Goal: Task Accomplishment & Management: Use online tool/utility

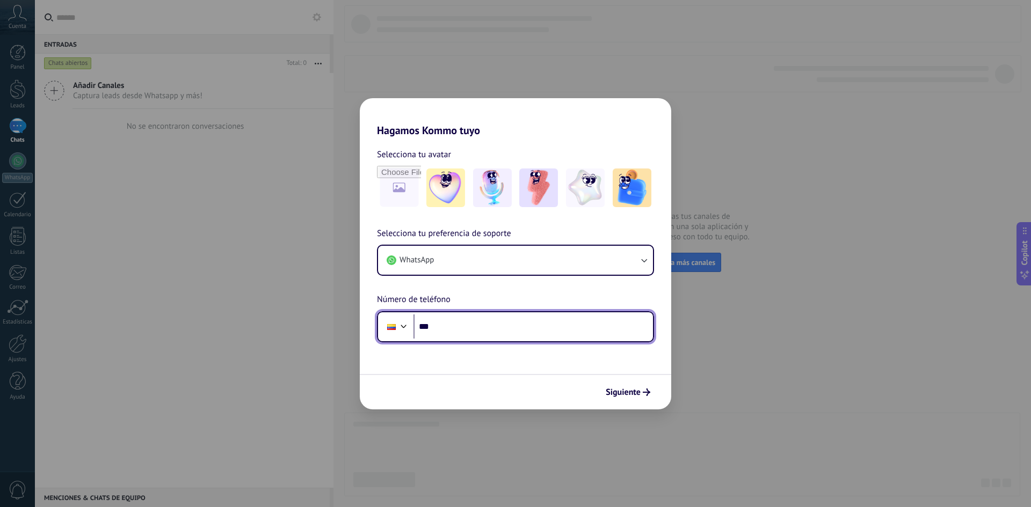
click at [487, 327] on input "***" at bounding box center [532, 327] width 239 height 25
click at [541, 354] on form "Selecciona tu avatar Selecciona tu preferencia de soporte WhatsApp Número de te…" at bounding box center [515, 273] width 311 height 273
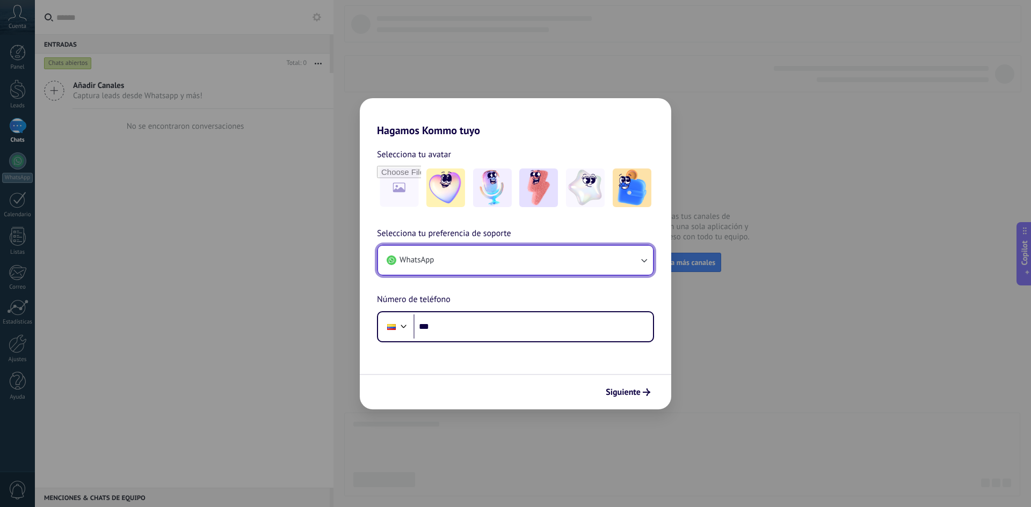
click at [478, 265] on button "WhatsApp" at bounding box center [515, 260] width 275 height 29
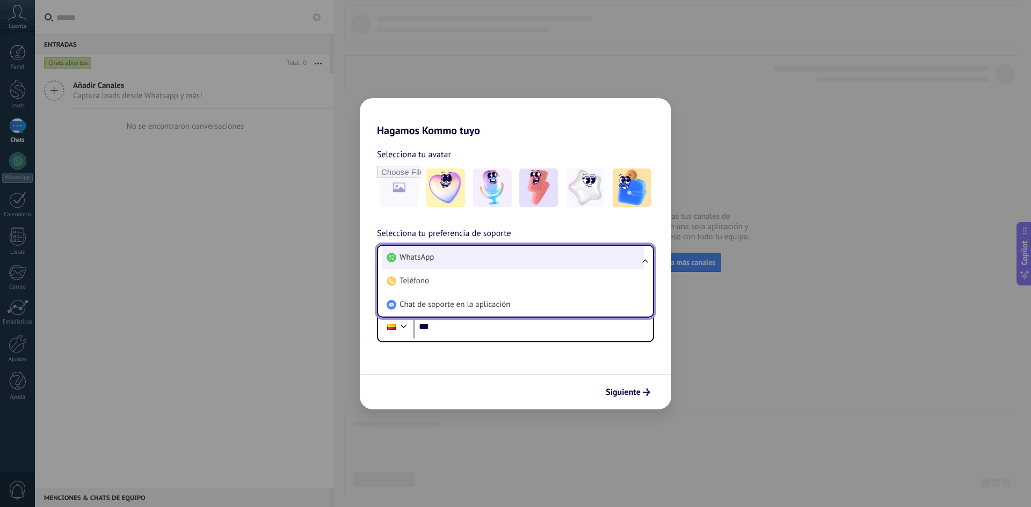
click at [473, 250] on li "WhatsApp" at bounding box center [513, 258] width 262 height 24
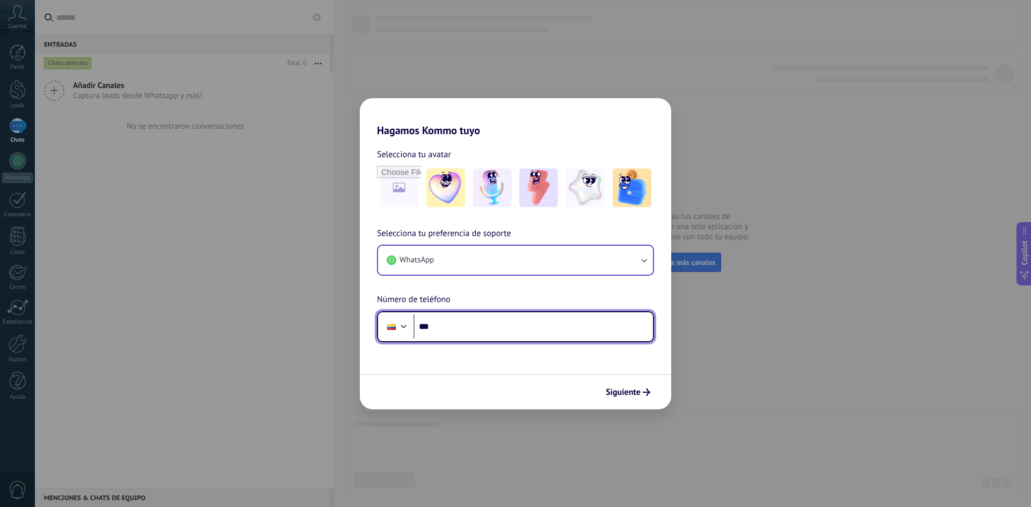
click at [473, 323] on input "***" at bounding box center [532, 327] width 239 height 25
type input "**********"
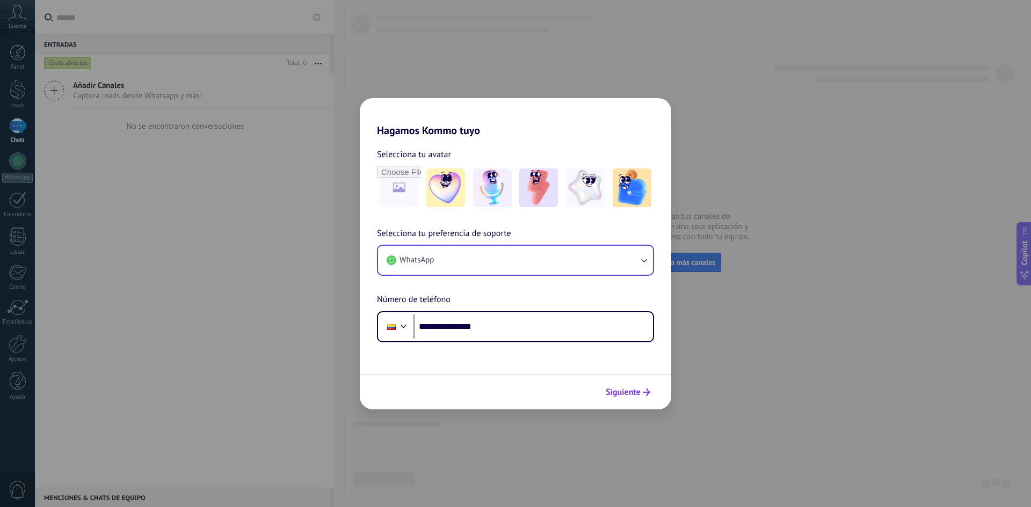
click at [627, 399] on button "Siguiente" at bounding box center [628, 392] width 54 height 18
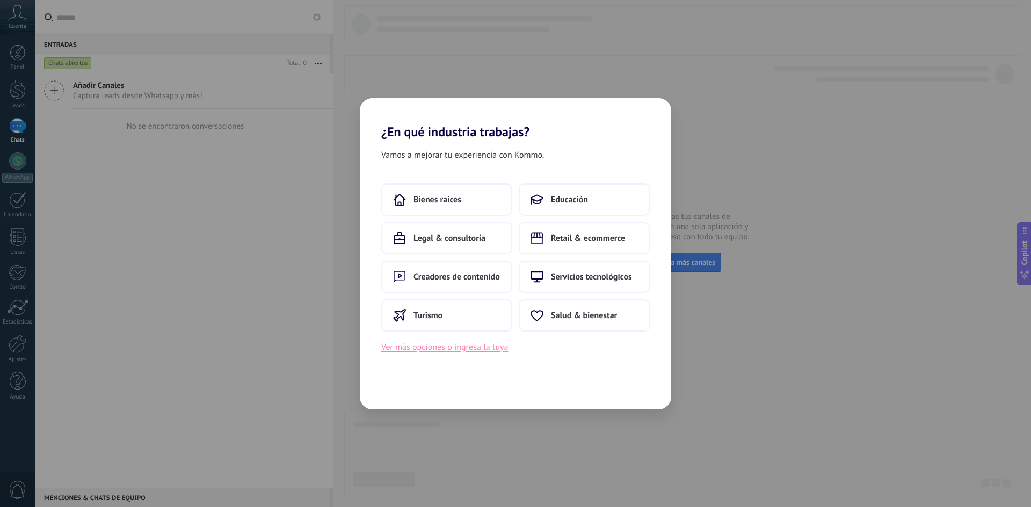
click at [465, 349] on button "Ver más opciones o ingresa la tuya" at bounding box center [444, 347] width 127 height 14
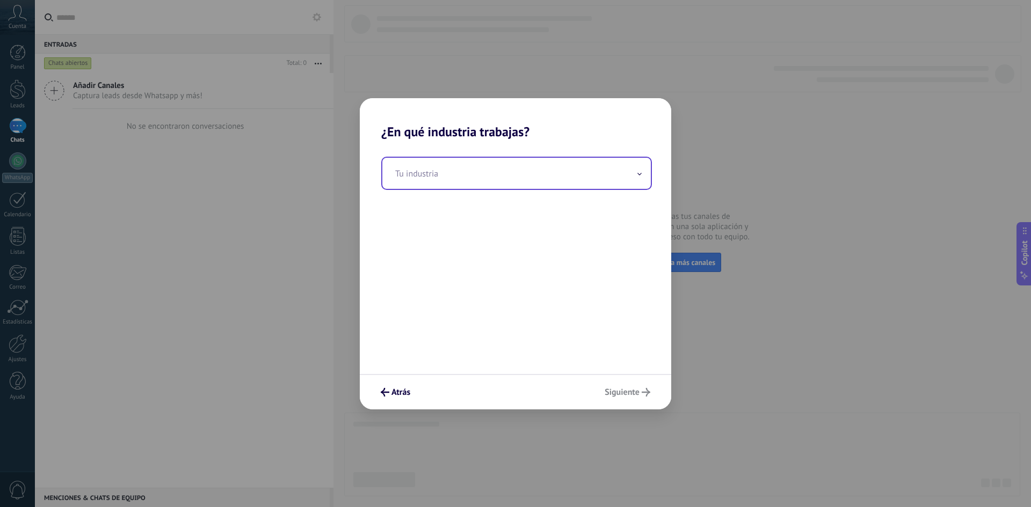
click at [498, 177] on input "text" at bounding box center [516, 173] width 268 height 31
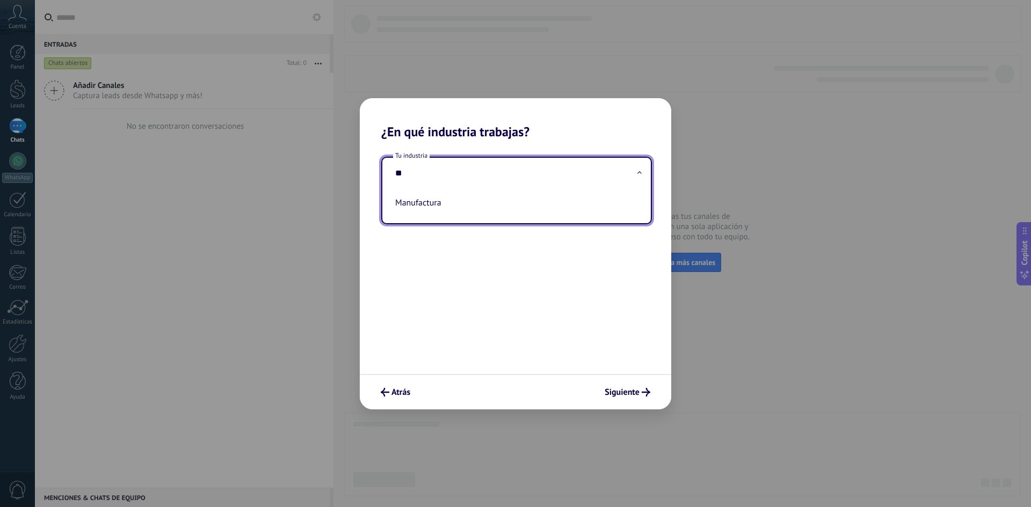
type input "*"
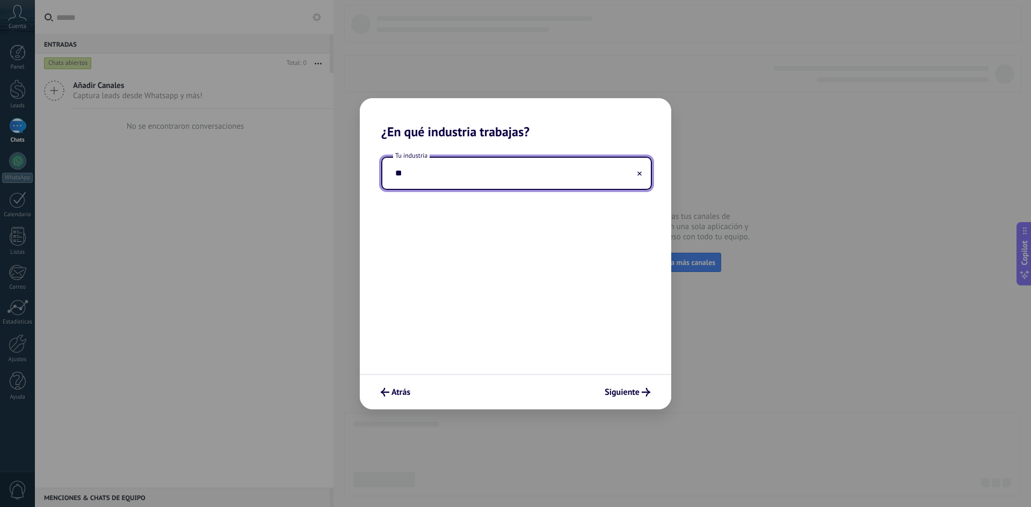
type input "*"
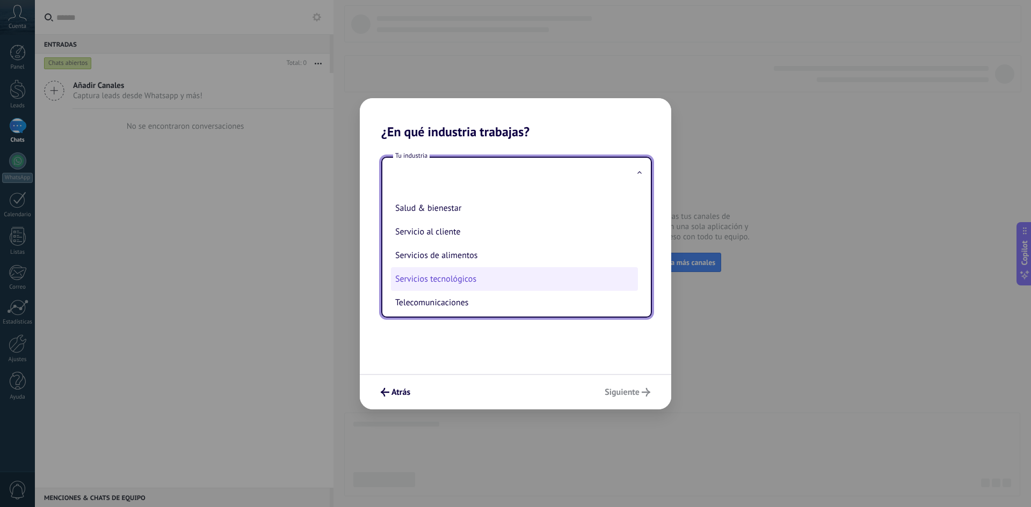
scroll to position [177, 0]
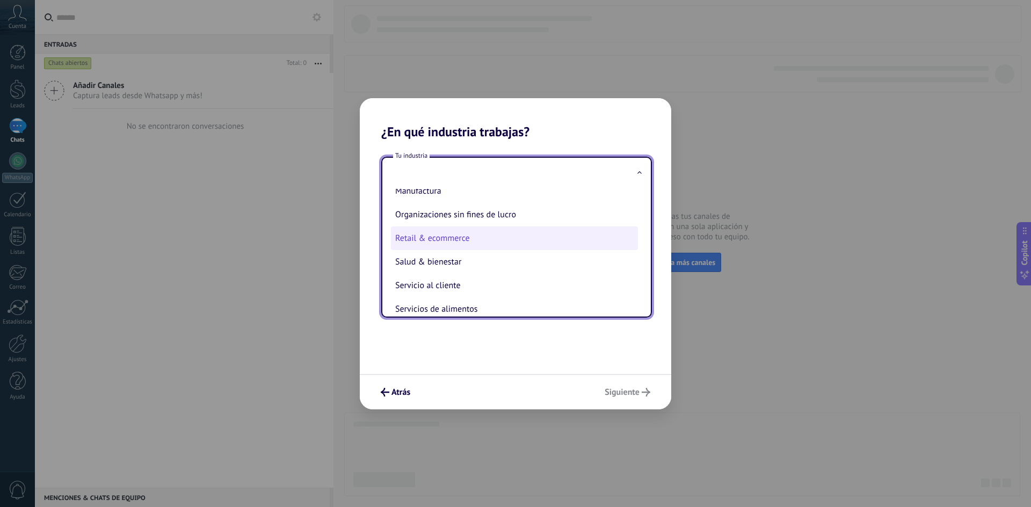
click at [467, 238] on li "Retail & ecommerce" at bounding box center [514, 239] width 247 height 24
type input "**********"
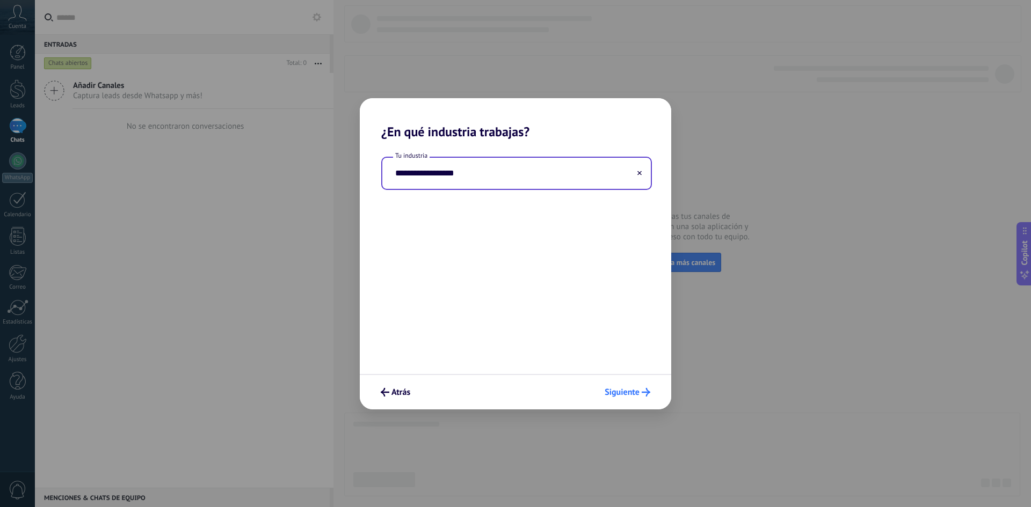
click at [644, 390] on icon "submit" at bounding box center [645, 392] width 9 height 9
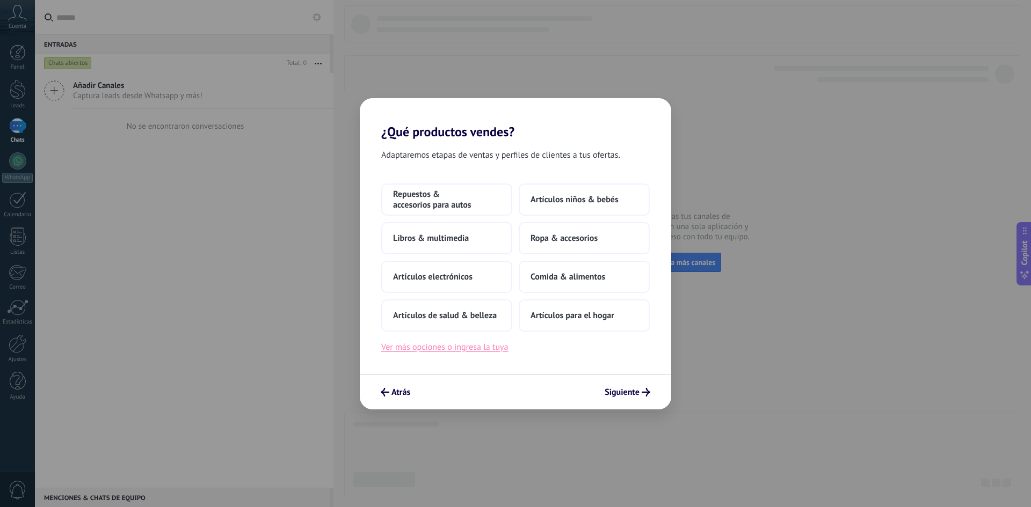
click at [477, 346] on button "Ver más opciones o ingresa la tuya" at bounding box center [444, 347] width 127 height 14
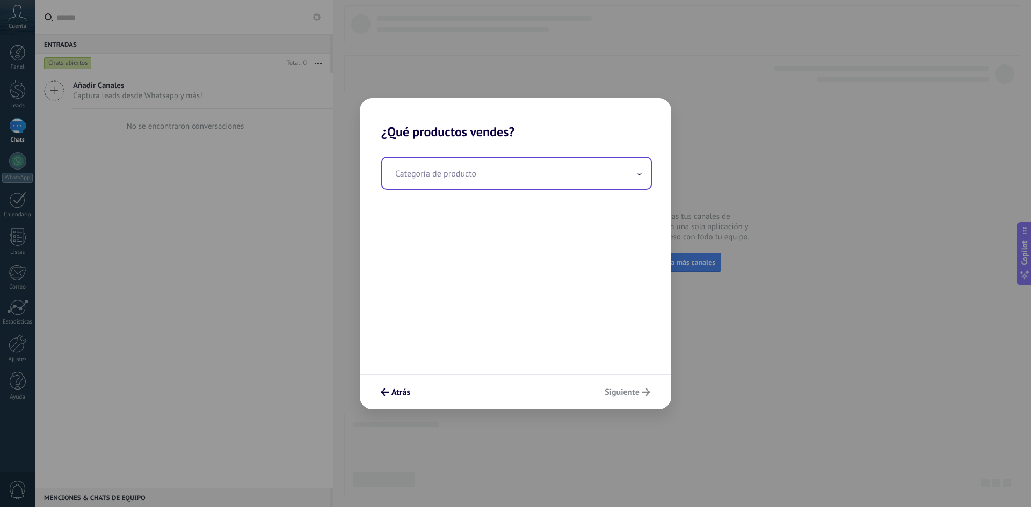
click at [452, 183] on input "text" at bounding box center [516, 173] width 268 height 31
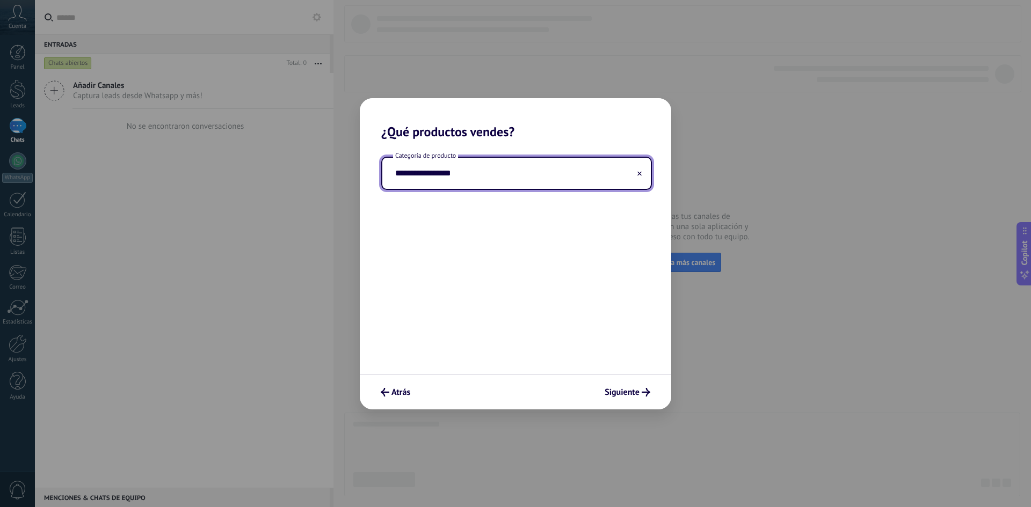
type input "**********"
click at [628, 389] on span "Siguiente" at bounding box center [621, 393] width 35 height 8
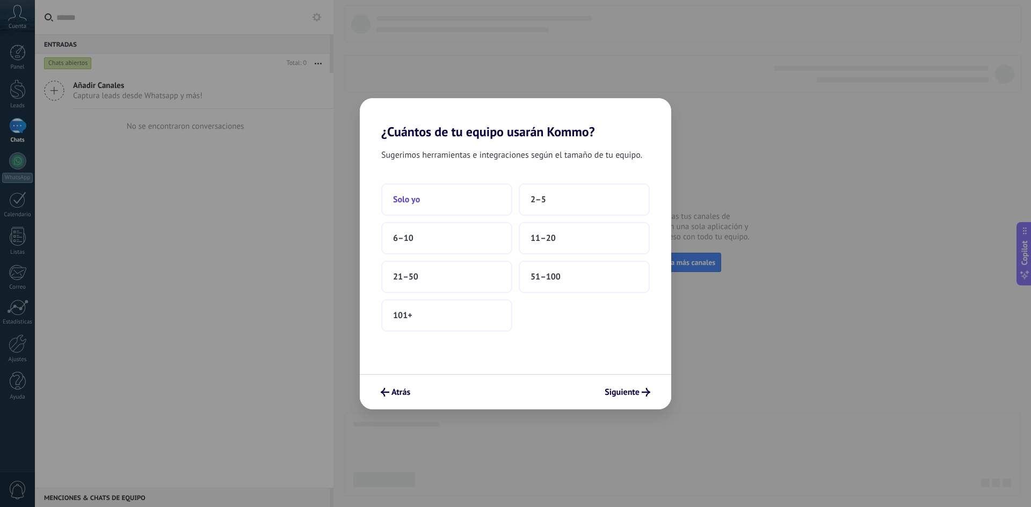
click at [504, 197] on button "Solo yo" at bounding box center [446, 200] width 131 height 32
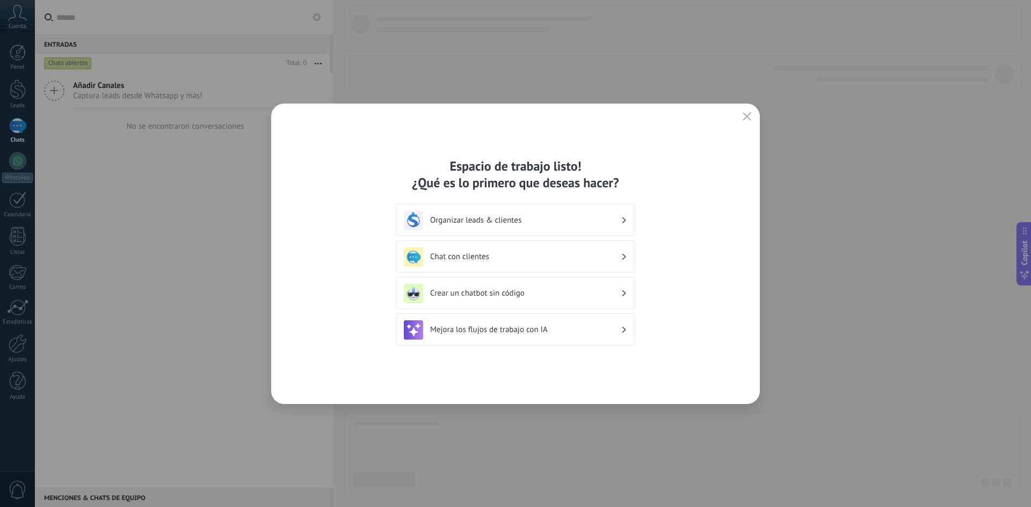
click at [592, 249] on div "Chat con clientes" at bounding box center [515, 256] width 223 height 19
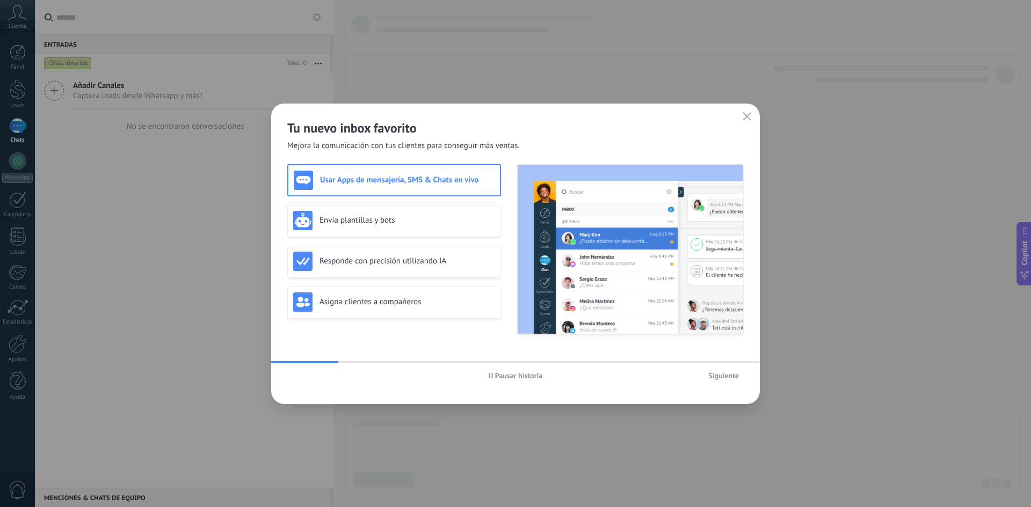
click at [407, 183] on h3 "Usar Apps de mensajería, SMS & Chats en vivo" at bounding box center [407, 180] width 174 height 10
click at [436, 220] on h3 "Envía plantillas y bots" at bounding box center [407, 220] width 176 height 10
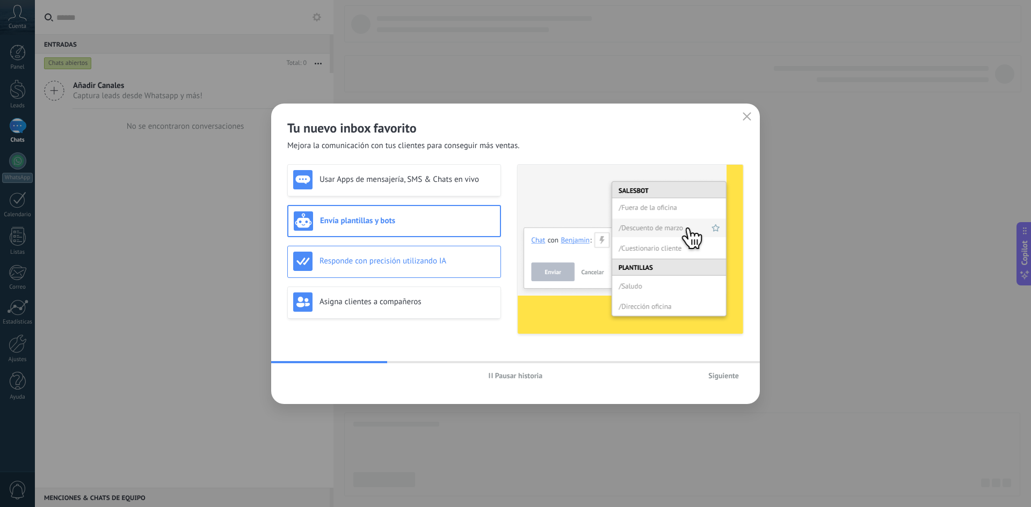
click at [458, 256] on h3 "Responde con precisión utilizando IA" at bounding box center [407, 261] width 176 height 10
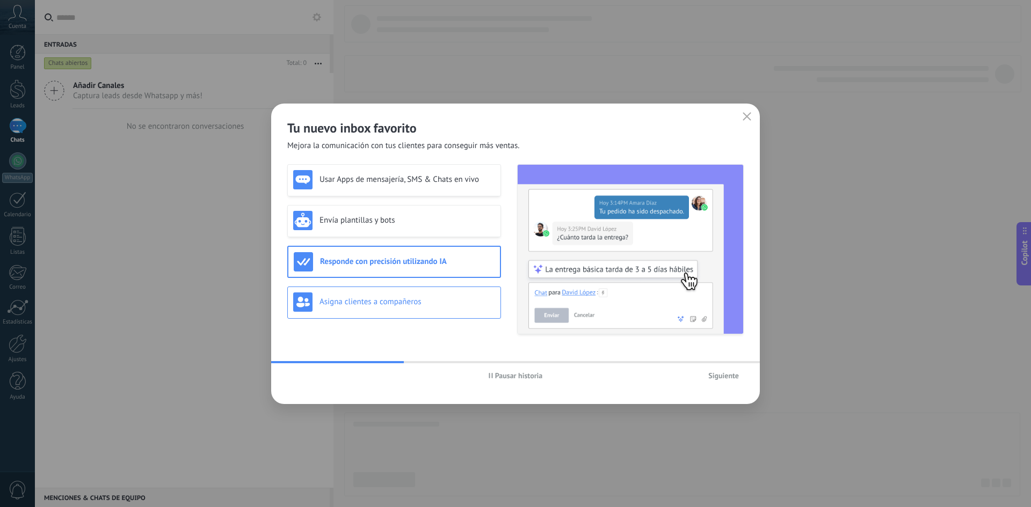
click at [463, 298] on h3 "Asigna clientes a compañeros" at bounding box center [407, 302] width 176 height 10
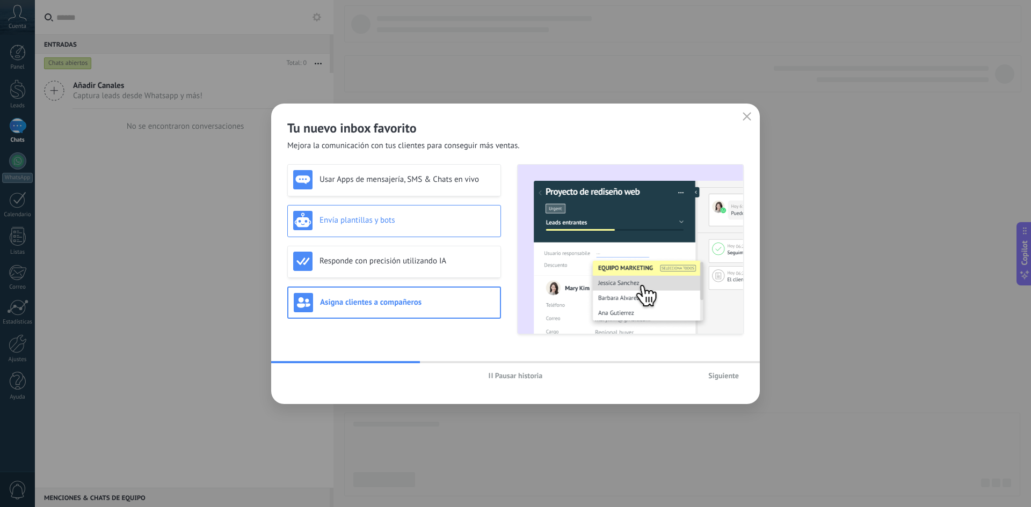
click at [451, 221] on h3 "Envía plantillas y bots" at bounding box center [407, 220] width 176 height 10
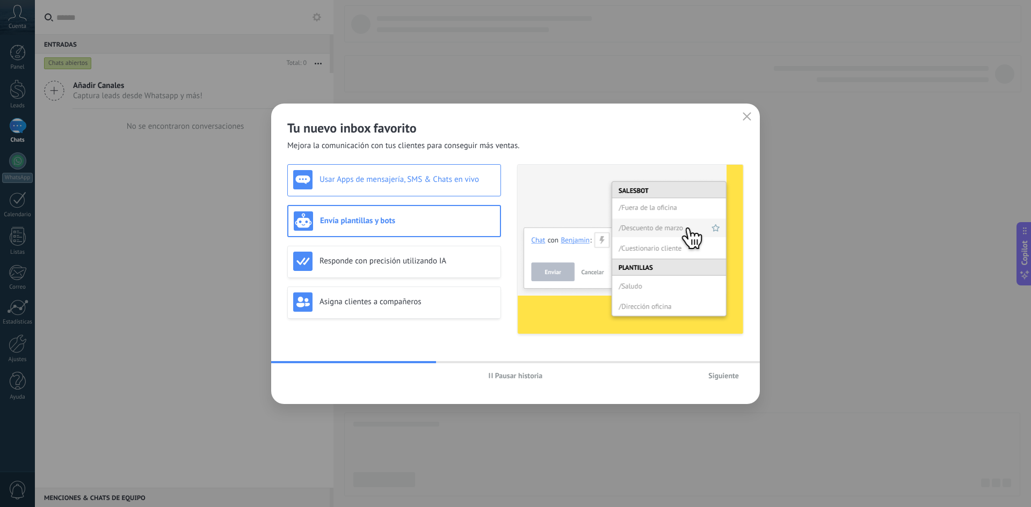
click at [445, 180] on h3 "Usar Apps de mensajería, SMS & Chats en vivo" at bounding box center [407, 179] width 176 height 10
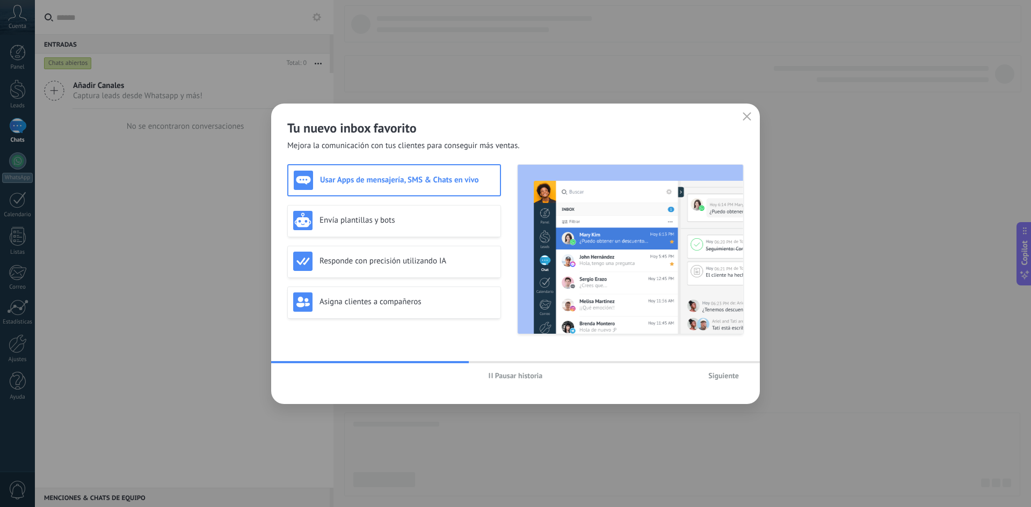
click at [720, 372] on span "Siguiente" at bounding box center [723, 376] width 31 height 8
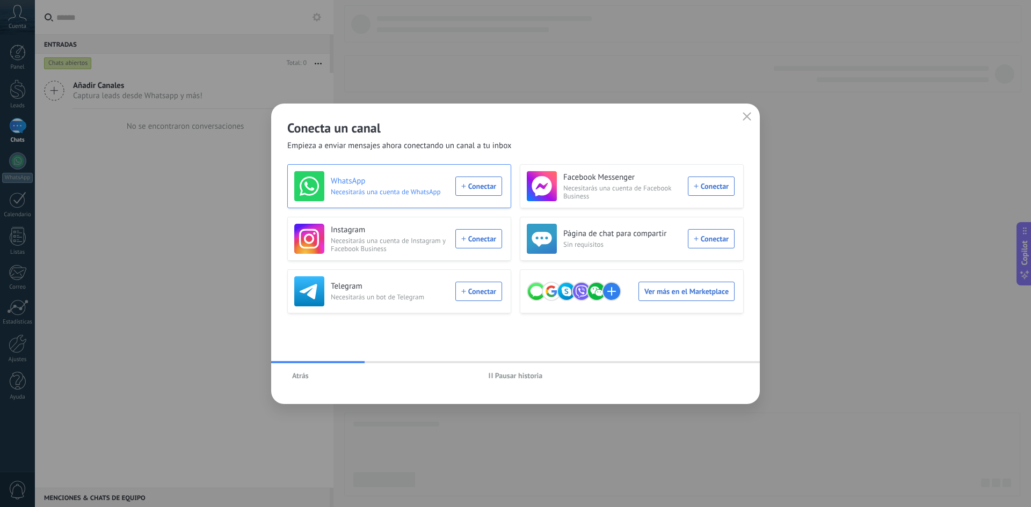
click at [476, 183] on div "WhatsApp Necesitarás una cuenta de WhatsApp Conectar" at bounding box center [398, 186] width 208 height 30
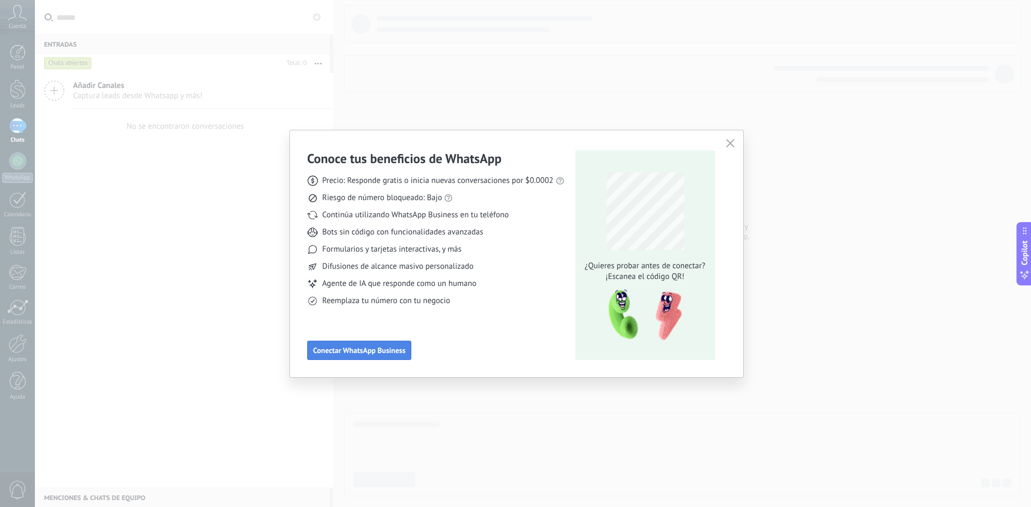
click at [396, 349] on span "Conectar WhatsApp Business" at bounding box center [359, 351] width 92 height 8
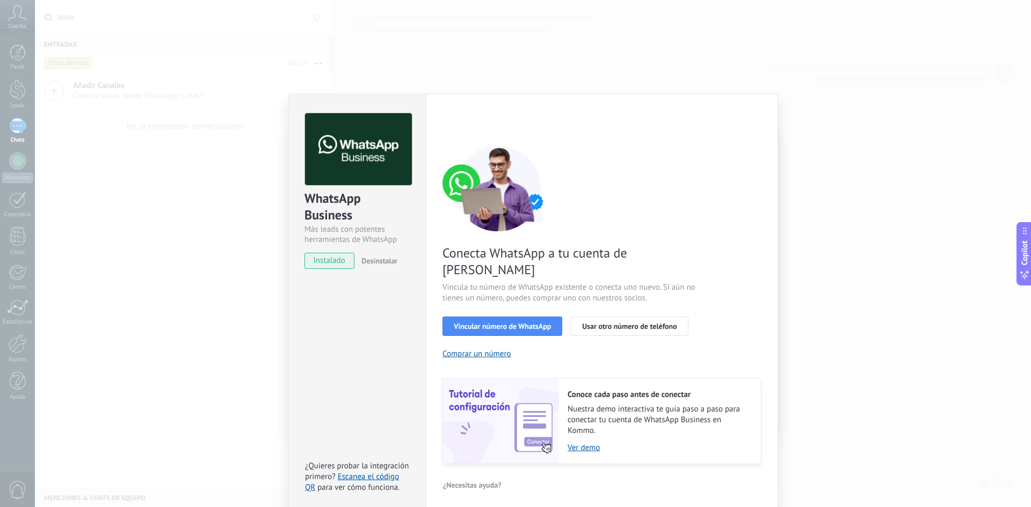
click at [323, 260] on span "instalado" at bounding box center [329, 261] width 49 height 16
click at [493, 323] on span "Vincular número de WhatsApp" at bounding box center [502, 327] width 97 height 8
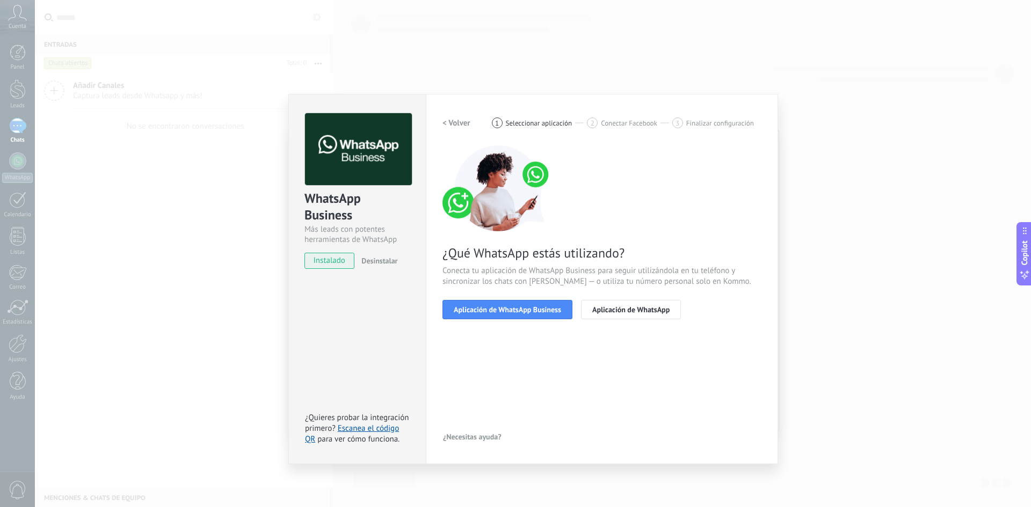
click at [493, 309] on span "Aplicación de WhatsApp Business" at bounding box center [507, 310] width 107 height 8
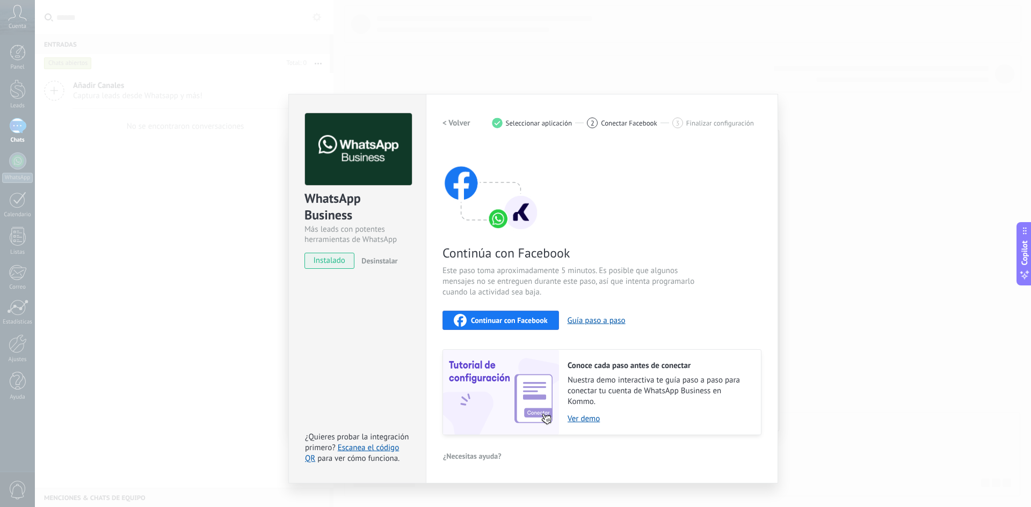
click at [689, 121] on span "Finalizar configuración" at bounding box center [720, 123] width 68 height 8
click at [459, 122] on h2 "< Volver" at bounding box center [456, 123] width 28 height 10
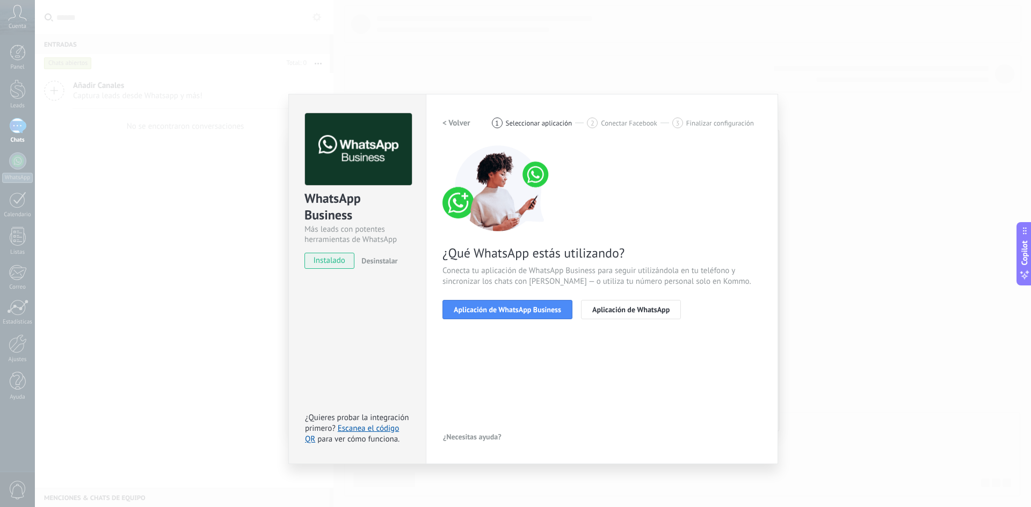
click at [459, 122] on h2 "< Volver" at bounding box center [456, 123] width 28 height 10
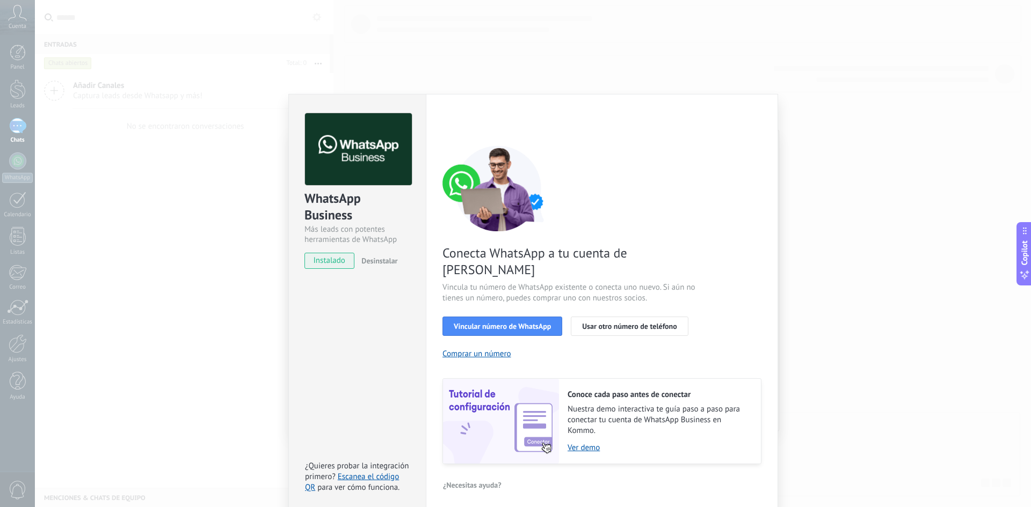
click at [459, 122] on div "< Volver 1 Seleccionar aplicación 2 Conectar Facebook 3 Finalizar configuración" at bounding box center [601, 122] width 319 height 19
click at [463, 76] on div "WhatsApp Business Más leads con potentes herramientas de WhatsApp instalado Des…" at bounding box center [533, 253] width 996 height 507
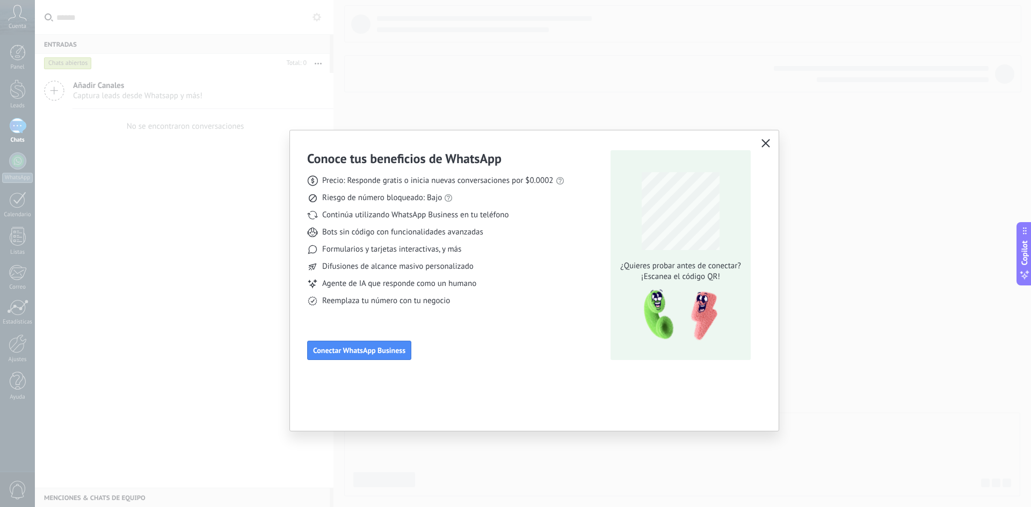
click at [765, 142] on icon "button" at bounding box center [765, 143] width 9 height 9
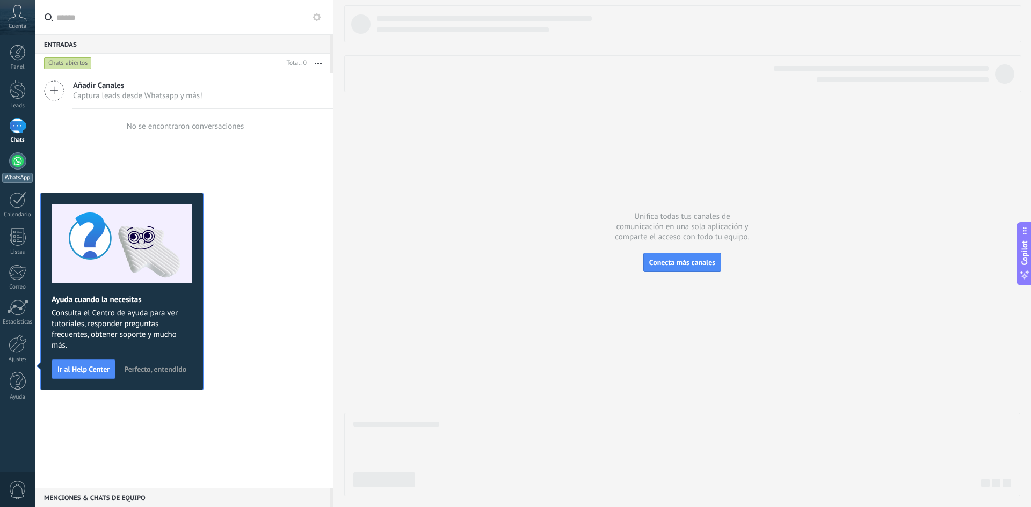
click at [21, 163] on div at bounding box center [17, 160] width 17 height 17
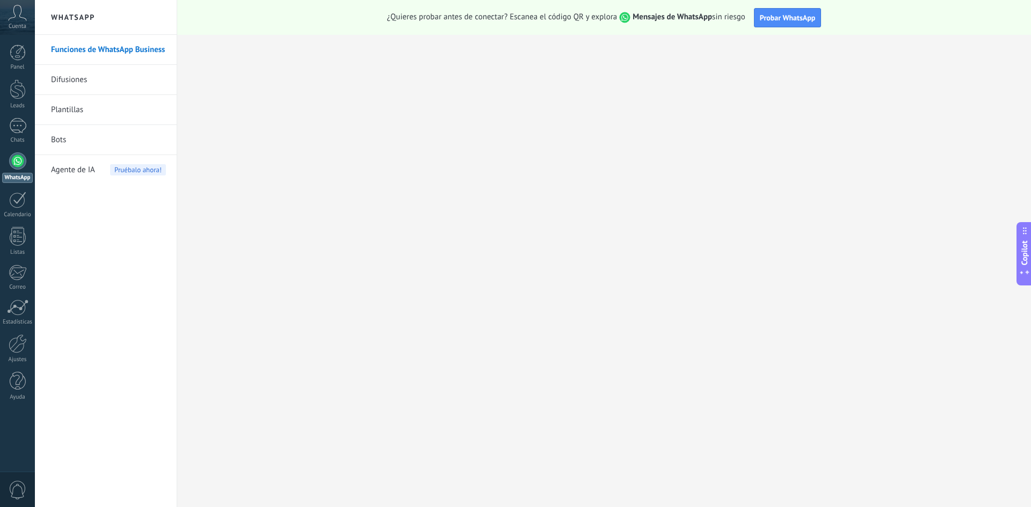
click at [18, 332] on div "Panel Leads Chats WhatsApp Clientes" at bounding box center [17, 228] width 35 height 367
click at [20, 335] on div at bounding box center [18, 343] width 18 height 19
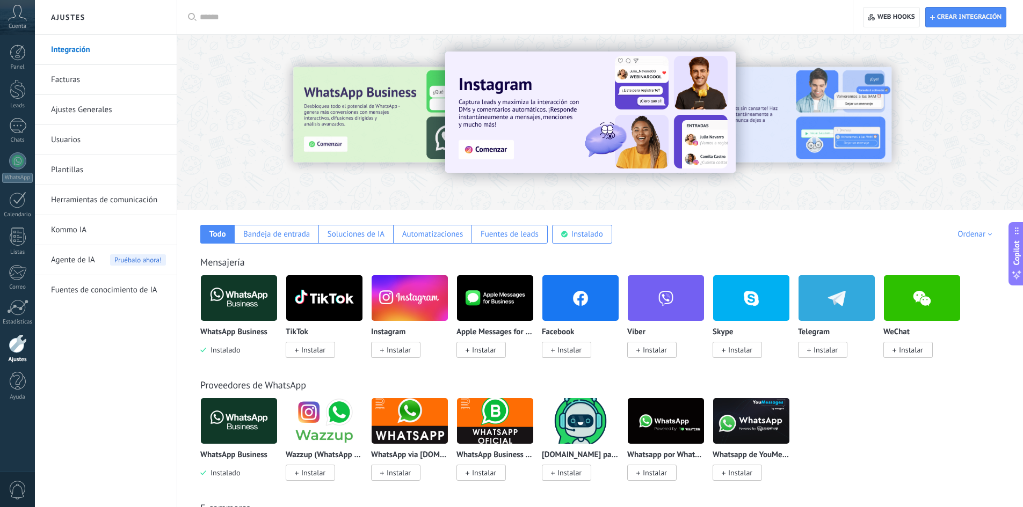
click at [228, 300] on img at bounding box center [239, 298] width 76 height 52
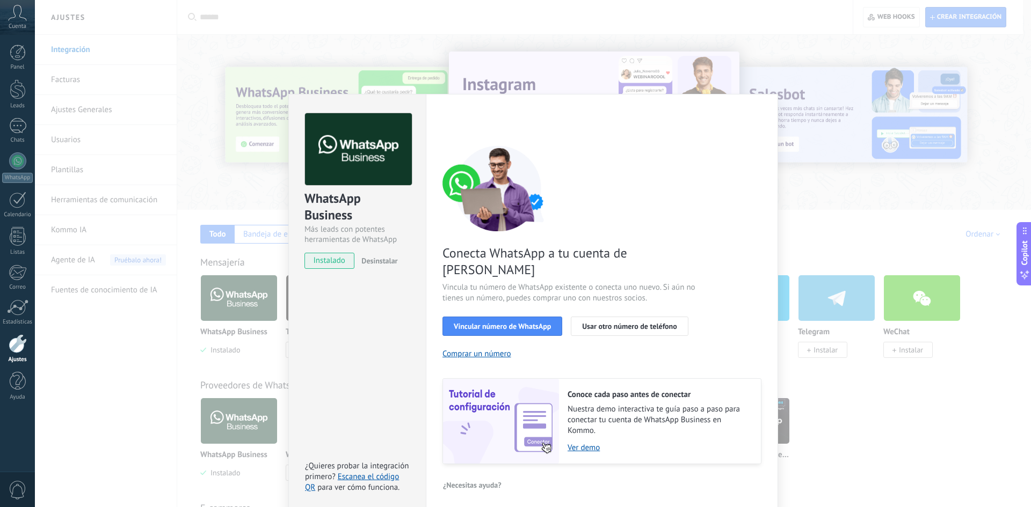
click at [337, 264] on span "instalado" at bounding box center [329, 261] width 49 height 16
click at [501, 323] on span "Vincular número de WhatsApp" at bounding box center [502, 327] width 97 height 8
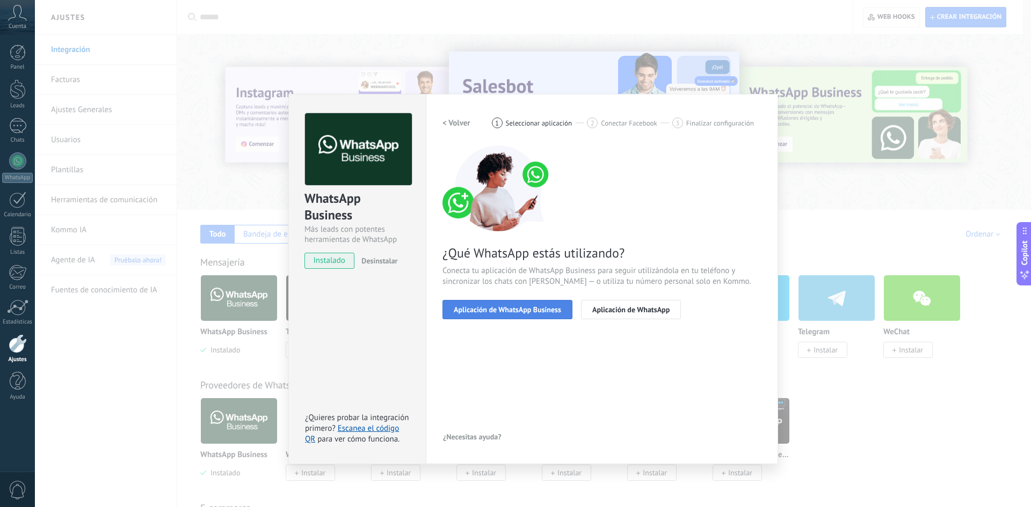
click at [501, 309] on span "Aplicación de WhatsApp Business" at bounding box center [507, 310] width 107 height 8
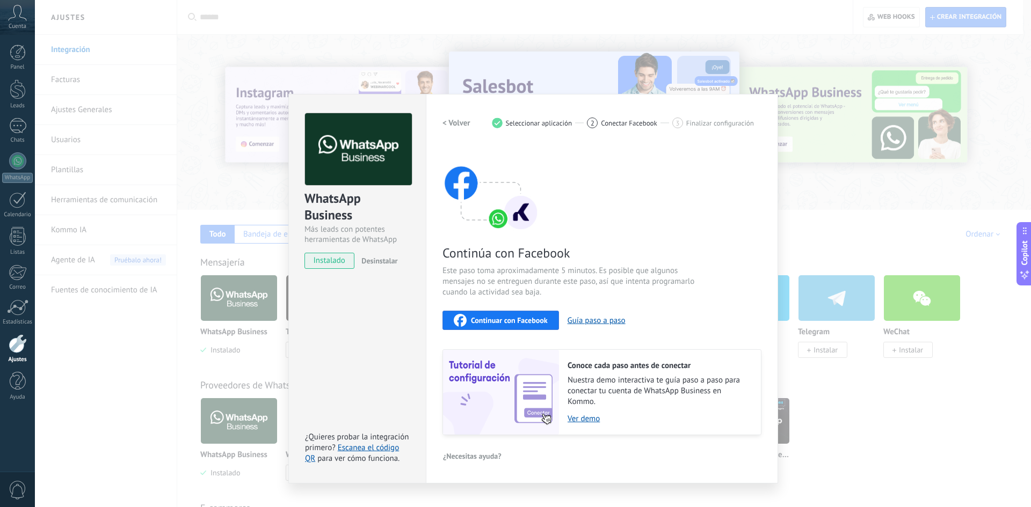
click at [511, 321] on span "Continuar con Facebook" at bounding box center [509, 321] width 77 height 8
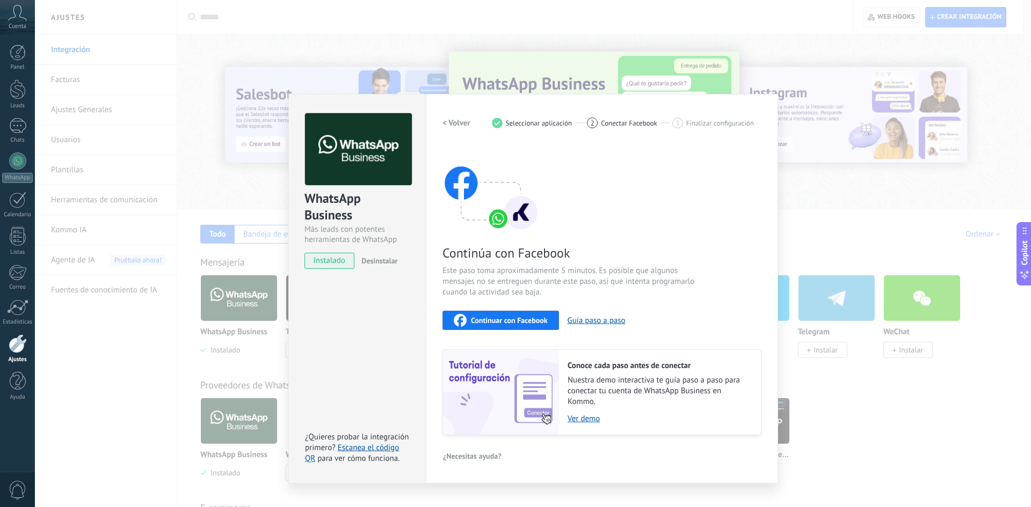
drag, startPoint x: 293, startPoint y: 8, endPoint x: 291, endPoint y: 14, distance: 6.8
click at [294, 8] on div "WhatsApp Business Más leads con potentes herramientas de WhatsApp instalado Des…" at bounding box center [533, 253] width 996 height 507
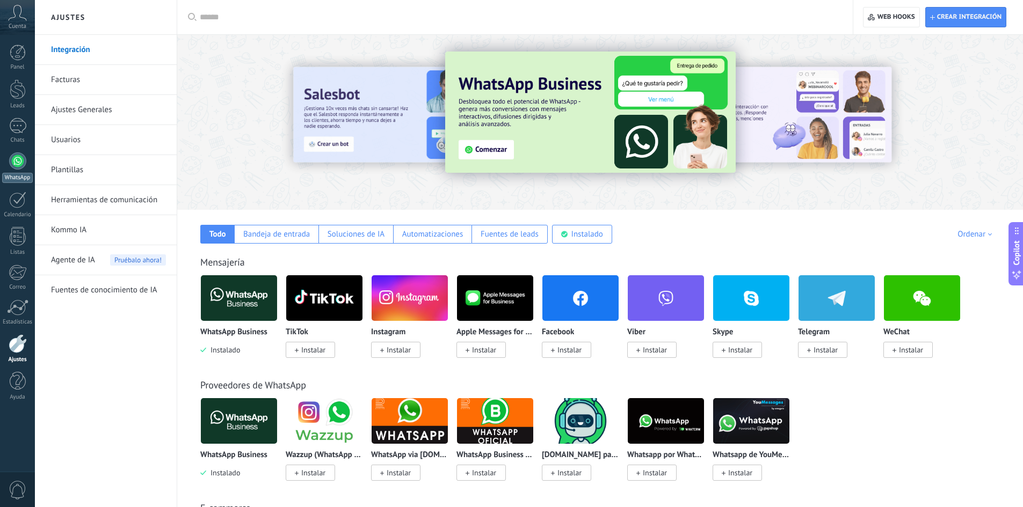
click at [20, 162] on div at bounding box center [17, 160] width 17 height 17
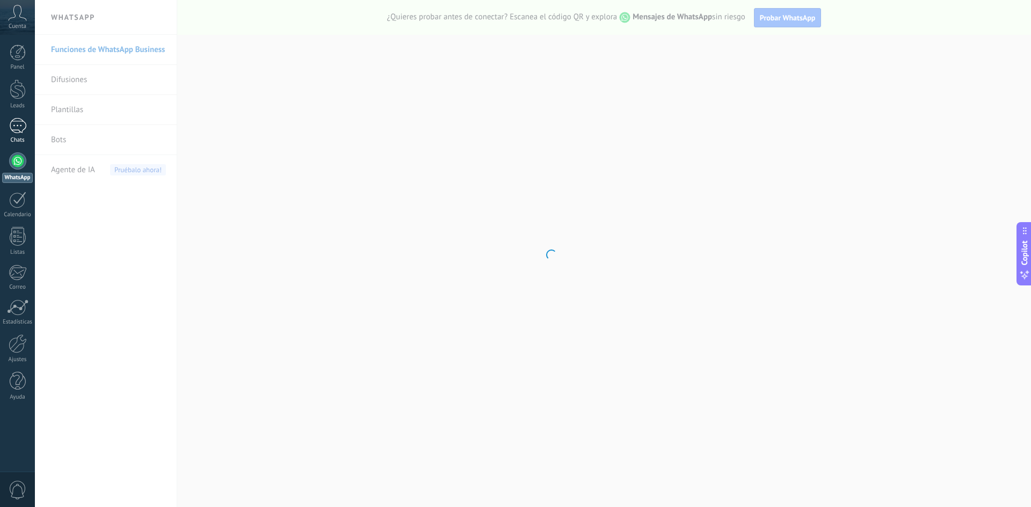
click at [14, 127] on div at bounding box center [17, 126] width 17 height 16
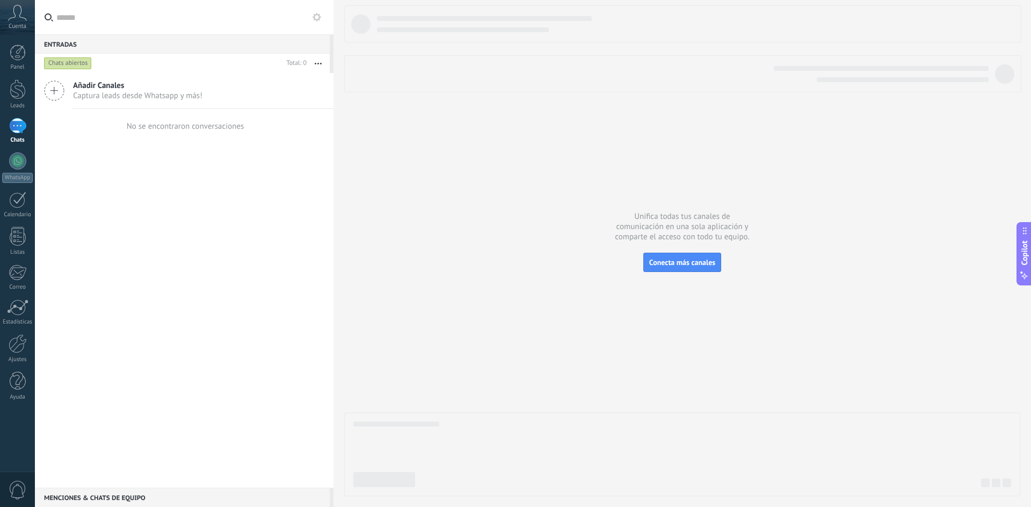
click at [113, 90] on span "Añadir Canales" at bounding box center [137, 86] width 129 height 10
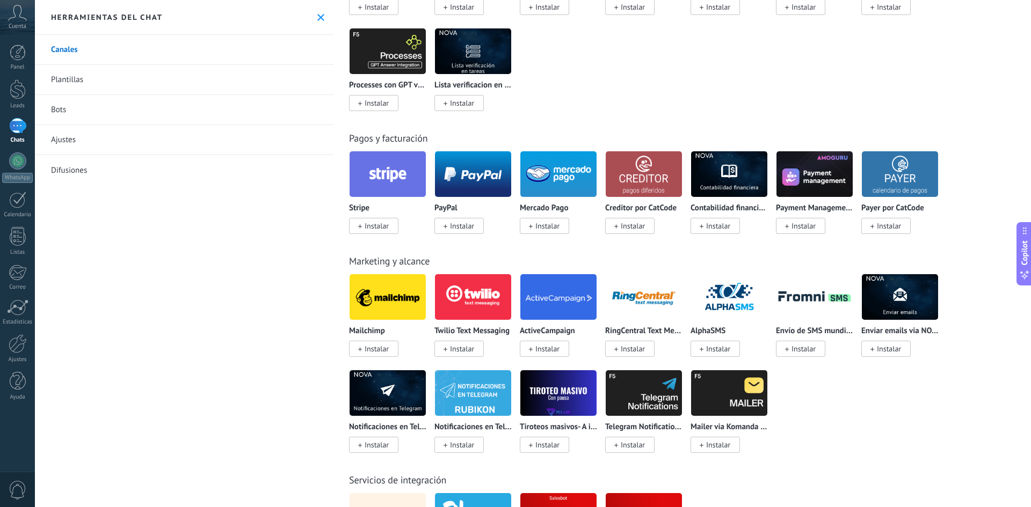
scroll to position [1557, 0]
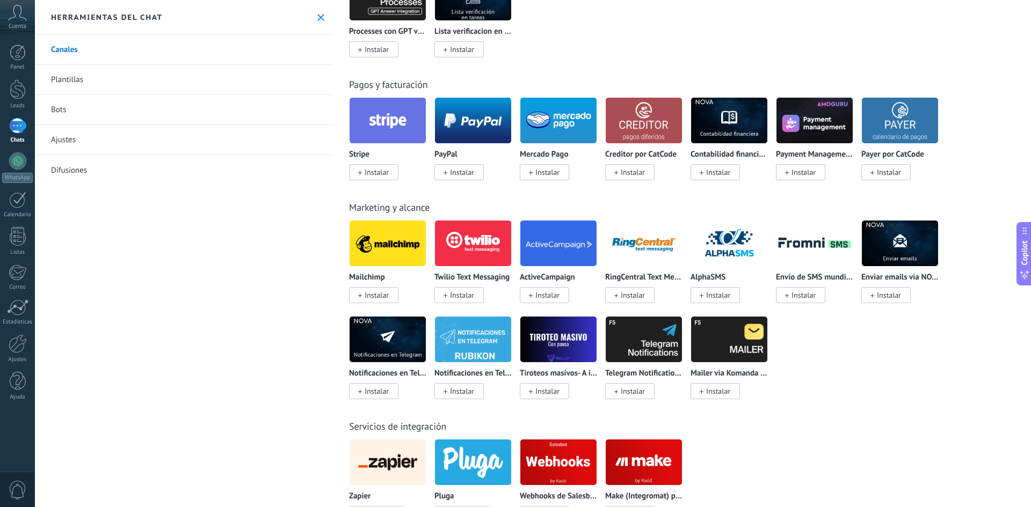
click at [393, 242] on img at bounding box center [387, 243] width 76 height 52
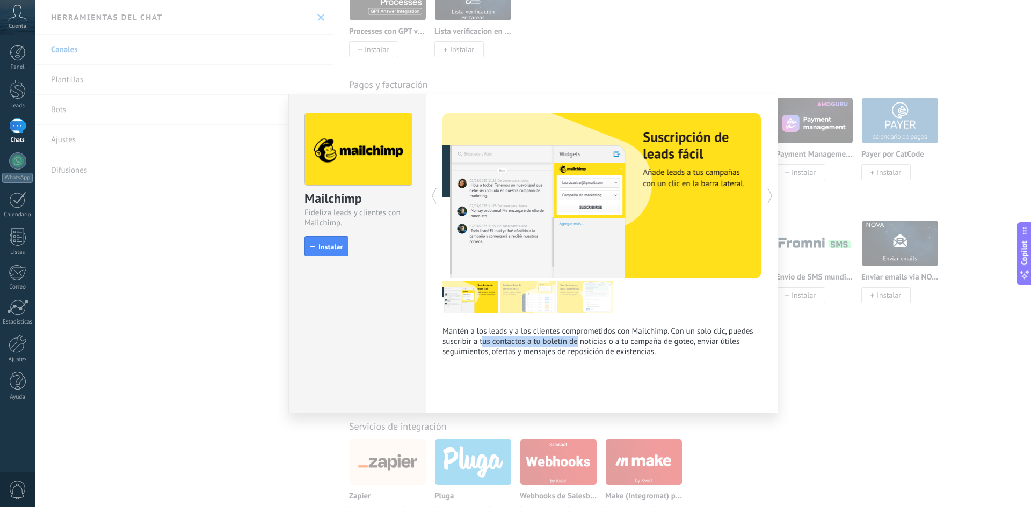
drag, startPoint x: 481, startPoint y: 341, endPoint x: 575, endPoint y: 345, distance: 93.5
click at [575, 345] on p "Mantén a los leads y a los clientes comprometidos con Mailchimp. Con un solo cl…" at bounding box center [601, 341] width 319 height 31
click at [215, 313] on div "Mailchimp Fideliza leads y clientes con Mailchimp. install Instalar Mantén a lo…" at bounding box center [533, 253] width 996 height 507
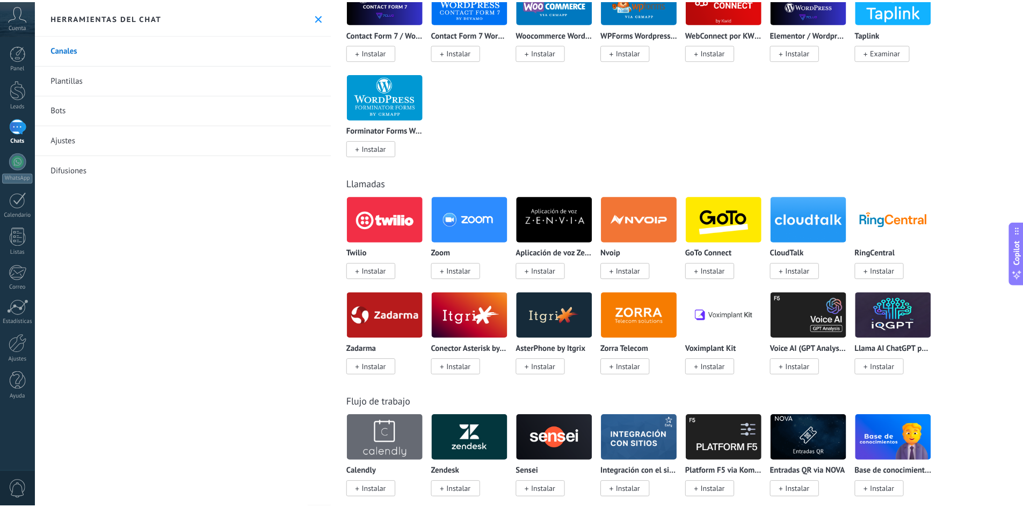
scroll to position [644, 0]
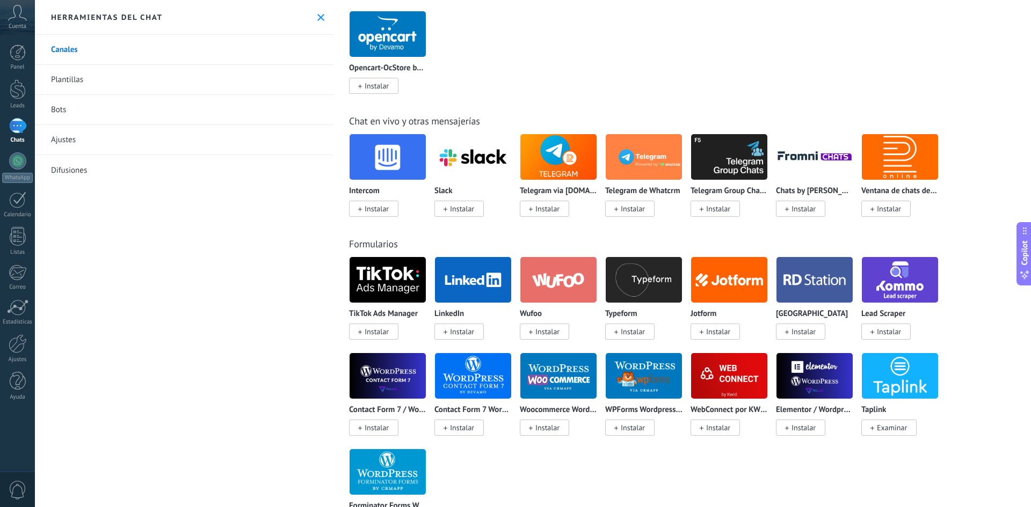
click at [54, 103] on link "Bots" at bounding box center [184, 110] width 298 height 30
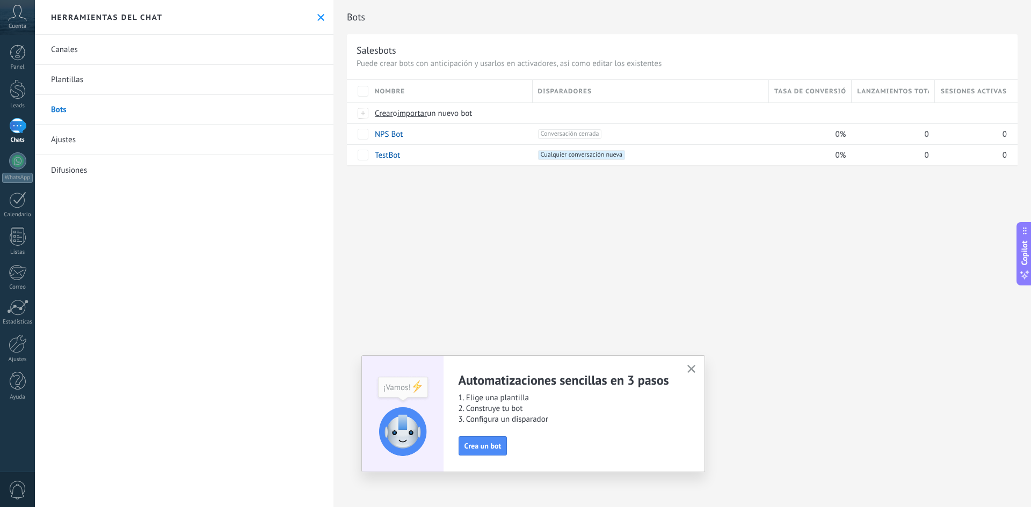
click at [71, 83] on link "Plantillas" at bounding box center [184, 80] width 298 height 30
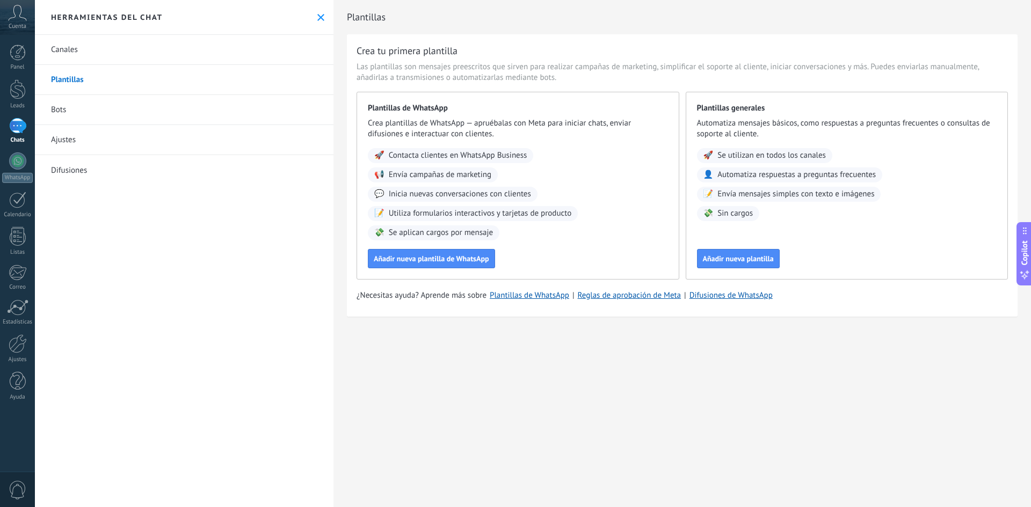
click at [82, 60] on link "Canales" at bounding box center [184, 50] width 298 height 30
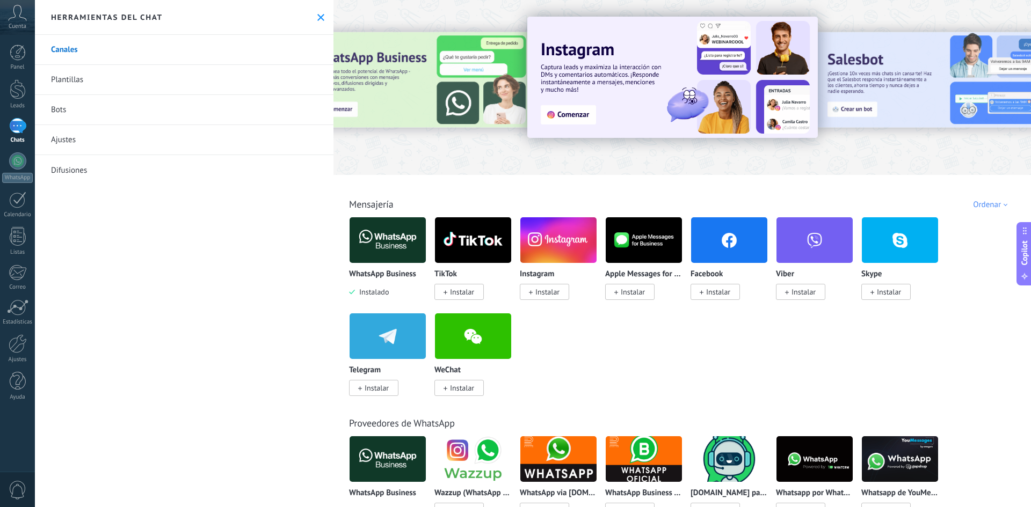
click at [86, 144] on link "Ajustes" at bounding box center [184, 140] width 298 height 30
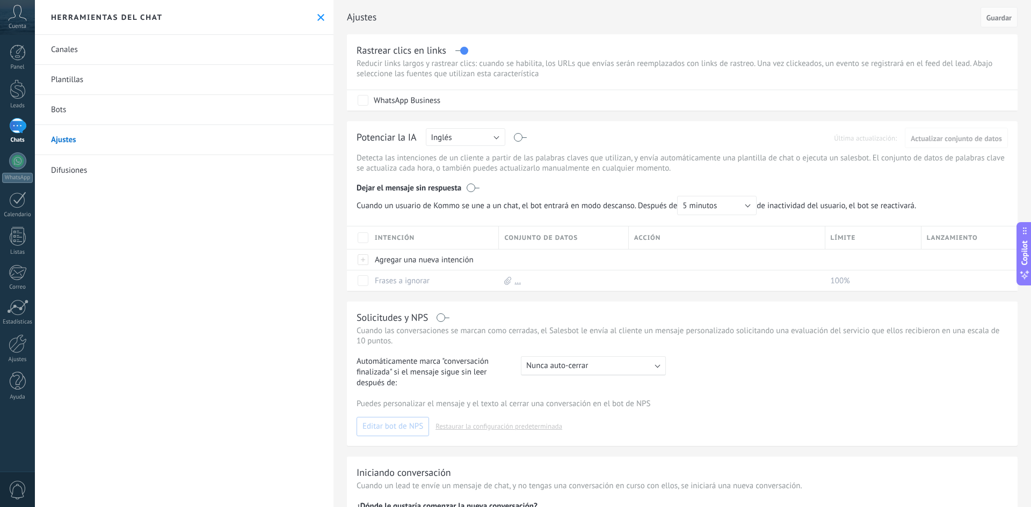
click at [77, 167] on link "Difusiones" at bounding box center [184, 170] width 298 height 30
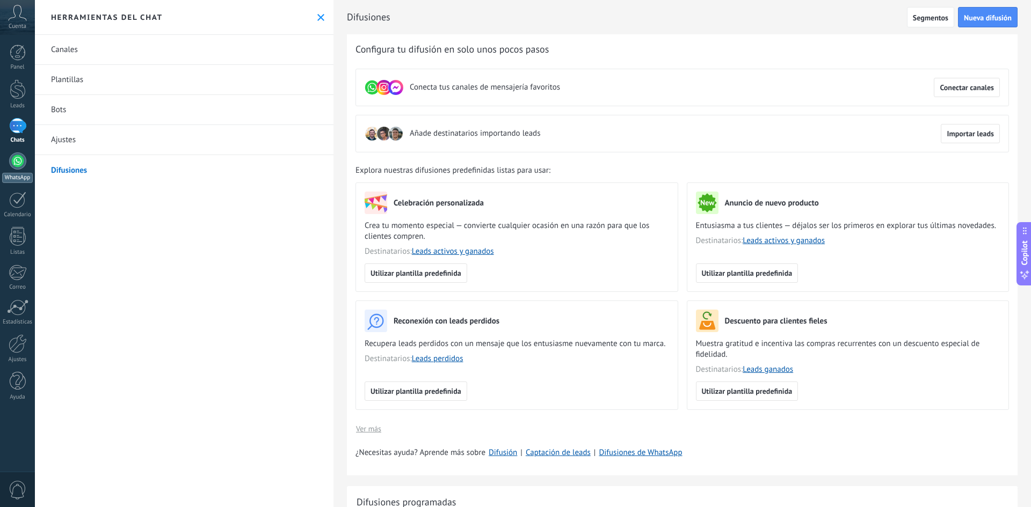
click at [16, 157] on div at bounding box center [17, 160] width 17 height 17
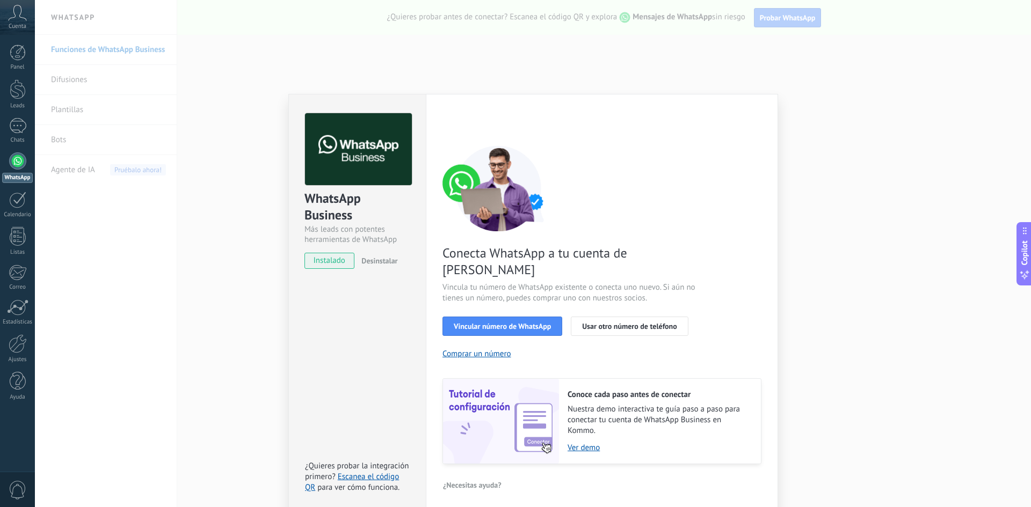
click at [552, 69] on div "WhatsApp Business Más leads con potentes herramientas de WhatsApp instalado Des…" at bounding box center [533, 253] width 996 height 507
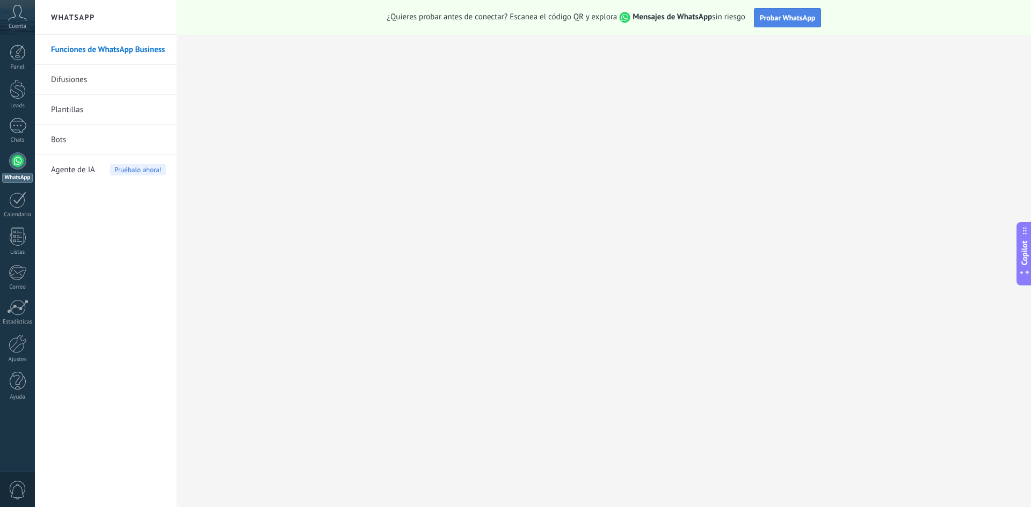
click at [790, 21] on span "Probar WhatsApp" at bounding box center [788, 18] width 56 height 10
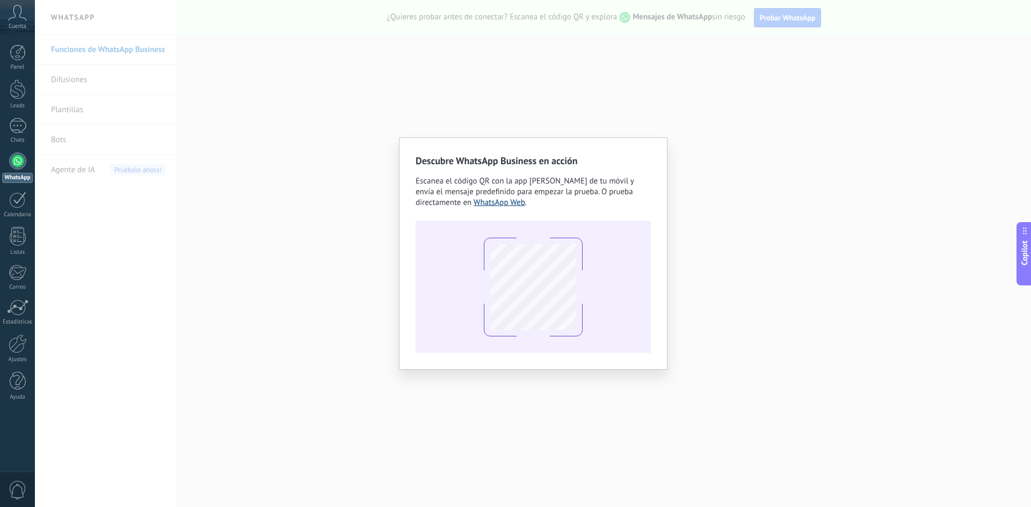
click at [473, 199] on link "WhatsApp Web" at bounding box center [499, 203] width 52 height 10
click at [624, 128] on div "Descubre WhatsApp Business en acción Escanea el código QR con la app [PERSON_NA…" at bounding box center [533, 253] width 996 height 507
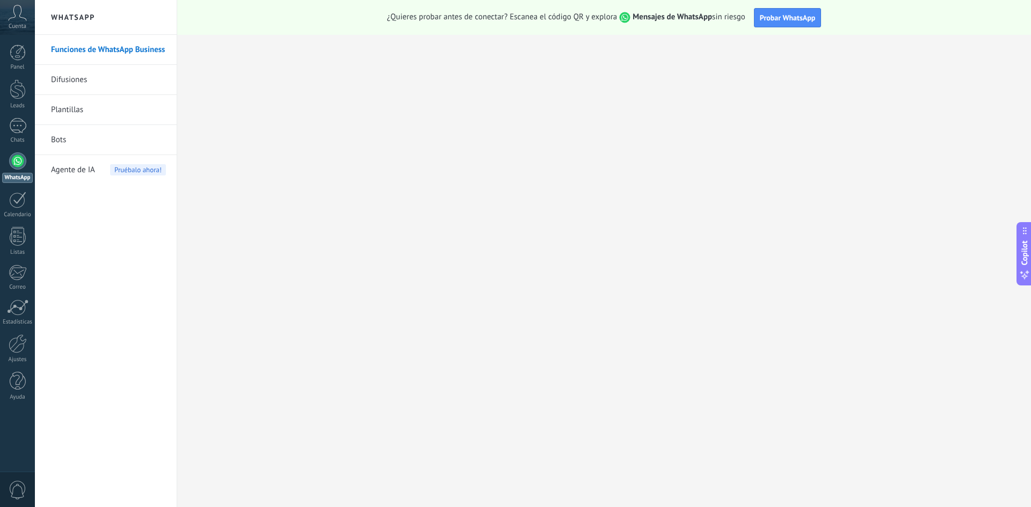
click at [86, 173] on span "Agente de IA" at bounding box center [73, 170] width 44 height 30
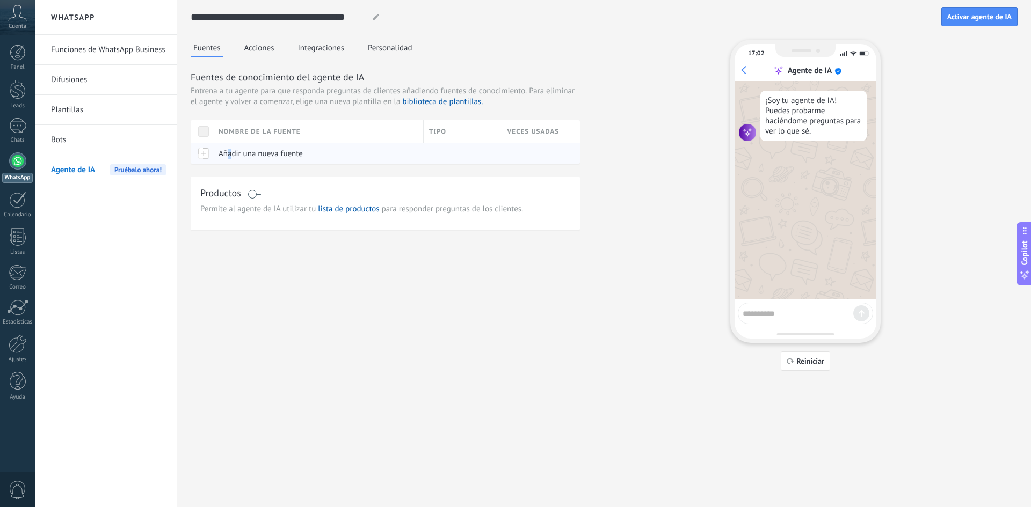
click at [229, 156] on span "Añadir una nueva fuente" at bounding box center [260, 154] width 84 height 10
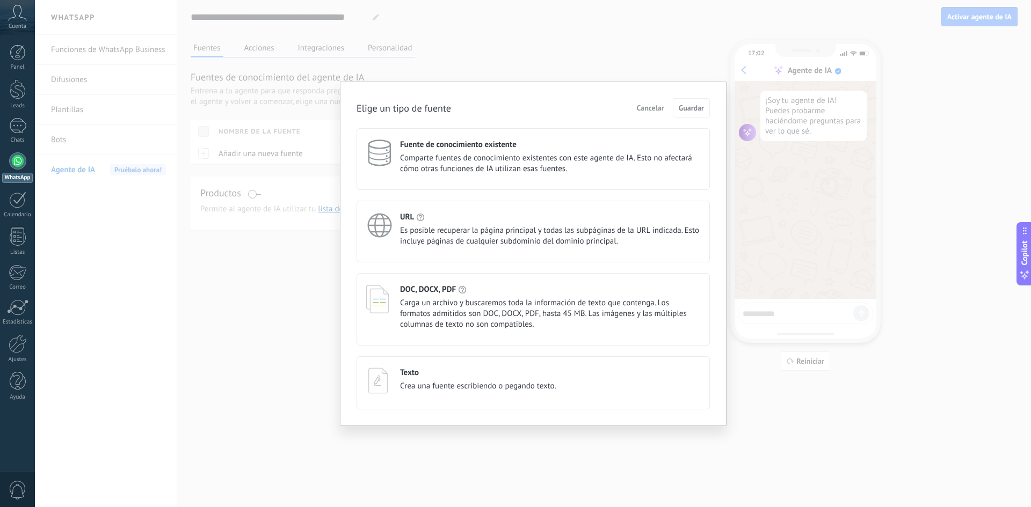
click at [497, 238] on span "Es posible recuperar la página principal y todas las subpáginas de la URL indic…" at bounding box center [550, 235] width 300 height 21
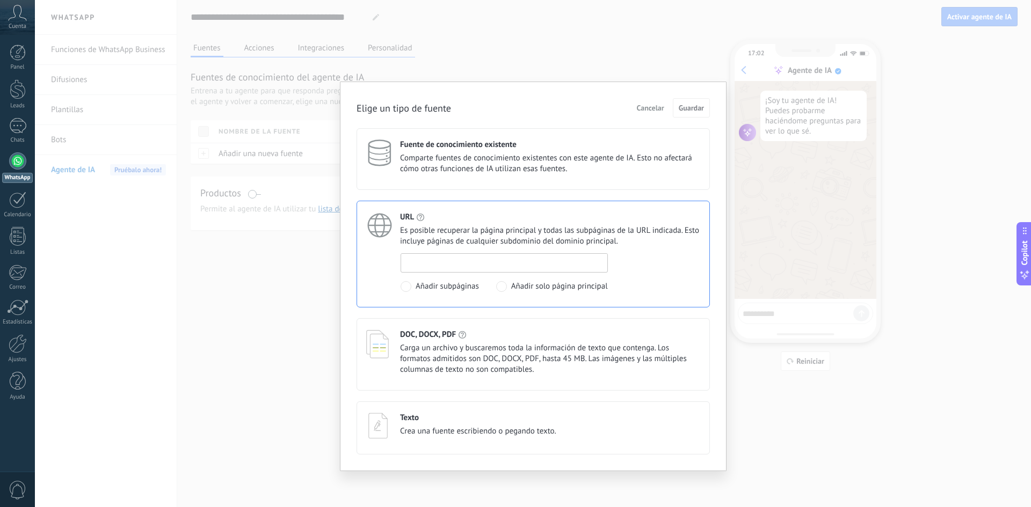
click at [489, 260] on input at bounding box center [504, 262] width 206 height 17
click at [466, 339] on div "DOC, DOCX, PDF" at bounding box center [550, 335] width 300 height 10
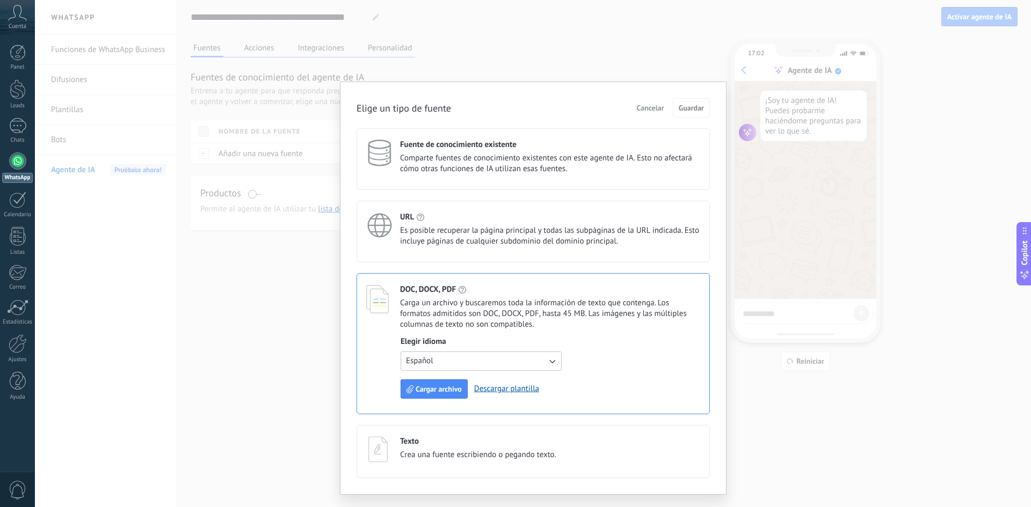
click at [519, 359] on button "Español" at bounding box center [480, 361] width 161 height 19
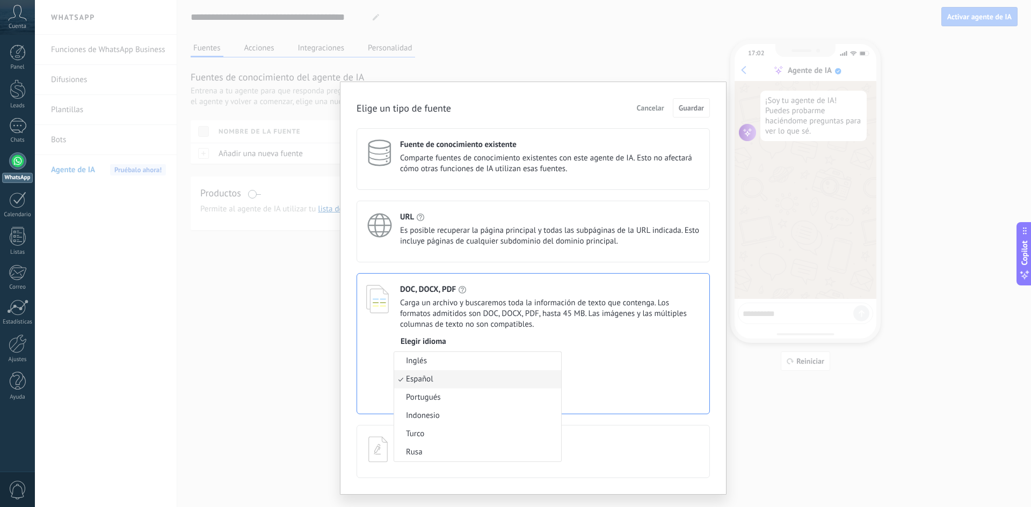
click at [381, 351] on div "DOC, DOCX, PDF Carga un archivo y buscaremos toda la información de texto que c…" at bounding box center [532, 343] width 353 height 141
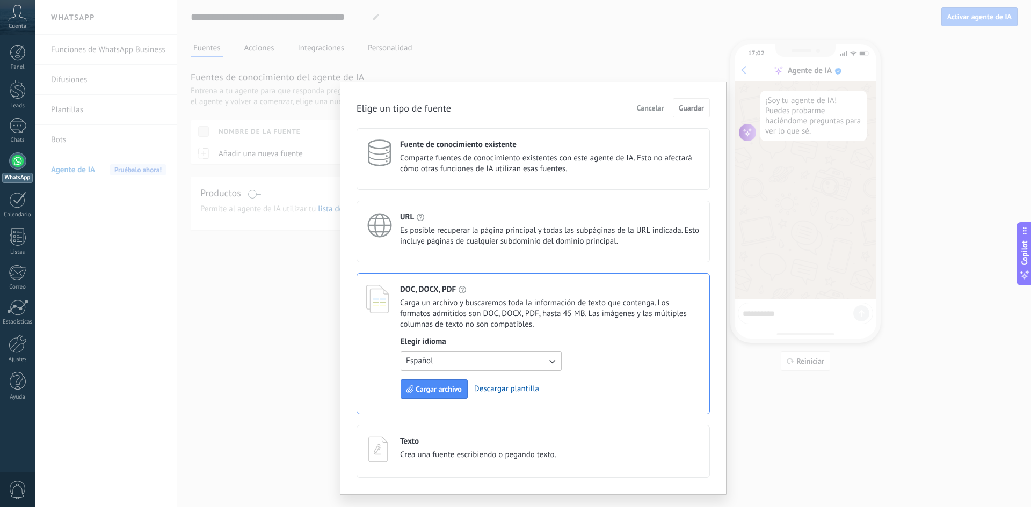
click at [568, 170] on span "Comparte fuentes de conocimiento existentes con este agente de IA. Esto no afec…" at bounding box center [550, 163] width 300 height 21
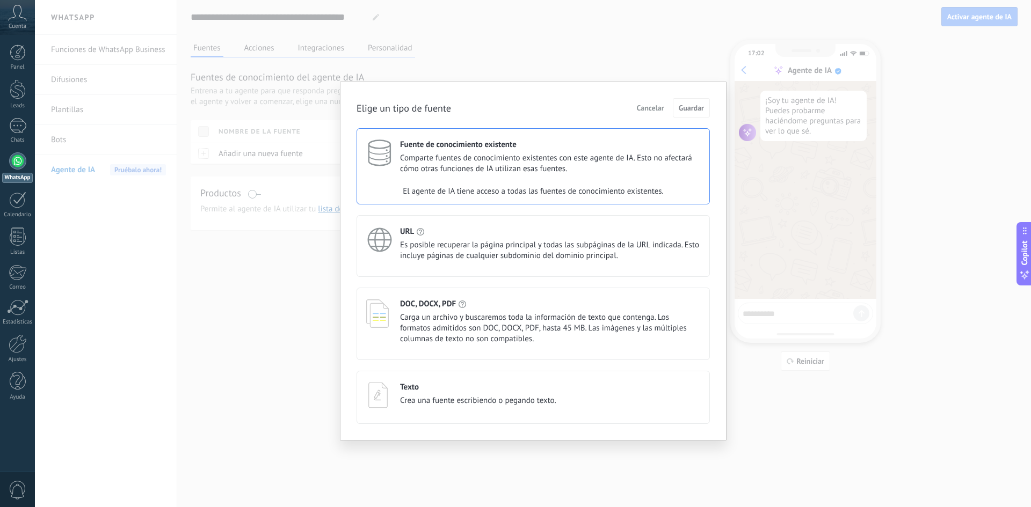
click at [603, 170] on span "Comparte fuentes de conocimiento existentes con este agente de IA. Esto no afec…" at bounding box center [550, 163] width 300 height 21
drag, startPoint x: 470, startPoint y: 193, endPoint x: 608, endPoint y: 192, distance: 138.0
click at [608, 192] on div "El agente de IA tiene acceso a todas las fuentes de conocimiento existentes." at bounding box center [533, 191] width 352 height 21
click at [461, 170] on span "Comparte fuentes de conocimiento existentes con este agente de IA. Esto no afec…" at bounding box center [550, 163] width 300 height 21
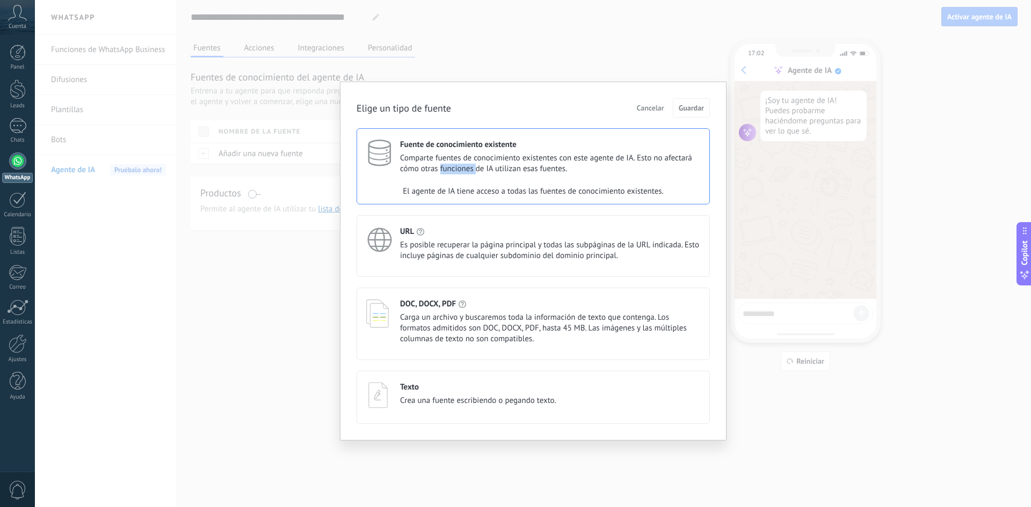
click at [461, 170] on span "Comparte fuentes de conocimiento existentes con este agente de IA. Esto no afec…" at bounding box center [550, 163] width 300 height 21
click at [444, 178] on div "Fuente de conocimiento existente Comparte fuentes de conocimiento existentes co…" at bounding box center [532, 166] width 353 height 76
click at [422, 377] on div "Texto Crea una fuente escribiendo o pegando texto." at bounding box center [532, 397] width 353 height 53
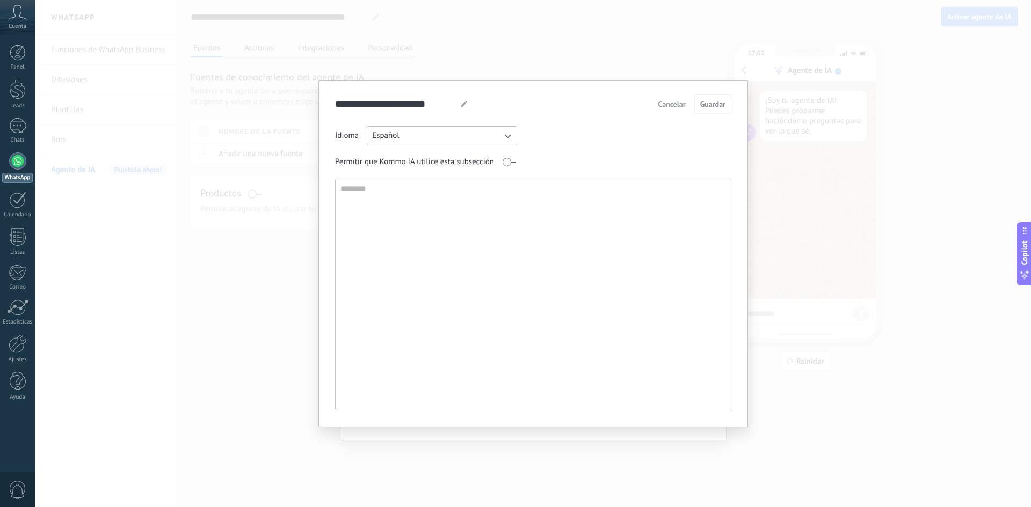
click at [667, 100] on span "Cancelar" at bounding box center [671, 104] width 27 height 8
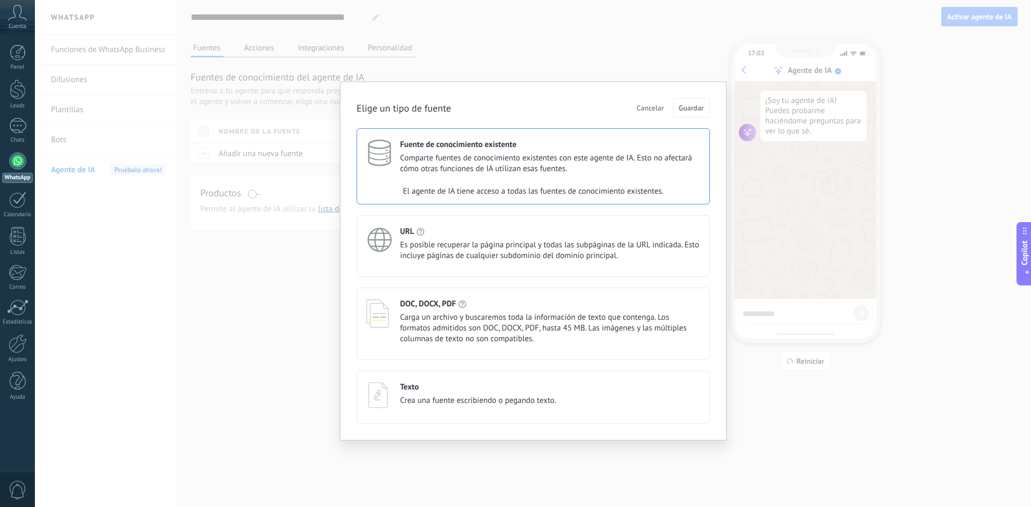
click at [655, 104] on span "Cancelar" at bounding box center [650, 108] width 27 height 8
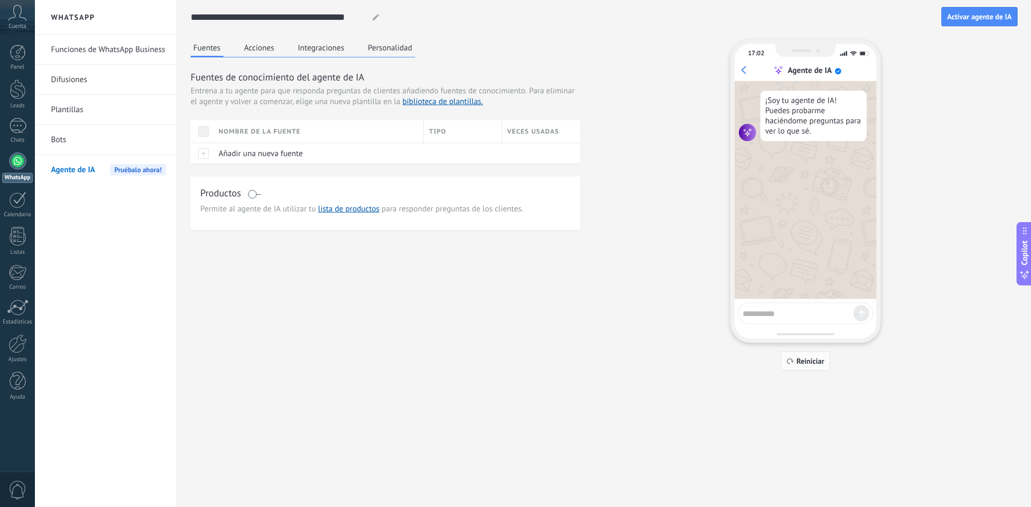
click at [797, 356] on button "Reiniciar" at bounding box center [804, 361] width 49 height 19
click at [801, 314] on textarea at bounding box center [797, 311] width 111 height 13
type textarea "**********"
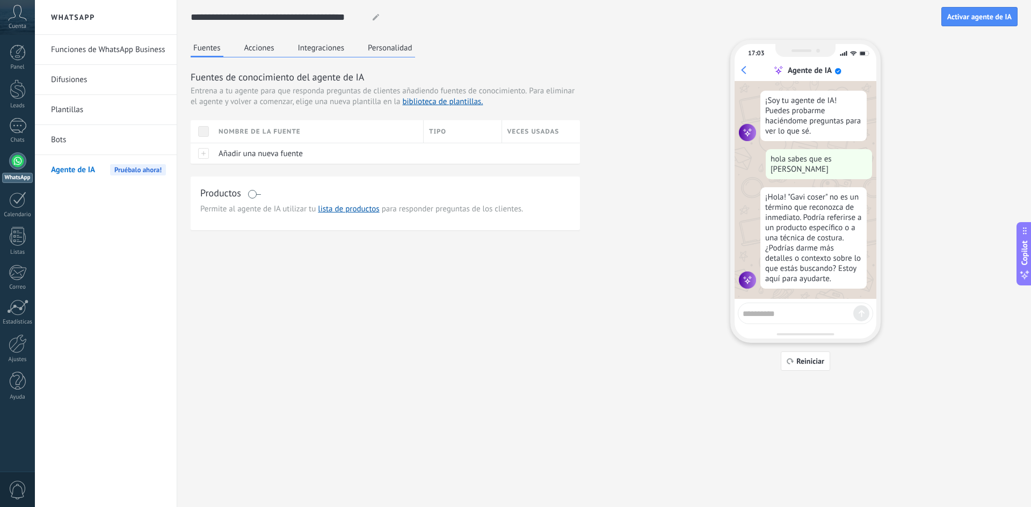
click at [79, 139] on link "Bots" at bounding box center [108, 140] width 115 height 30
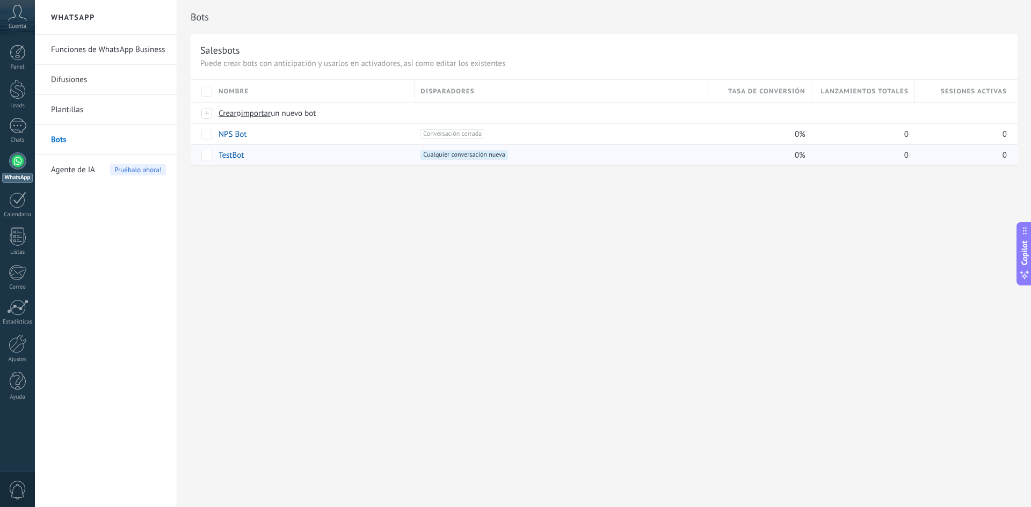
click at [240, 153] on link "TestBot" at bounding box center [230, 155] width 25 height 10
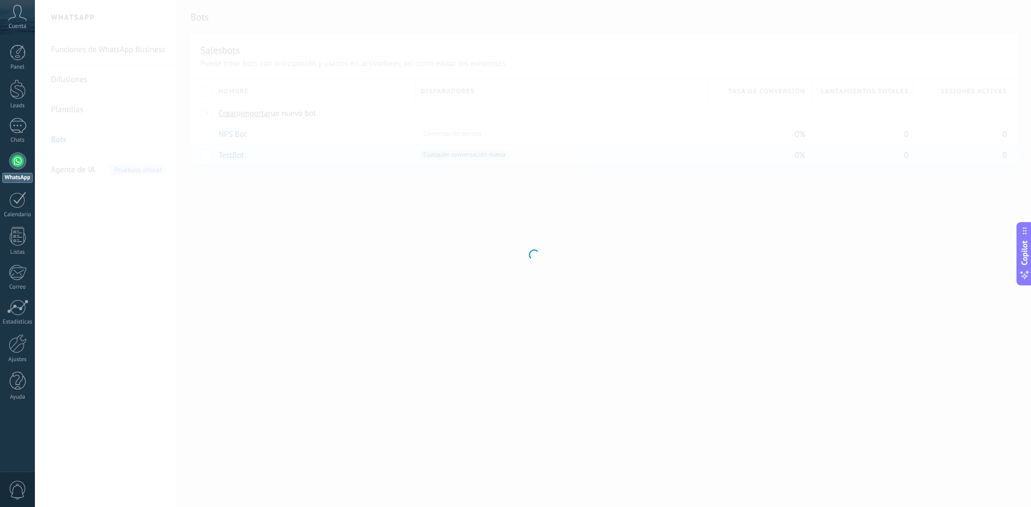
type input "*******"
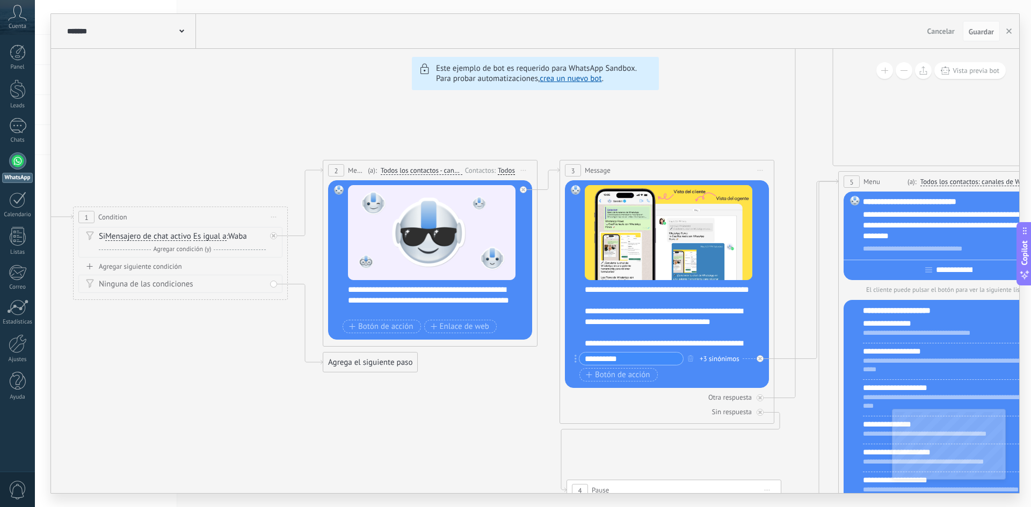
drag, startPoint x: 363, startPoint y: 379, endPoint x: 477, endPoint y: 392, distance: 115.1
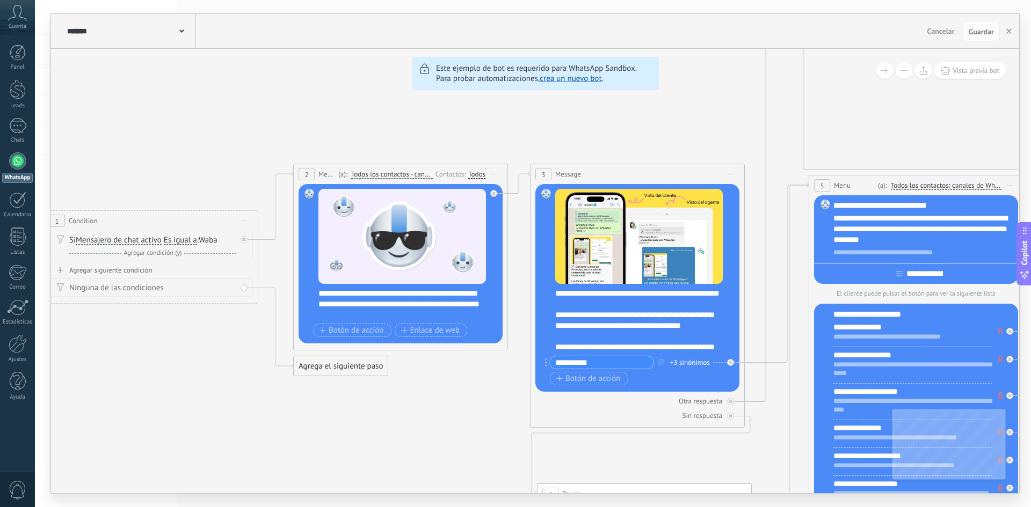
drag, startPoint x: 451, startPoint y: 295, endPoint x: 414, endPoint y: 295, distance: 36.5
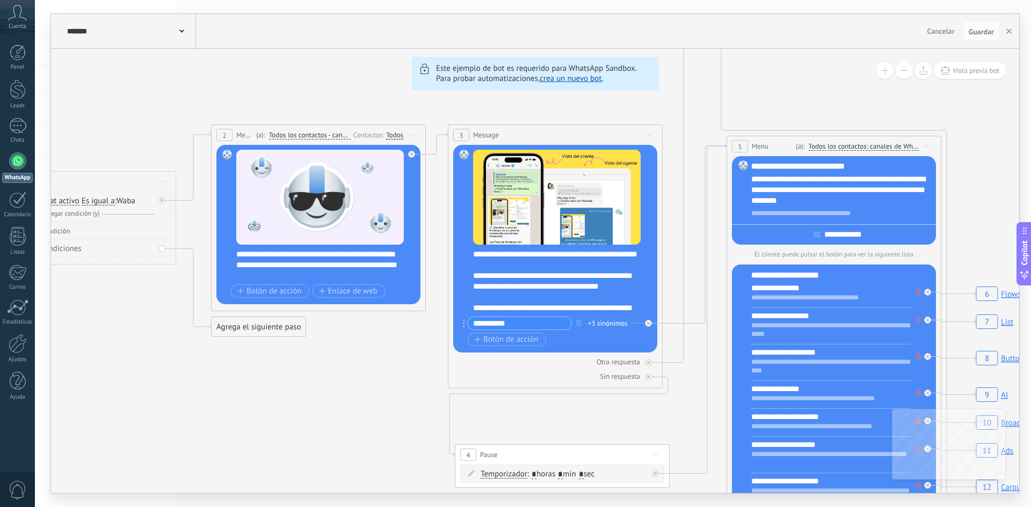
drag, startPoint x: 448, startPoint y: 406, endPoint x: 396, endPoint y: 372, distance: 61.9
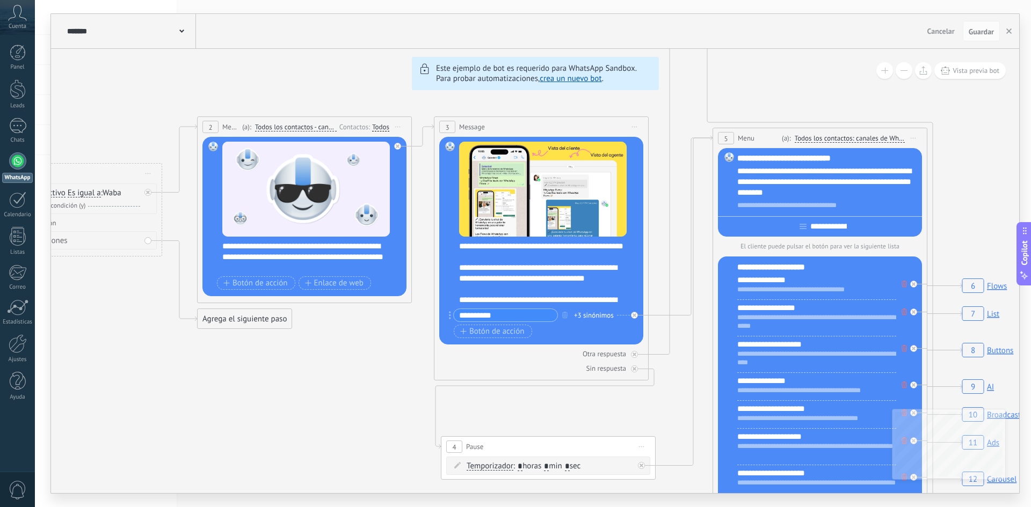
drag, startPoint x: 399, startPoint y: 370, endPoint x: 377, endPoint y: 357, distance: 26.0
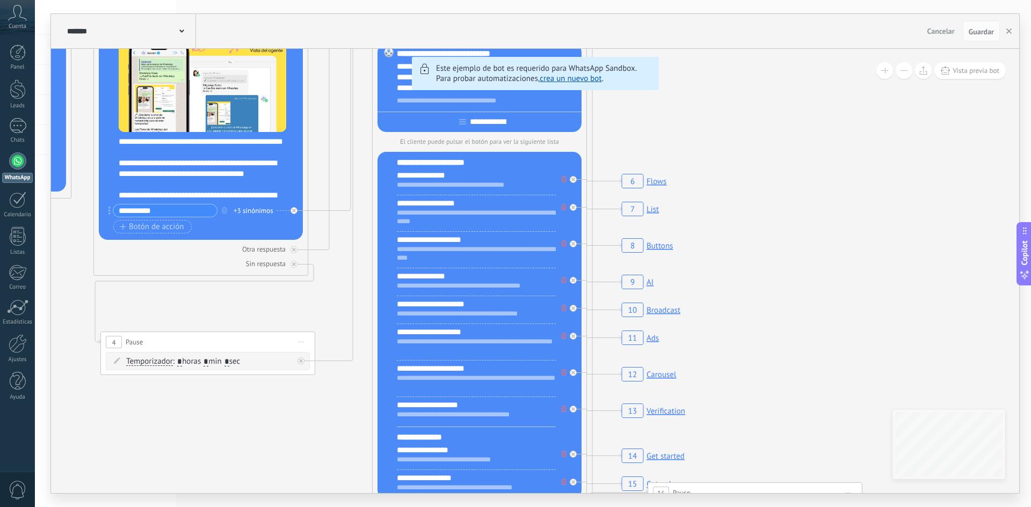
drag, startPoint x: 699, startPoint y: 329, endPoint x: 367, endPoint y: 229, distance: 346.3
click at [367, 229] on icon "19 Close the bot 6 Flows 7 List 8 Buttons 9 AI 10 Broadcast 11 Ads 12 Carousel …" at bounding box center [1045, 66] width 3677 height 3156
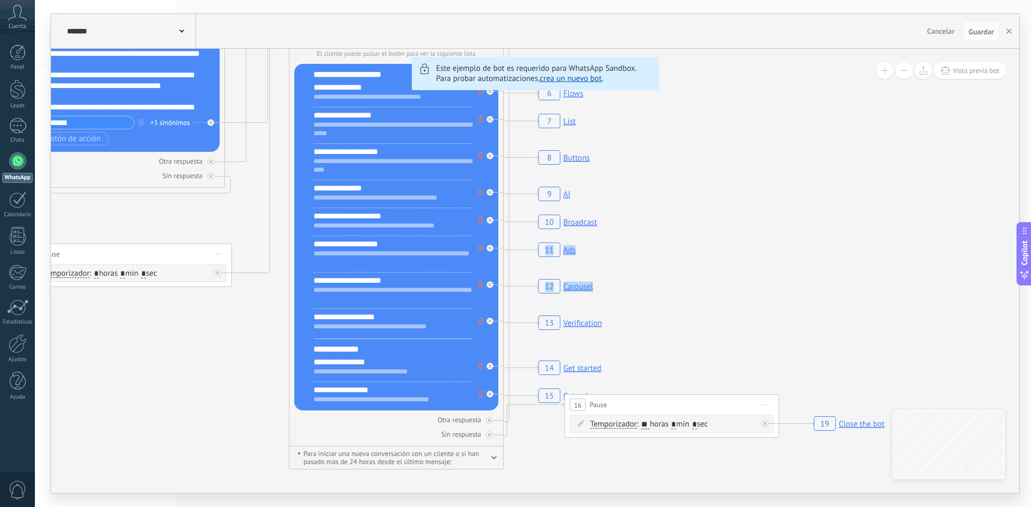
drag, startPoint x: 719, startPoint y: 346, endPoint x: 586, endPoint y: 223, distance: 180.8
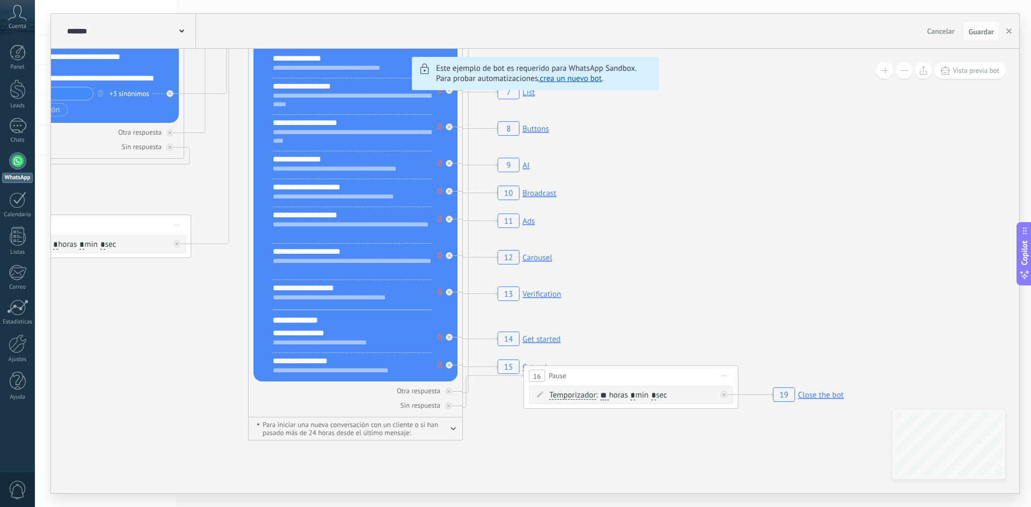
drag, startPoint x: 189, startPoint y: 329, endPoint x: 583, endPoint y: 375, distance: 396.6
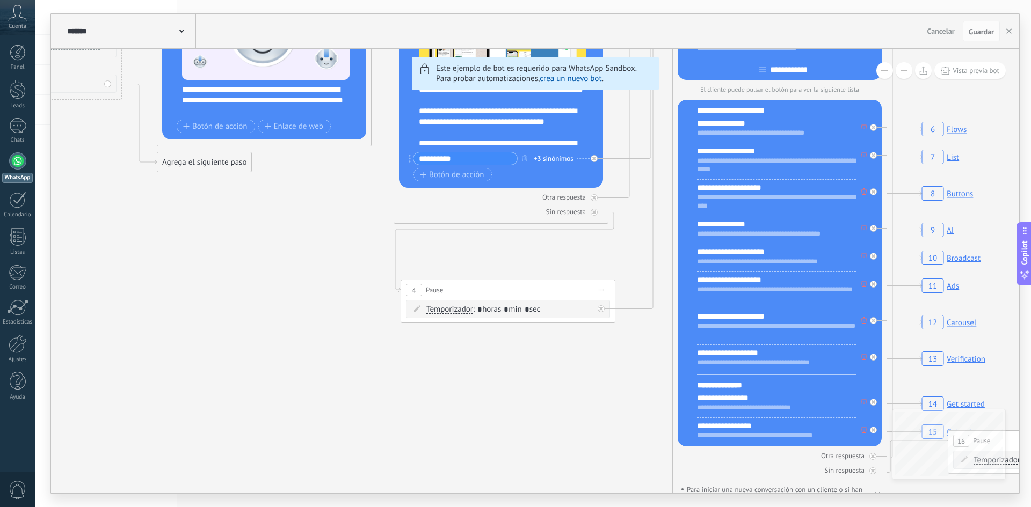
drag, startPoint x: 277, startPoint y: 325, endPoint x: 578, endPoint y: 399, distance: 310.1
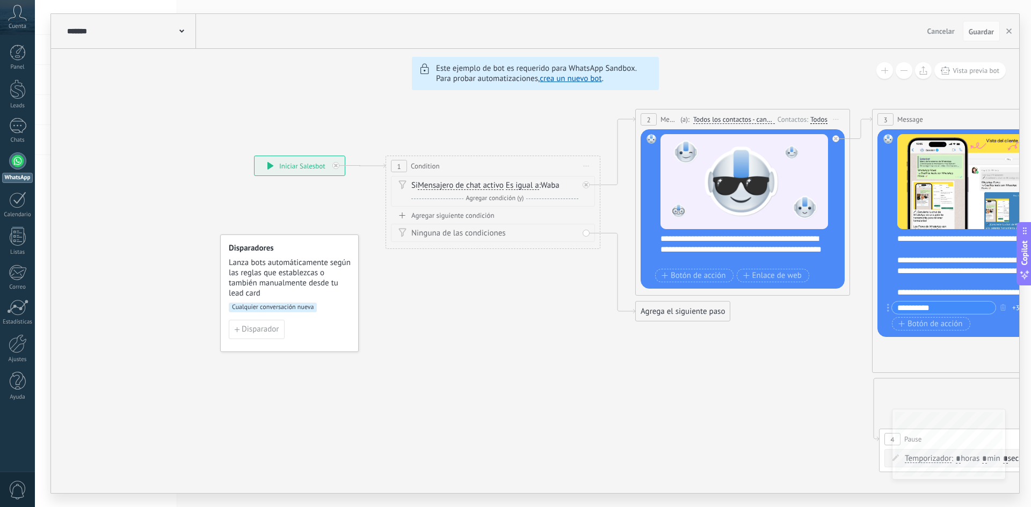
drag, startPoint x: 381, startPoint y: 301, endPoint x: 491, endPoint y: 334, distance: 114.8
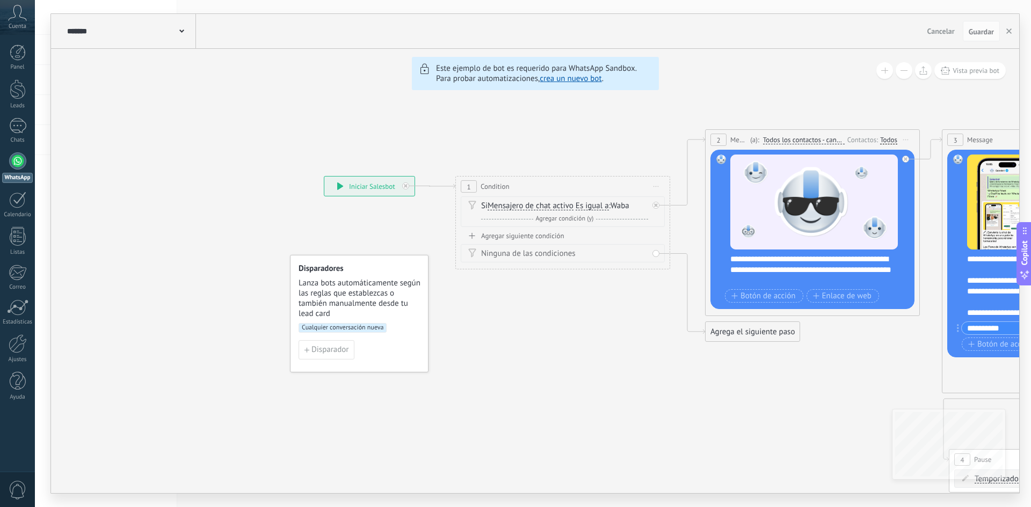
click at [9, 161] on div at bounding box center [17, 160] width 17 height 17
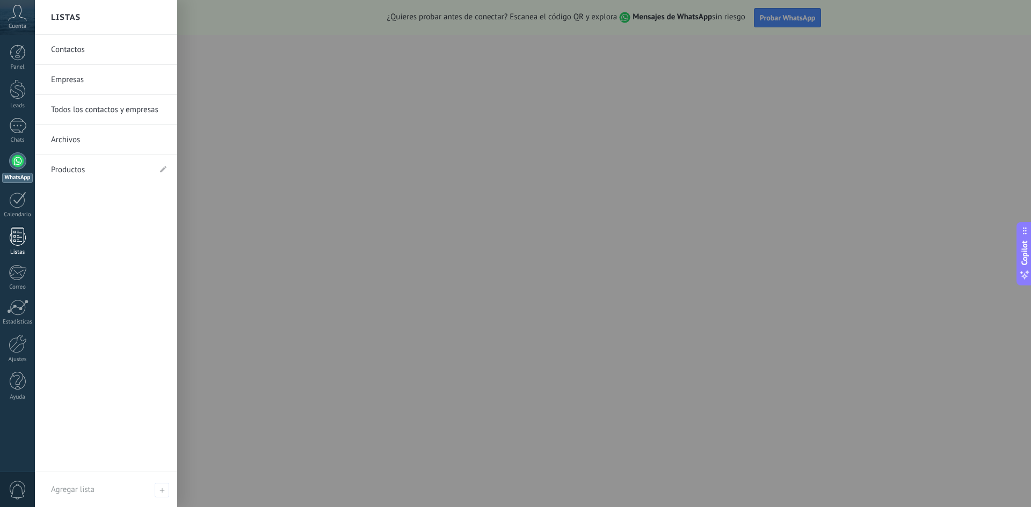
click at [19, 233] on div at bounding box center [18, 236] width 16 height 19
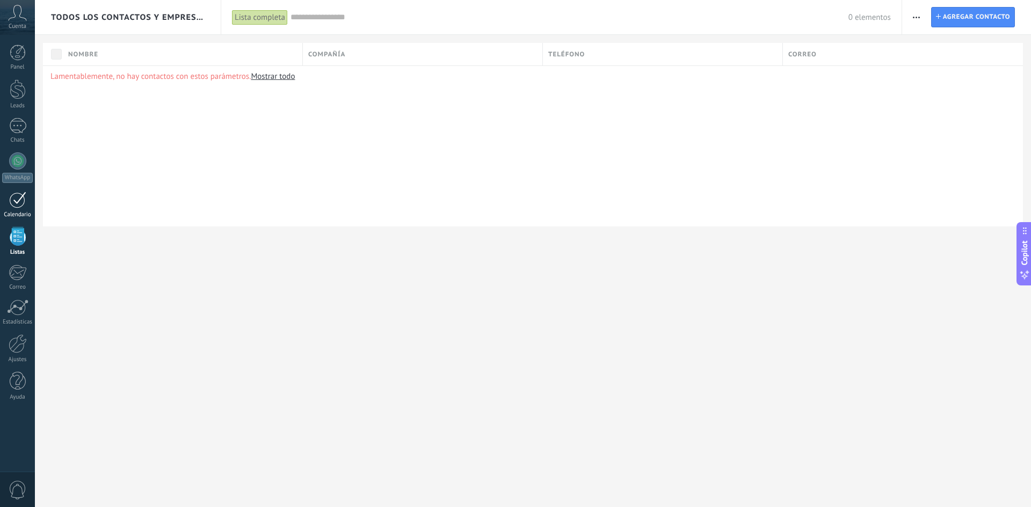
click at [17, 197] on div at bounding box center [17, 200] width 17 height 17
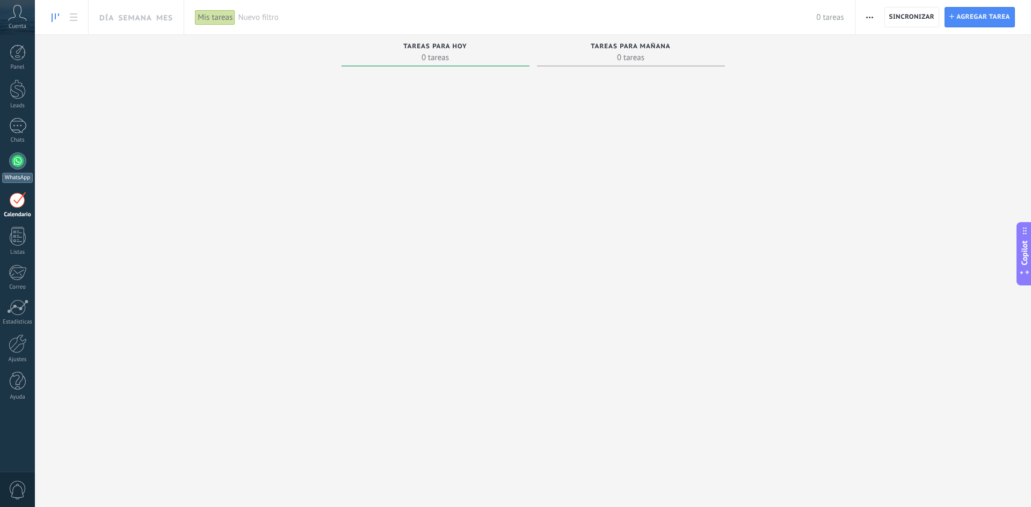
click at [16, 169] on div at bounding box center [17, 160] width 17 height 17
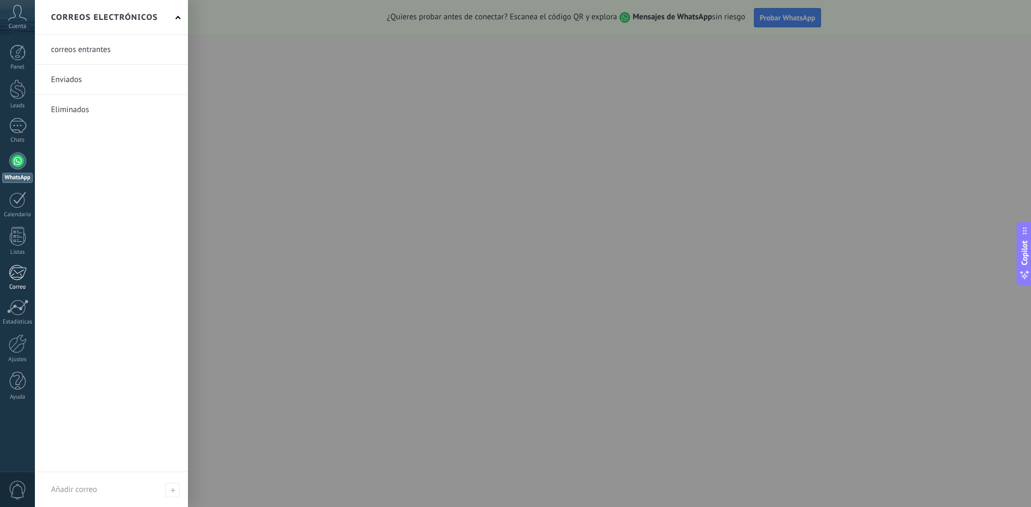
click at [12, 276] on div at bounding box center [18, 273] width 18 height 16
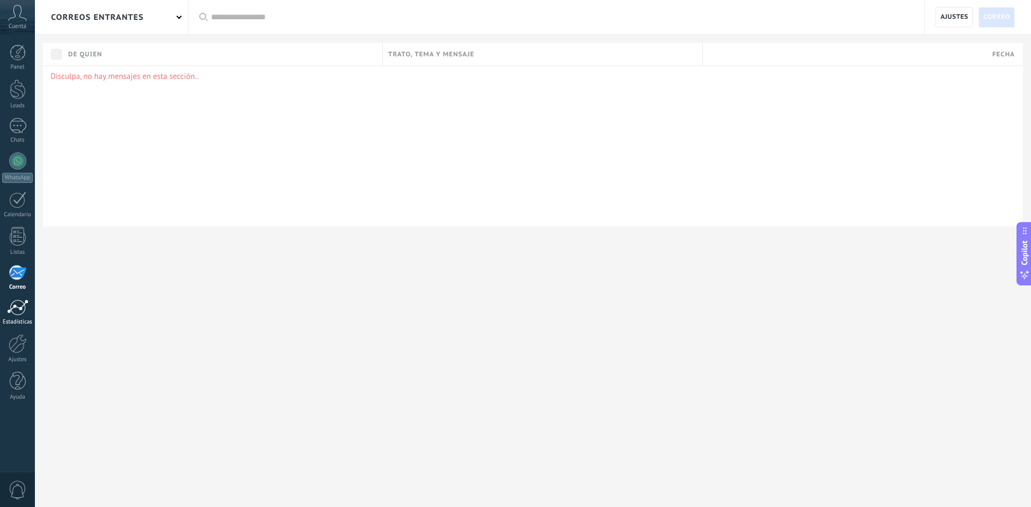
click at [20, 312] on div at bounding box center [17, 308] width 21 height 16
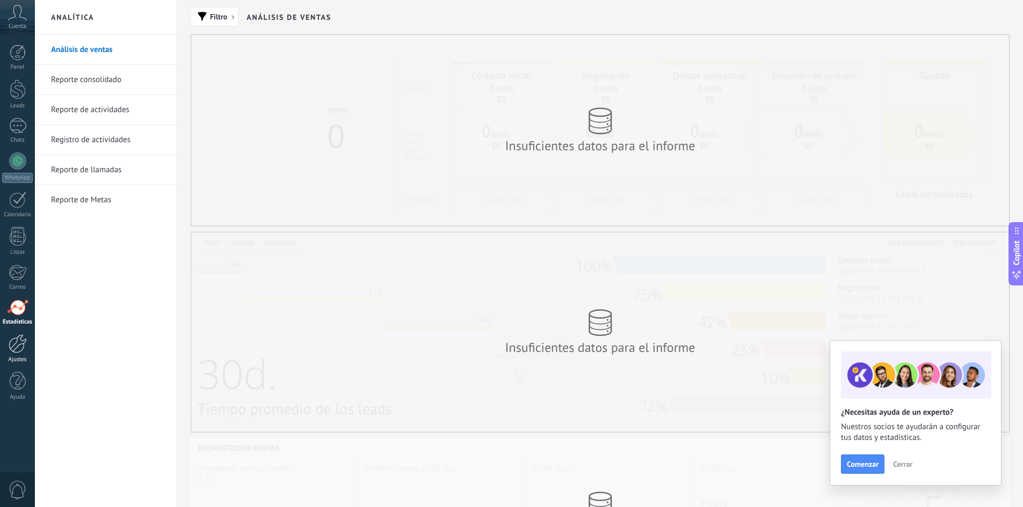
click at [19, 348] on div at bounding box center [18, 343] width 18 height 19
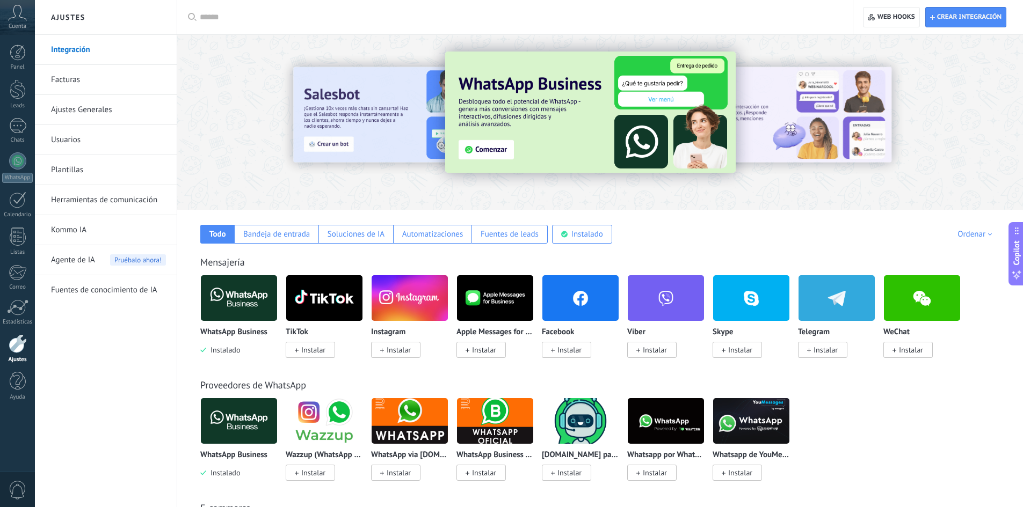
click at [99, 260] on div "Agente de IA Pruébalo ahora!" at bounding box center [108, 260] width 115 height 30
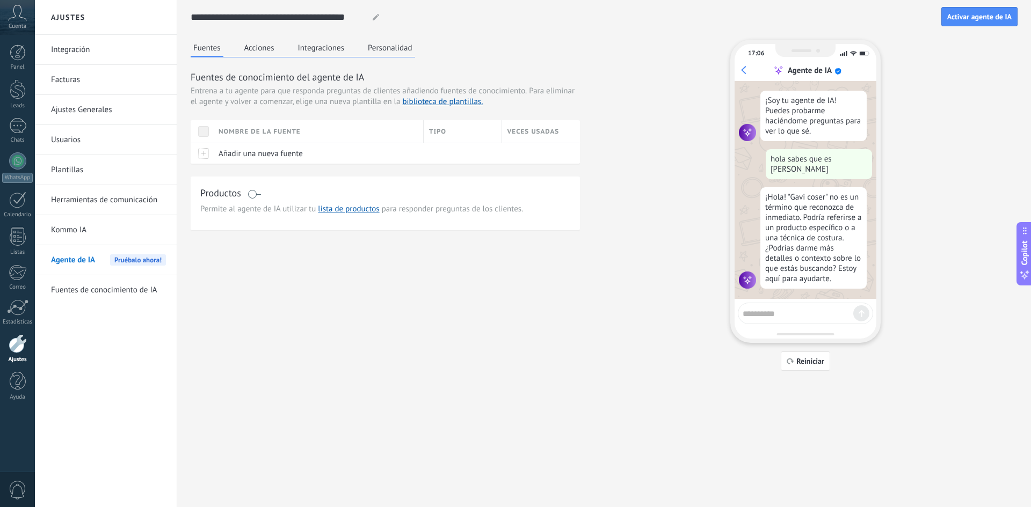
click at [267, 53] on button "Acciones" at bounding box center [259, 48] width 35 height 16
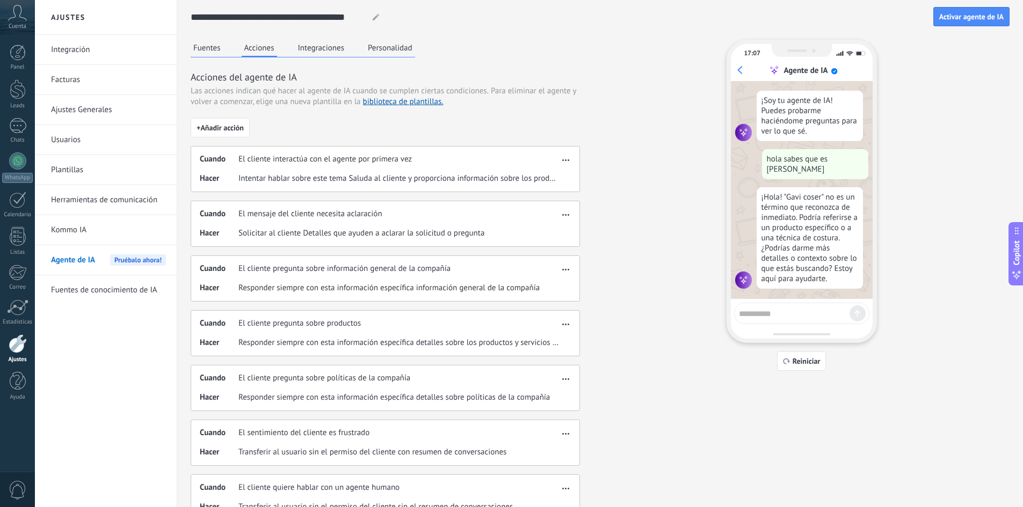
click at [329, 48] on button "Integraciones" at bounding box center [321, 48] width 52 height 16
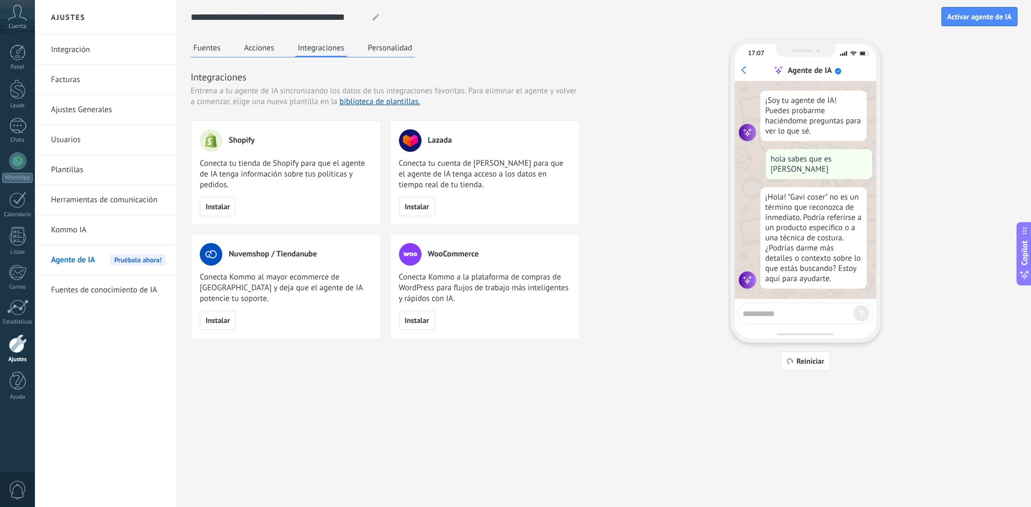
click at [390, 47] on button "Personalidad" at bounding box center [390, 48] width 50 height 16
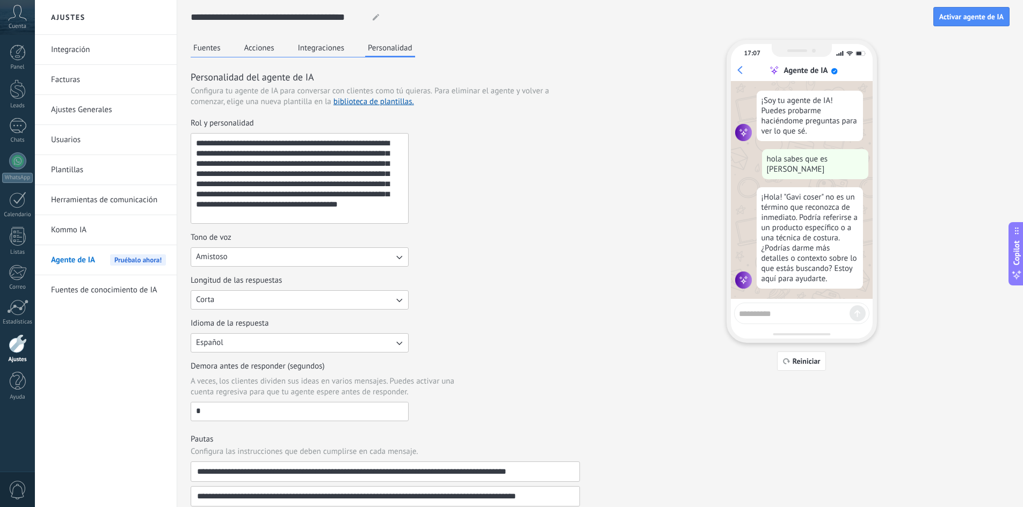
click at [775, 312] on textarea at bounding box center [794, 311] width 111 height 13
click at [220, 51] on button "Fuentes" at bounding box center [207, 48] width 33 height 16
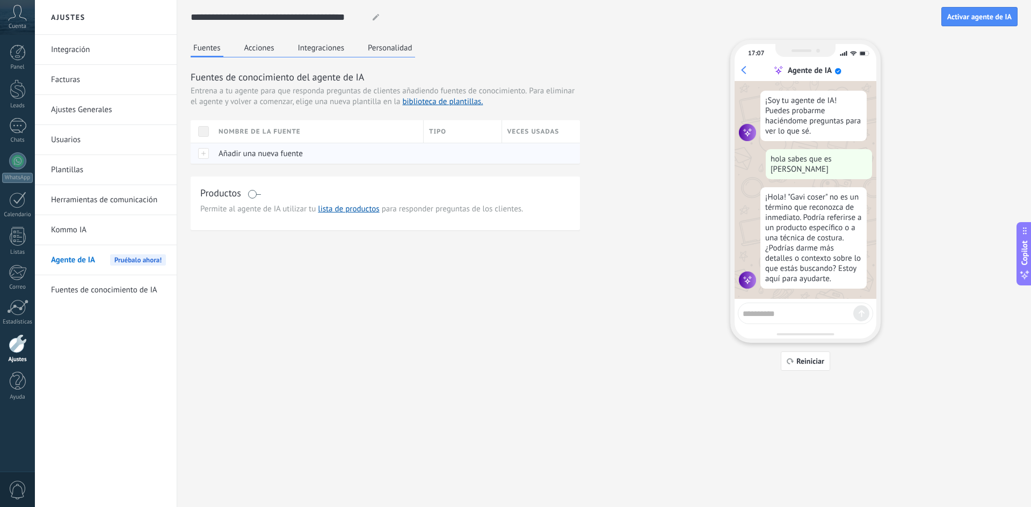
click at [206, 152] on div at bounding box center [202, 153] width 23 height 21
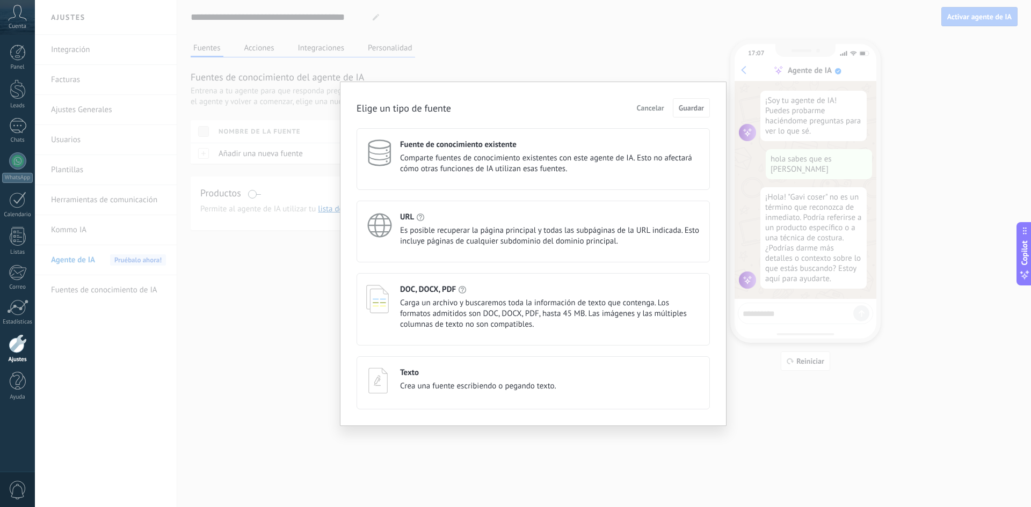
click at [507, 378] on div "Texto Crea una fuente escribiendo o pegando texto." at bounding box center [478, 380] width 156 height 24
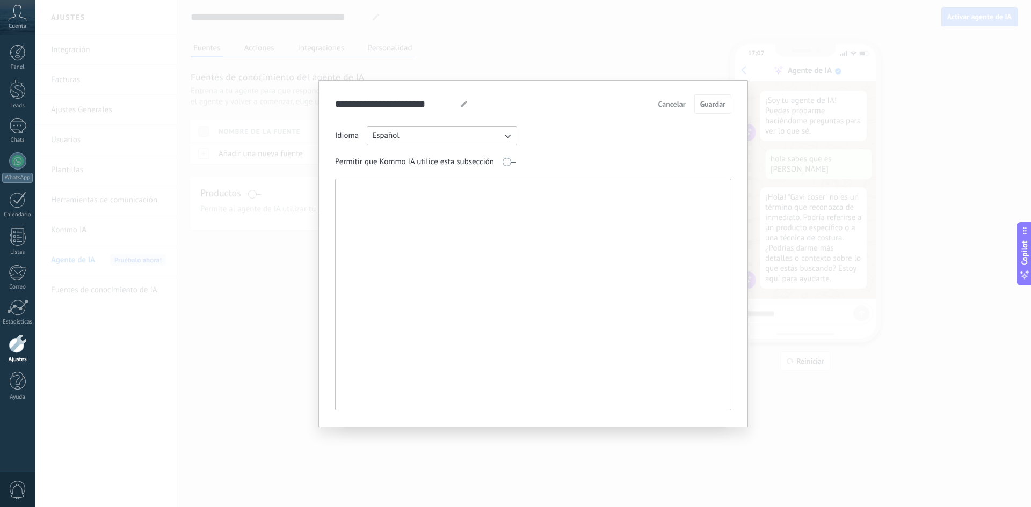
paste textarea "**********"
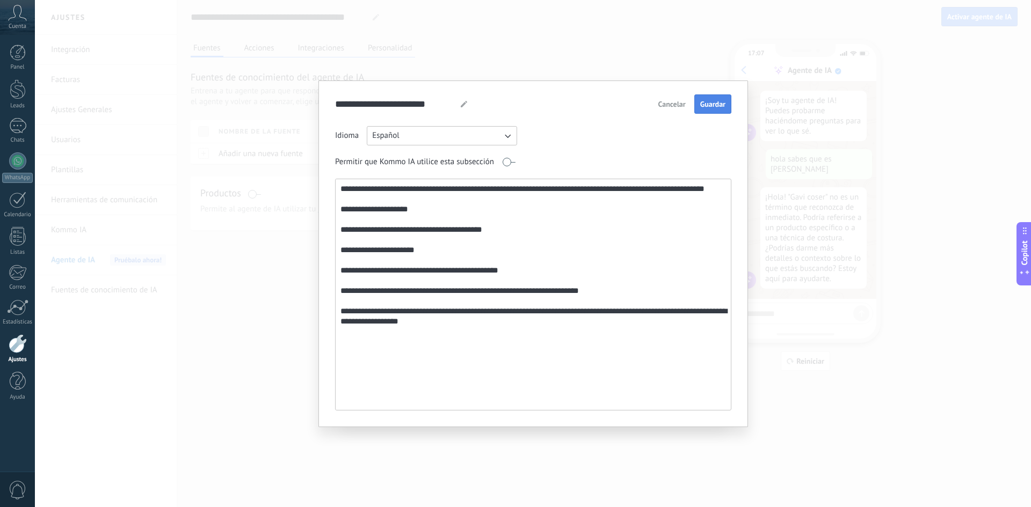
type textarea "**********"
click at [706, 102] on span "Guardar" at bounding box center [712, 104] width 25 height 8
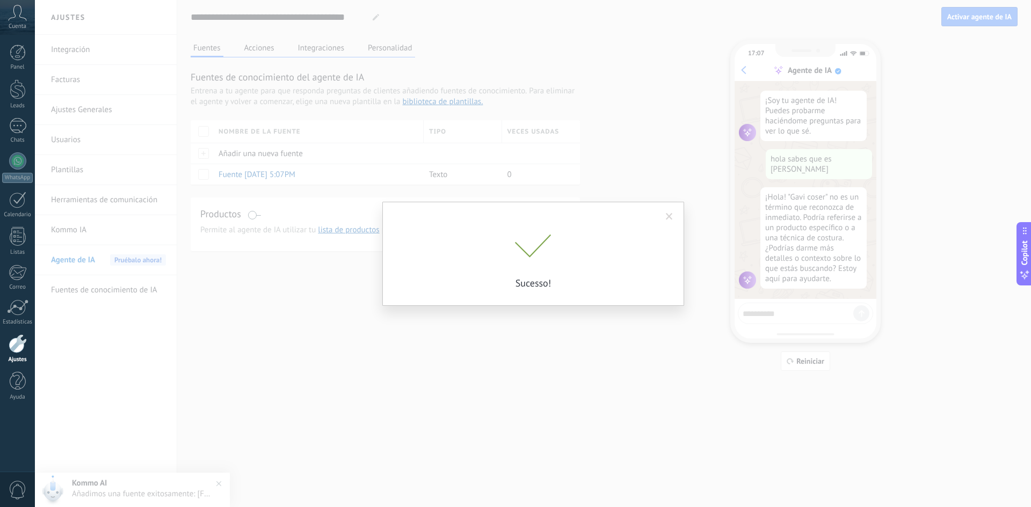
click at [670, 221] on span at bounding box center [669, 217] width 18 height 18
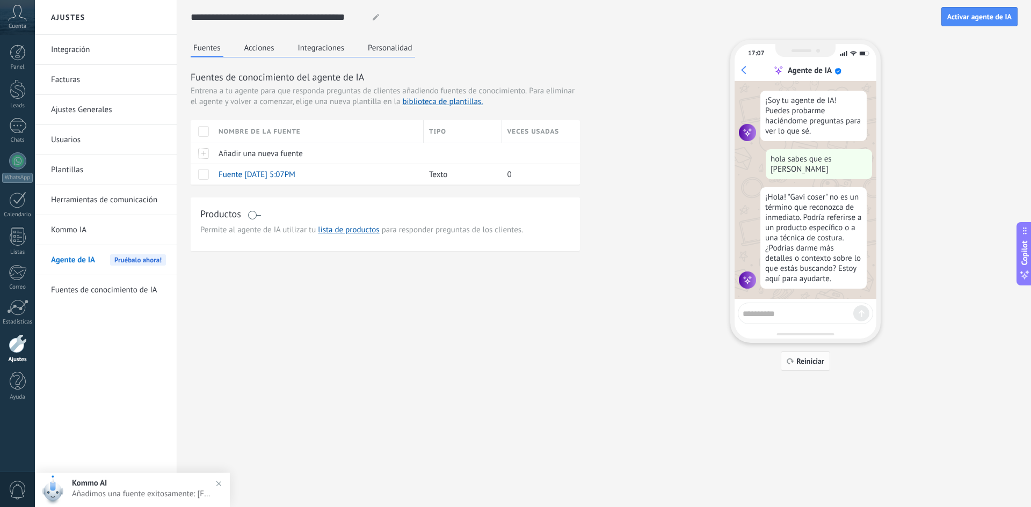
click at [811, 365] on span "Reiniciar" at bounding box center [810, 361] width 28 height 8
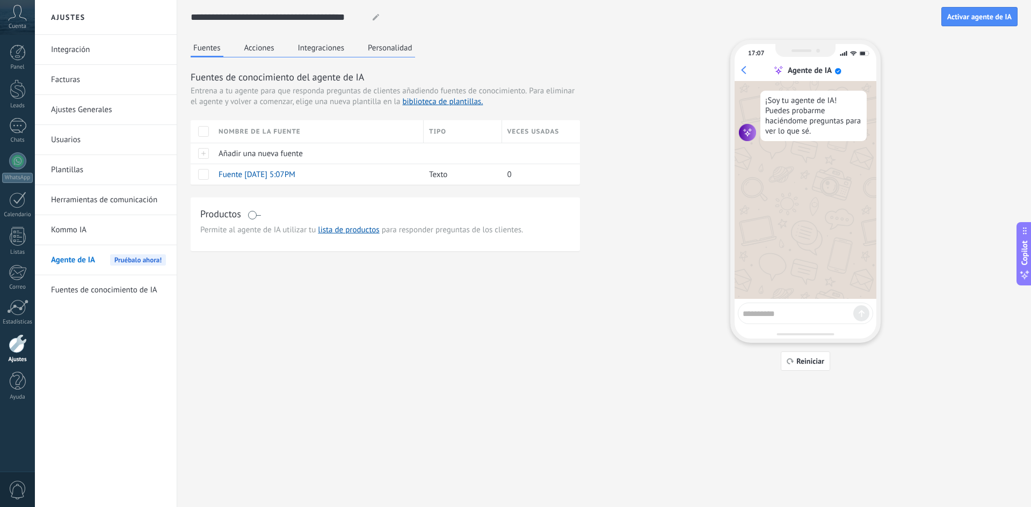
click at [777, 306] on textarea at bounding box center [797, 311] width 111 height 13
type textarea "**********"
click at [379, 47] on button "Personalidad" at bounding box center [390, 48] width 50 height 16
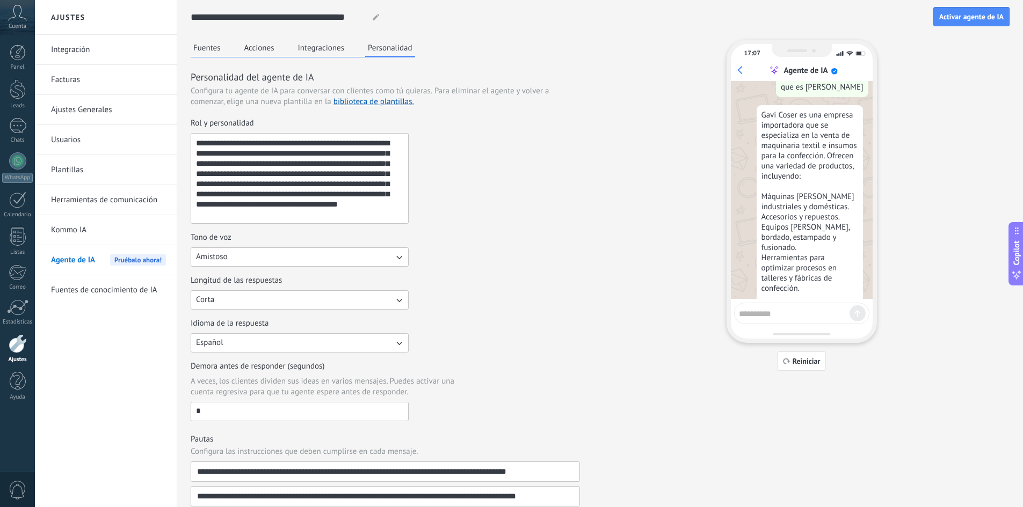
scroll to position [126, 0]
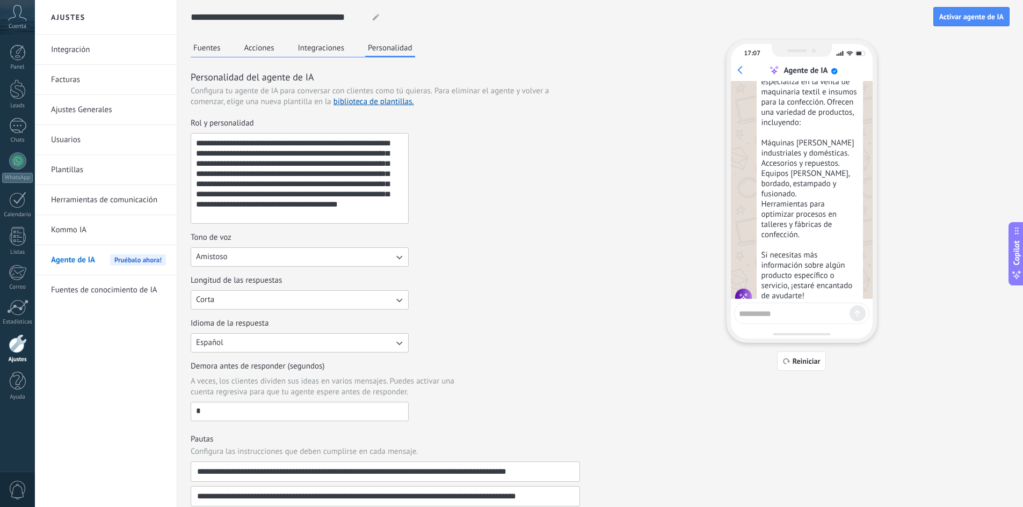
click at [281, 262] on button "Amistoso" at bounding box center [300, 256] width 218 height 19
click at [281, 262] on li "Casual" at bounding box center [296, 257] width 224 height 18
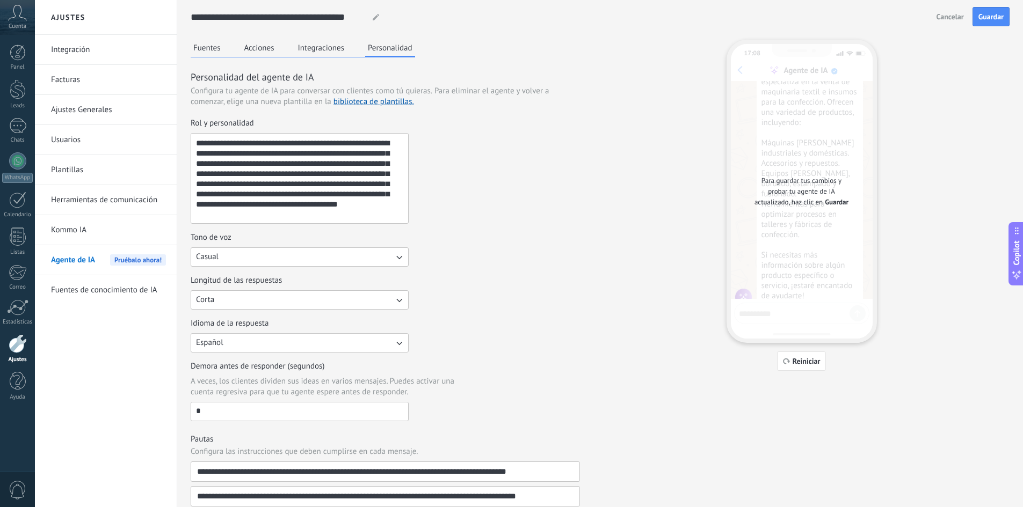
click at [535, 230] on div "**********" at bounding box center [385, 269] width 389 height 303
click at [824, 205] on span "Guardar" at bounding box center [836, 202] width 24 height 11
click at [651, 303] on div "**********" at bounding box center [600, 384] width 819 height 688
click at [786, 358] on span "Reiniciar" at bounding box center [802, 361] width 38 height 8
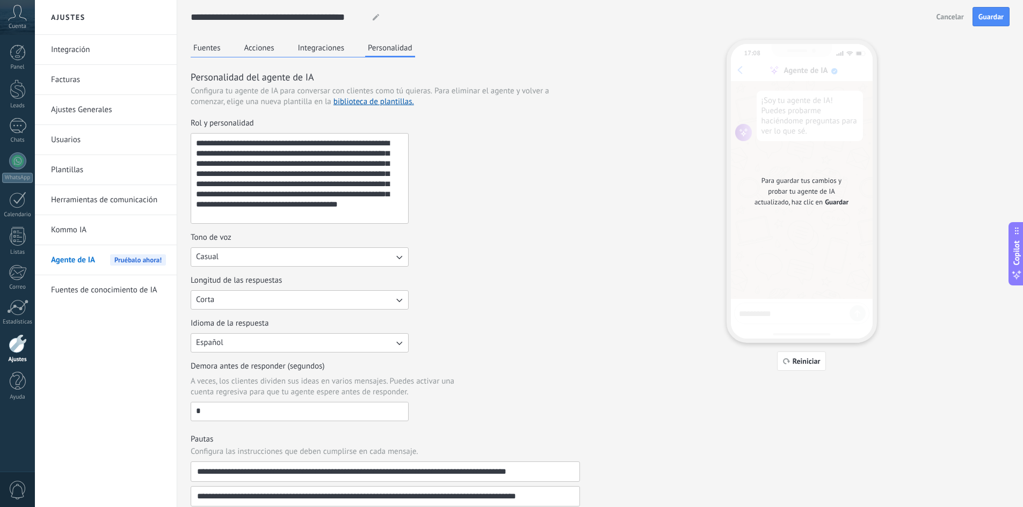
click at [806, 195] on span "Para guardar tus cambios y probar tu agente de IA actualizado, haz clic en" at bounding box center [797, 191] width 87 height 31
click at [260, 259] on button "Casual" at bounding box center [300, 256] width 218 height 19
click at [261, 297] on li "Amistoso" at bounding box center [296, 293] width 224 height 18
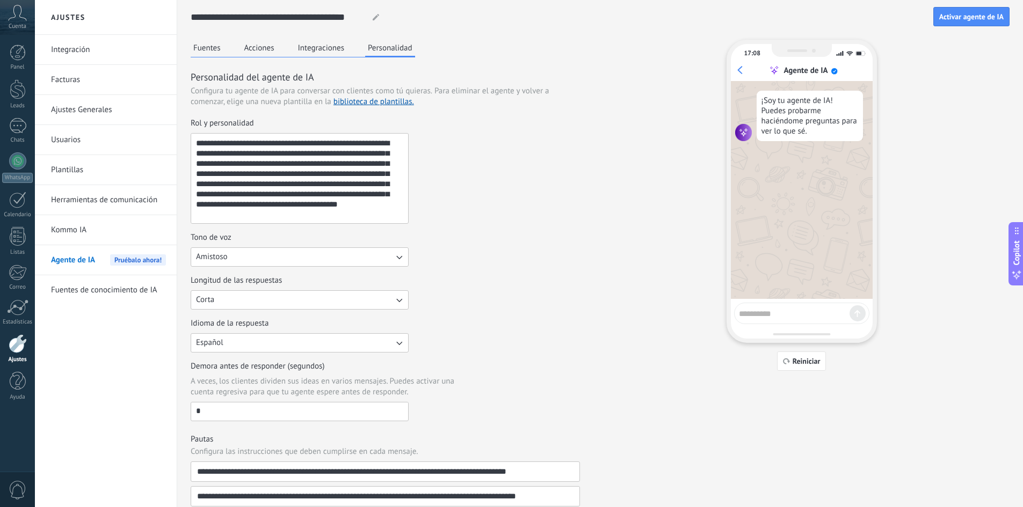
click at [269, 297] on button "Corta" at bounding box center [300, 299] width 218 height 19
click at [509, 273] on div "**********" at bounding box center [385, 269] width 389 height 303
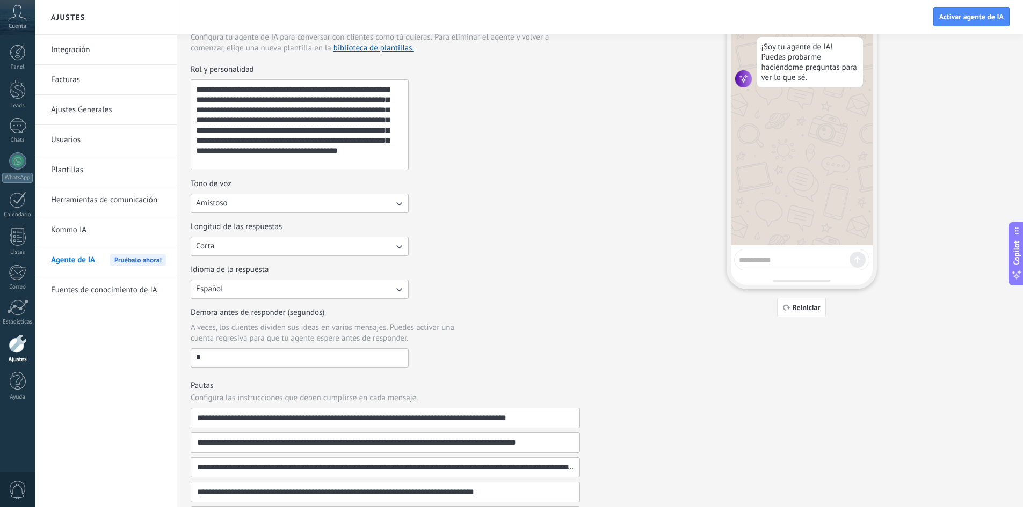
click at [216, 349] on input "*" at bounding box center [299, 357] width 217 height 17
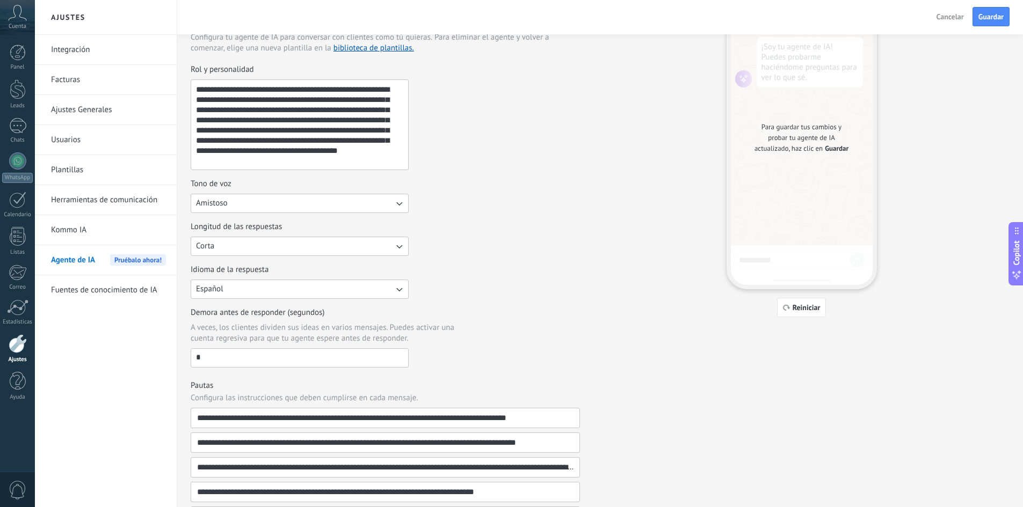
type input "*"
click at [344, 345] on label "Demora antes de responder (segundos) A veces, los clientes dividen sus ideas en…" at bounding box center [300, 338] width 218 height 60
click at [344, 349] on input "*" at bounding box center [299, 357] width 217 height 17
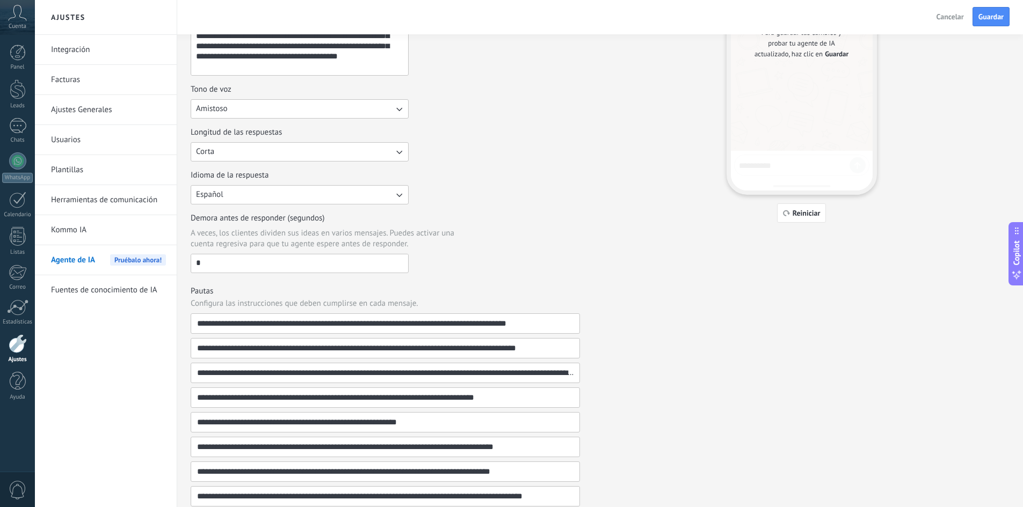
scroll to position [0, 0]
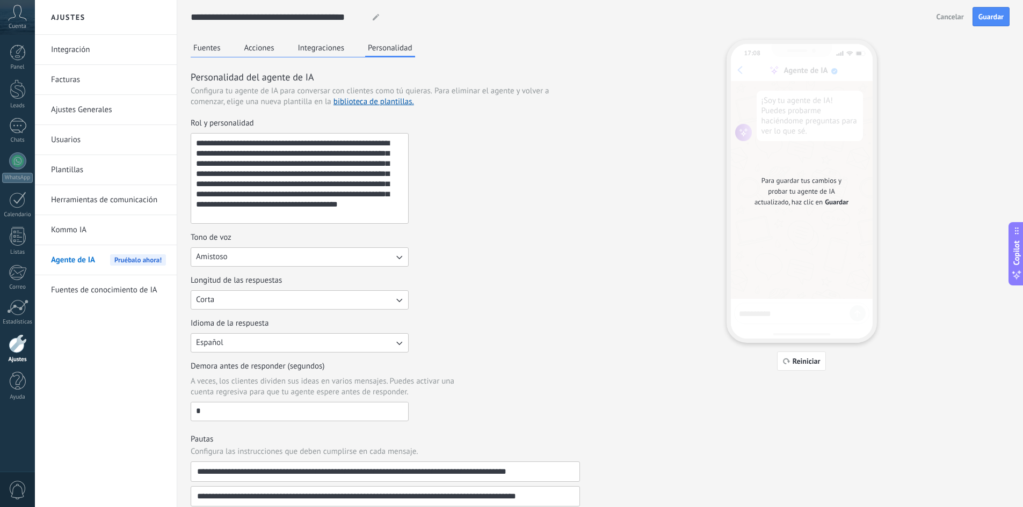
click at [209, 45] on button "Fuentes" at bounding box center [207, 48] width 33 height 16
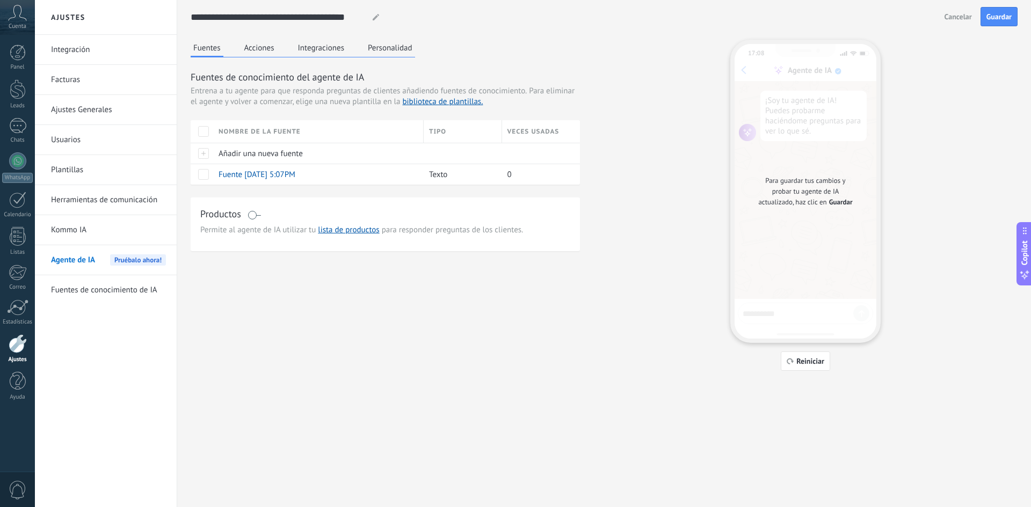
click at [820, 312] on div "Para guardar tus cambios y probar tu agente de IA actualizado, haz clic en Guar…" at bounding box center [805, 191] width 142 height 295
click at [808, 363] on span "Reiniciar" at bounding box center [810, 361] width 28 height 8
click at [810, 195] on span "Para guardar tus cambios y probar tu agente de IA actualizado, haz clic en" at bounding box center [801, 191] width 87 height 31
click at [370, 46] on button "Personalidad" at bounding box center [390, 48] width 50 height 16
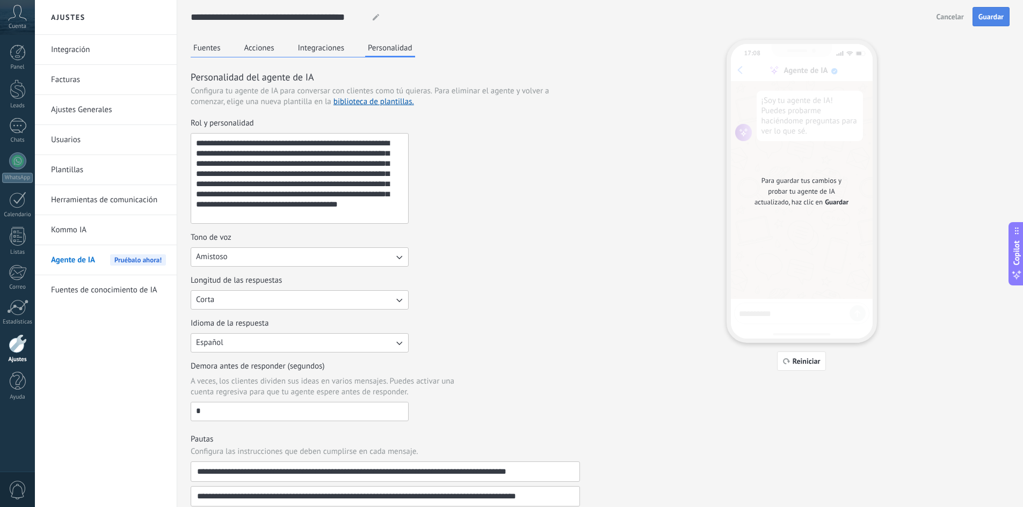
click at [983, 20] on span "Guardar" at bounding box center [990, 17] width 25 height 8
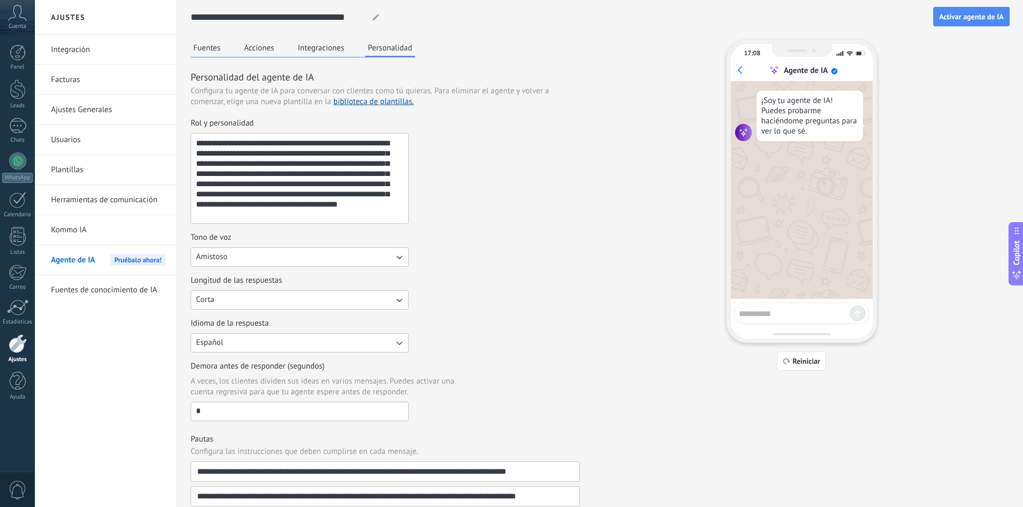
click at [795, 319] on div at bounding box center [801, 313] width 135 height 21
click at [788, 317] on textarea at bounding box center [794, 311] width 111 height 13
type textarea "**********"
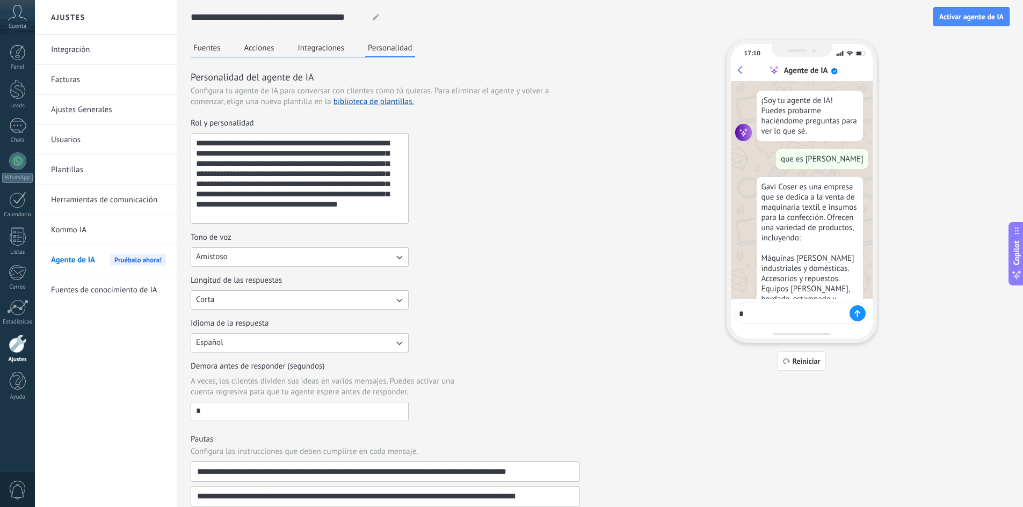
scroll to position [115, 0]
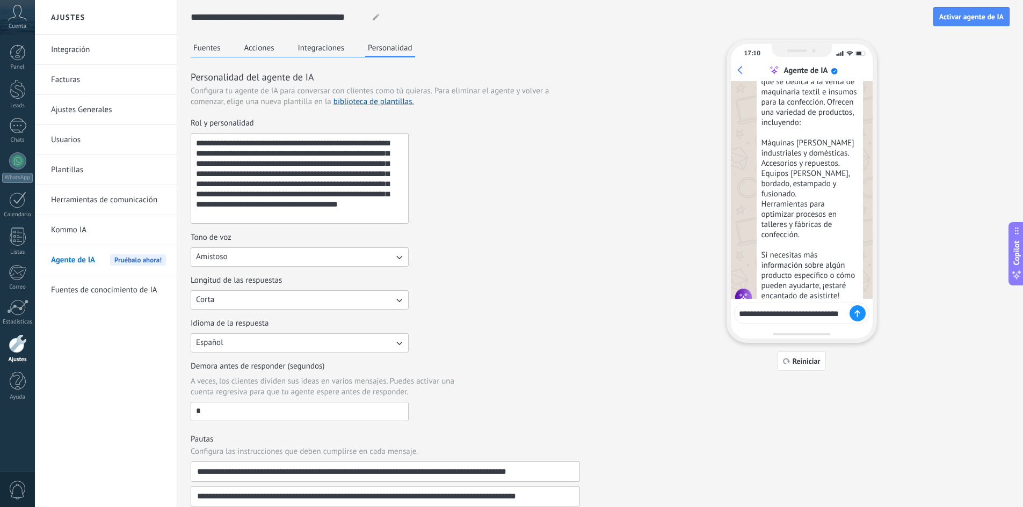
type textarea "**********"
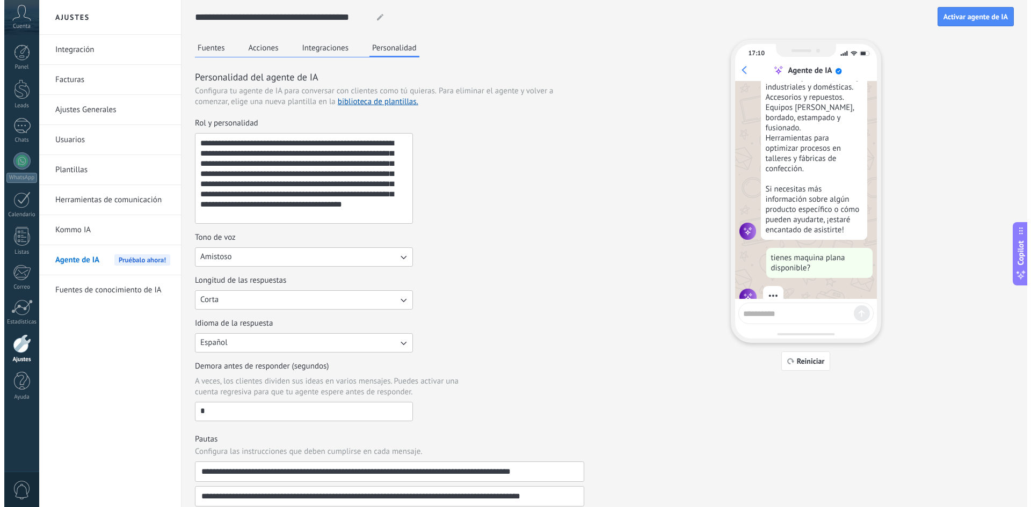
scroll to position [334, 0]
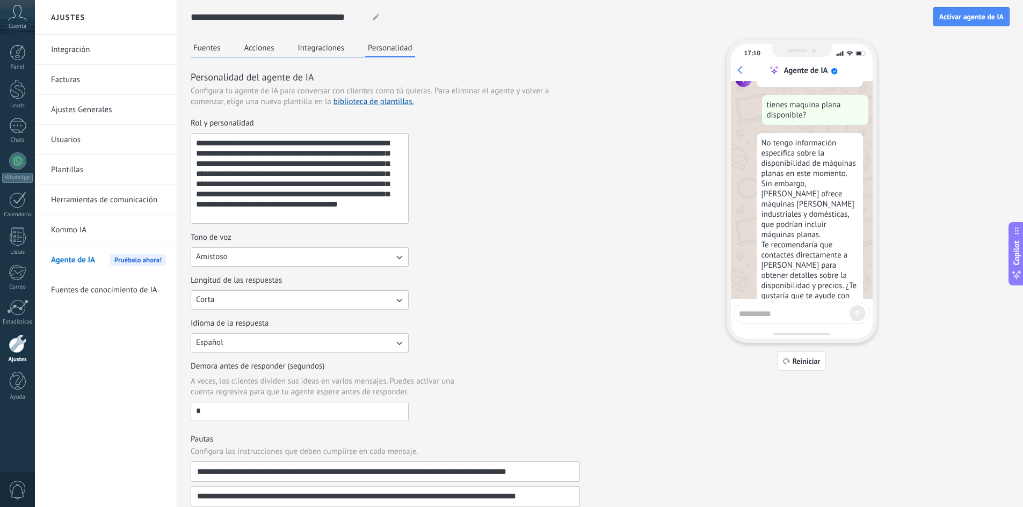
click at [211, 47] on button "Fuentes" at bounding box center [207, 48] width 33 height 16
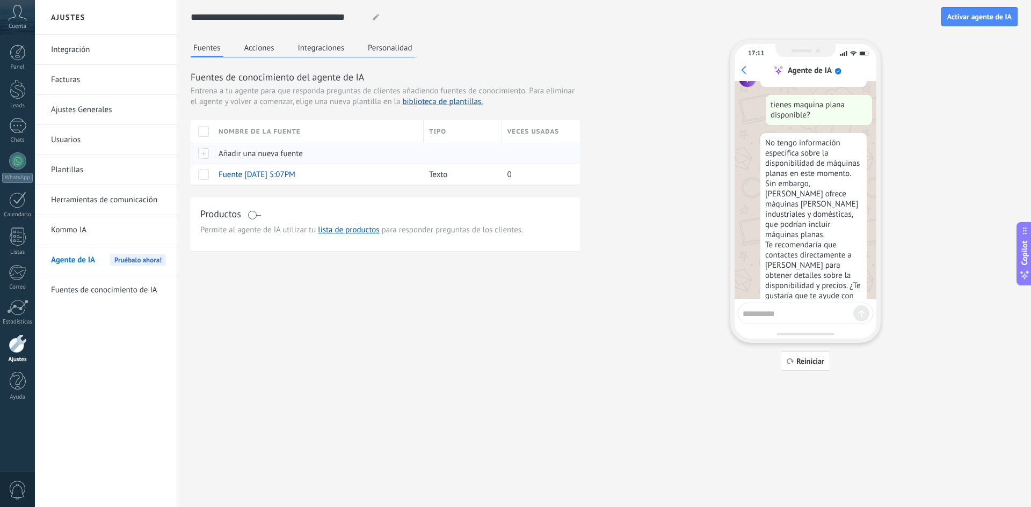
click at [241, 148] on div "Añadir una nueva fuente" at bounding box center [315, 153] width 205 height 20
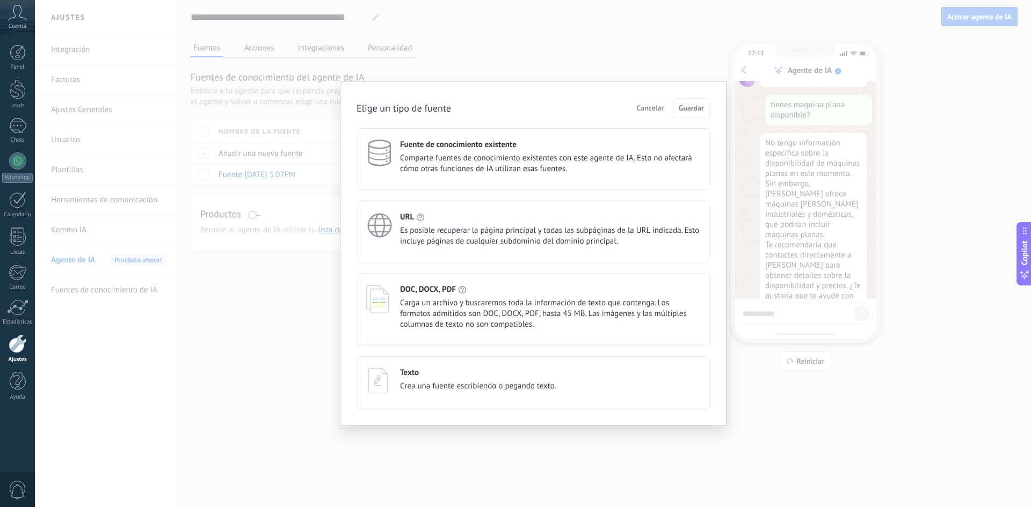
click at [452, 238] on span "Es posible recuperar la página principal y todas las subpáginas de la URL indic…" at bounding box center [550, 235] width 300 height 21
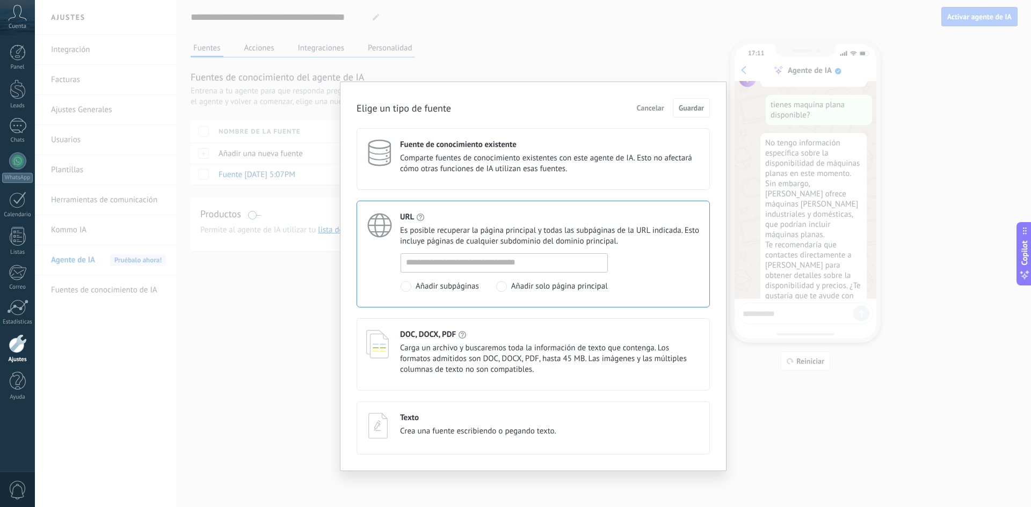
click at [658, 106] on span "Cancelar" at bounding box center [650, 108] width 27 height 8
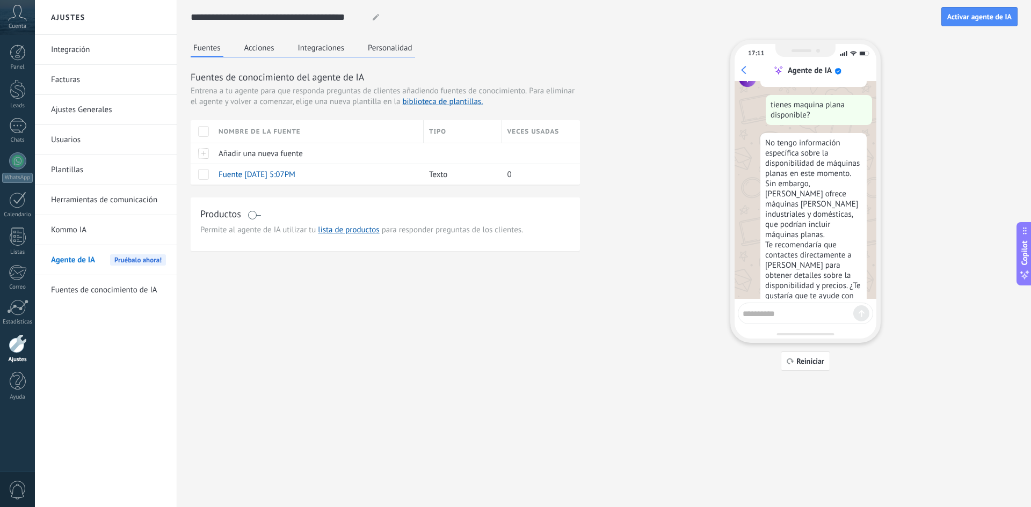
click at [796, 308] on textarea at bounding box center [797, 311] width 111 height 13
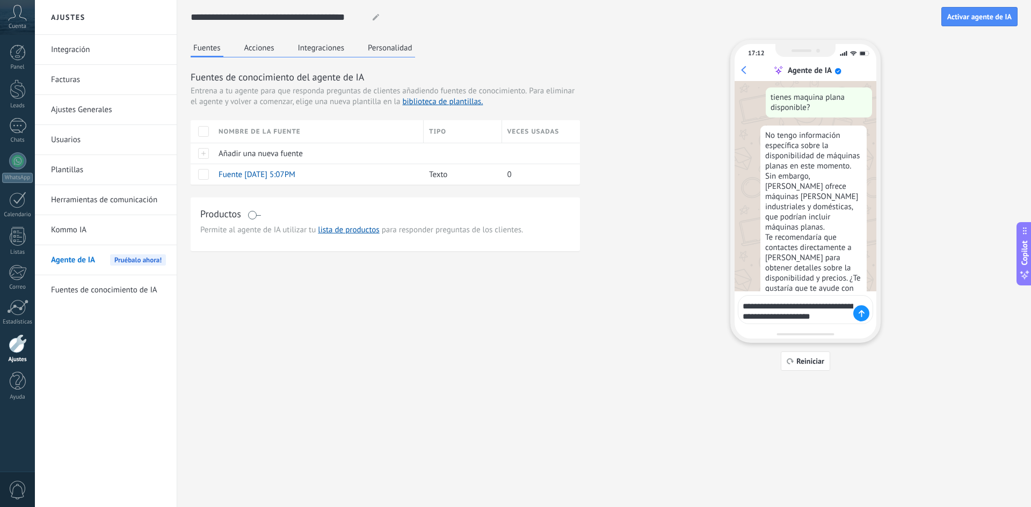
type textarea "**********"
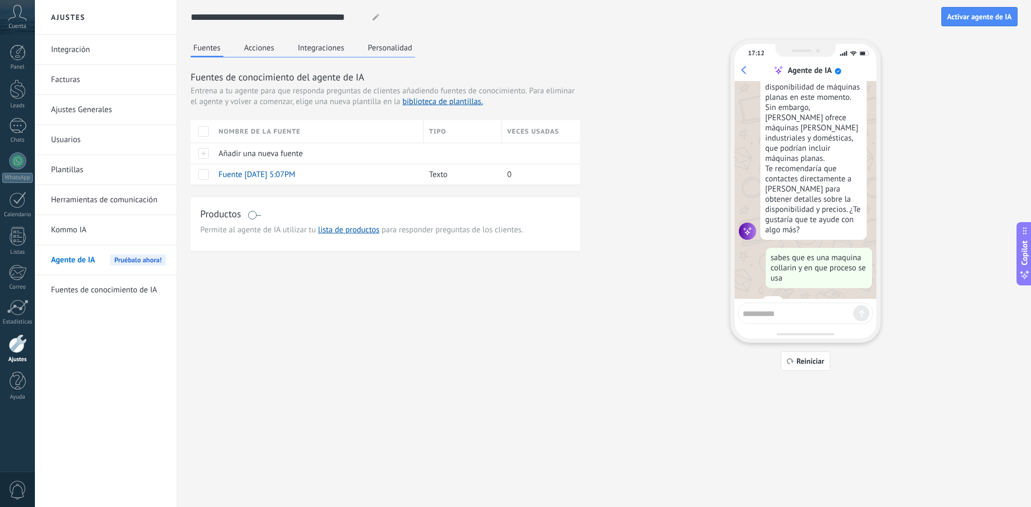
scroll to position [584, 0]
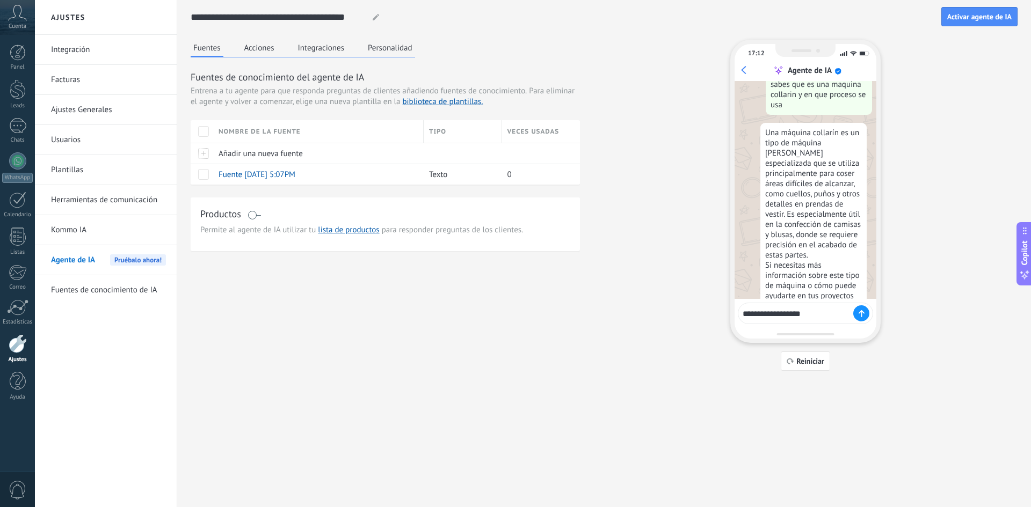
type textarea "**********"
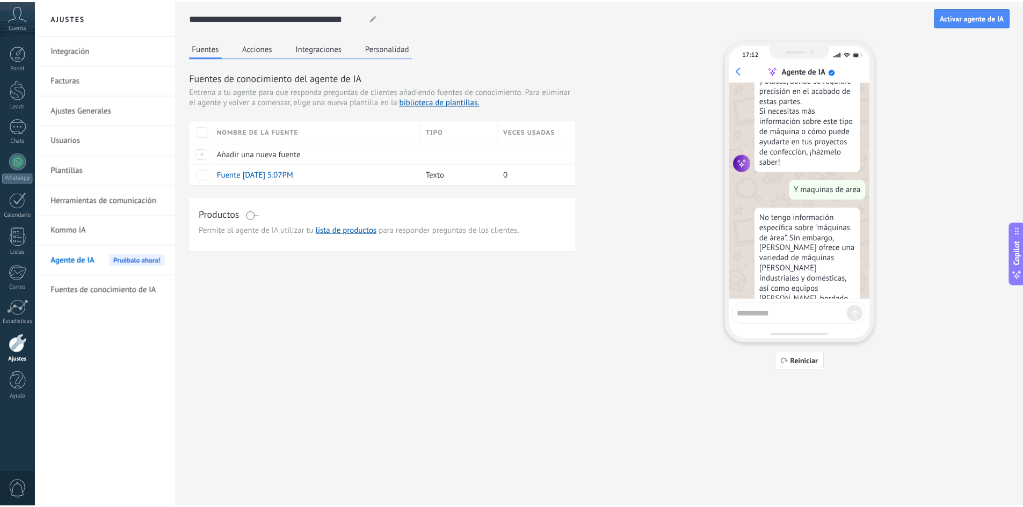
scroll to position [793, 0]
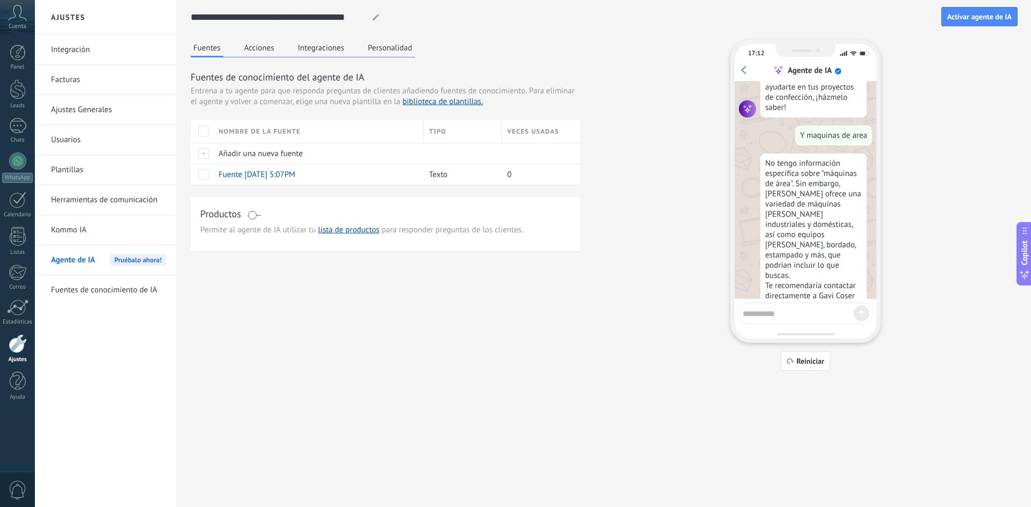
click at [370, 51] on button "Personalidad" at bounding box center [390, 48] width 50 height 16
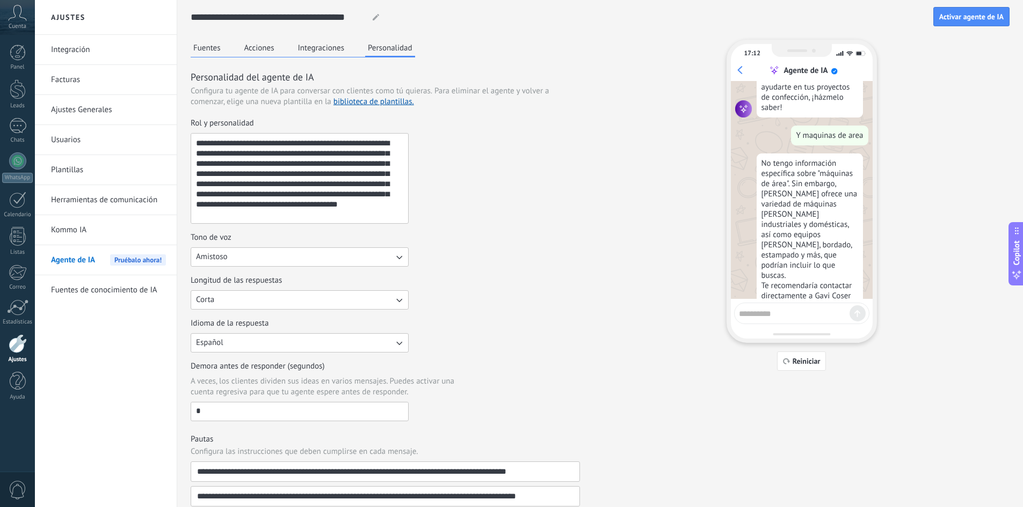
click at [379, 295] on button "Corta" at bounding box center [300, 299] width 218 height 19
click at [447, 277] on div "Longitud de las respuestas Corta Corta Media Larga" at bounding box center [385, 292] width 389 height 34
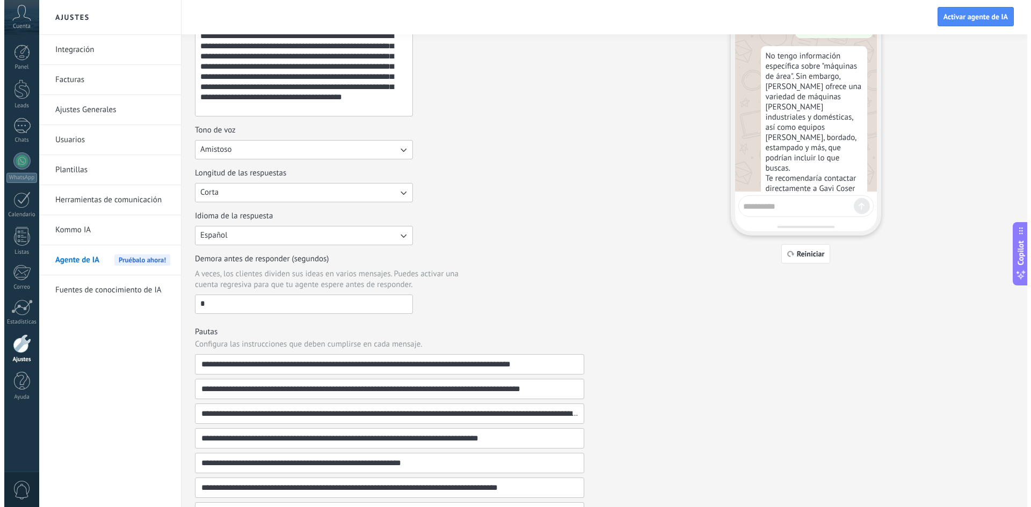
scroll to position [0, 0]
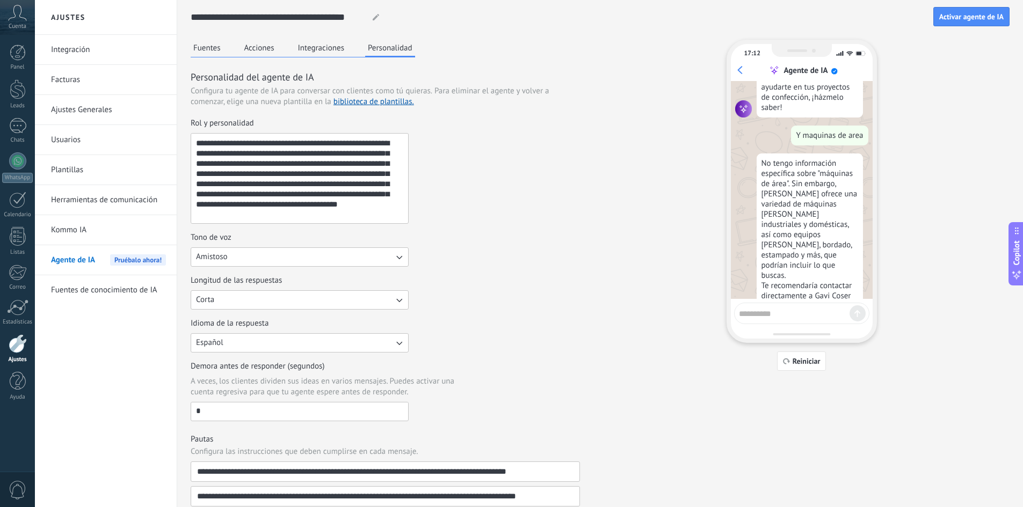
click at [265, 259] on button "Amistoso" at bounding box center [300, 256] width 218 height 19
click at [449, 255] on div "Tono de voz Amistoso Casual Formal Amistoso" at bounding box center [385, 249] width 389 height 34
click at [214, 55] on button "Fuentes" at bounding box center [207, 48] width 33 height 16
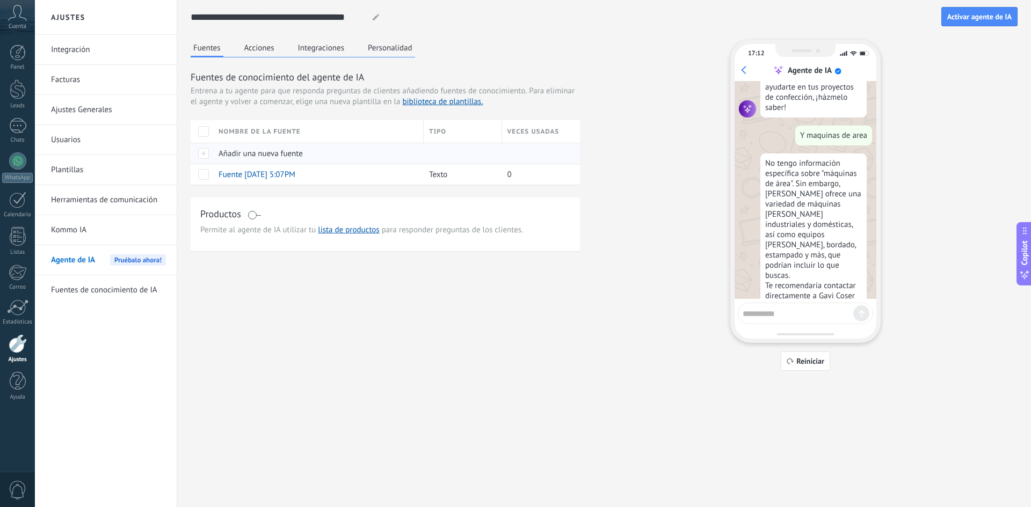
click at [249, 162] on div "Añadir una nueva fuente" at bounding box center [315, 153] width 205 height 20
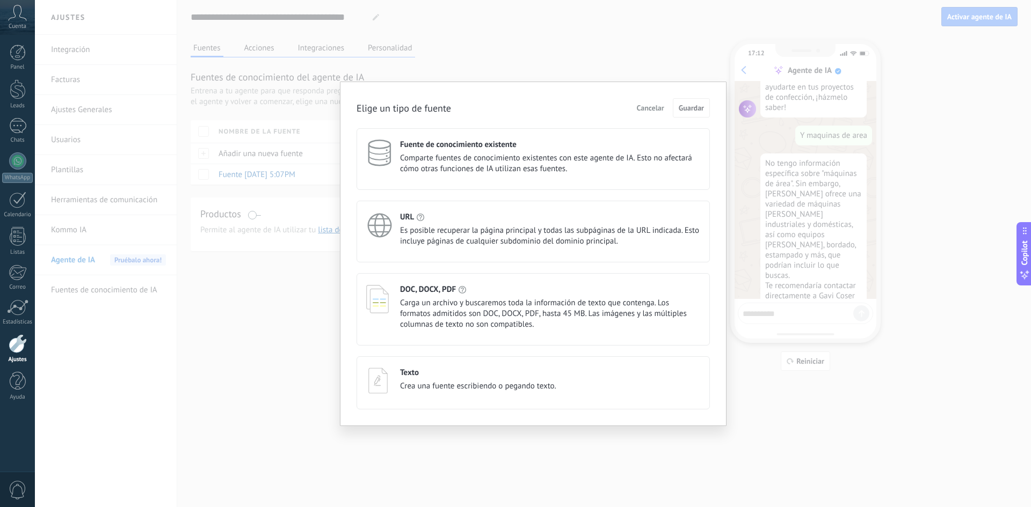
click at [301, 331] on div "Elige un tipo de fuente Cancelar Guardar Fuente de conocimiento existente Compa…" at bounding box center [533, 253] width 996 height 507
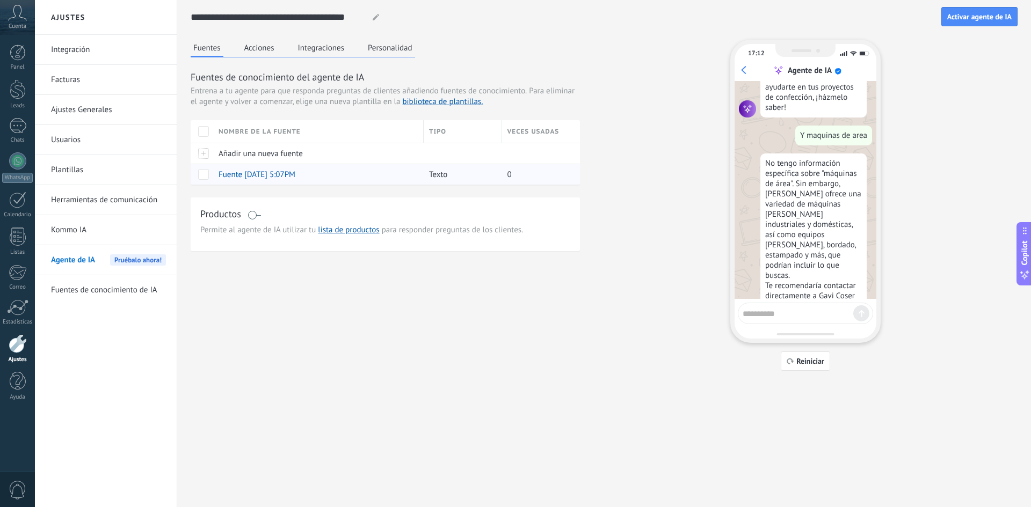
click at [273, 177] on span "Fuente [DATE] 5:07PM" at bounding box center [256, 175] width 77 height 10
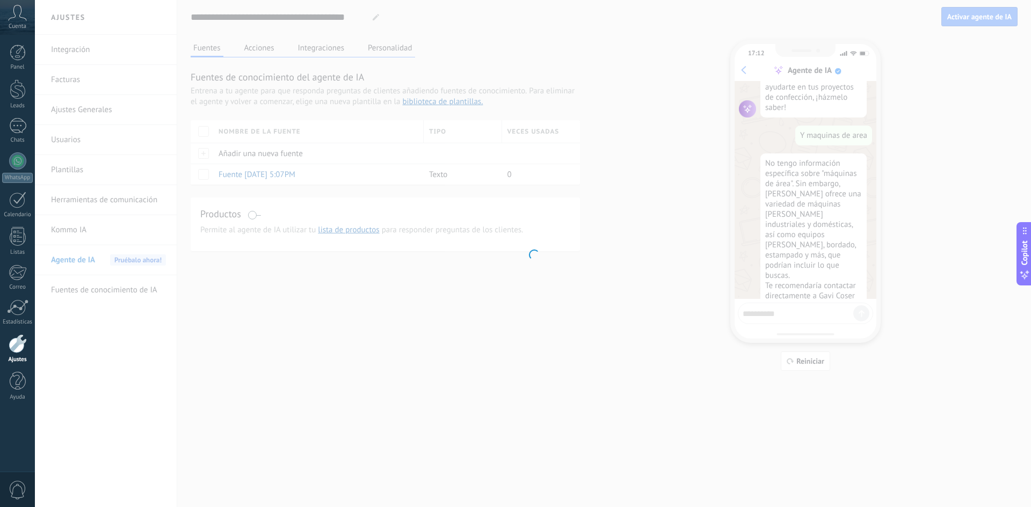
type input "**********"
type textarea "**********"
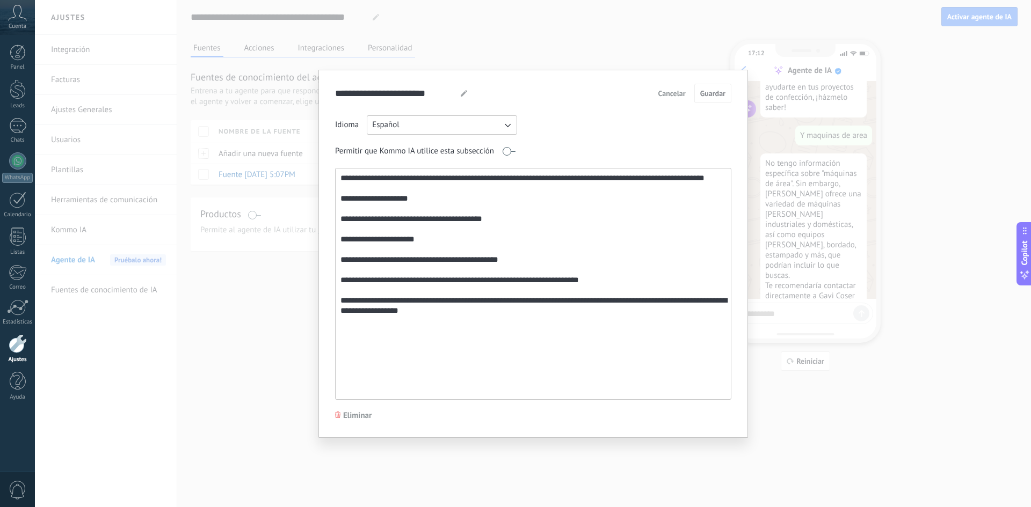
click at [465, 344] on textarea "**********" at bounding box center [531, 284] width 393 height 231
click at [303, 306] on div "**********" at bounding box center [533, 253] width 996 height 507
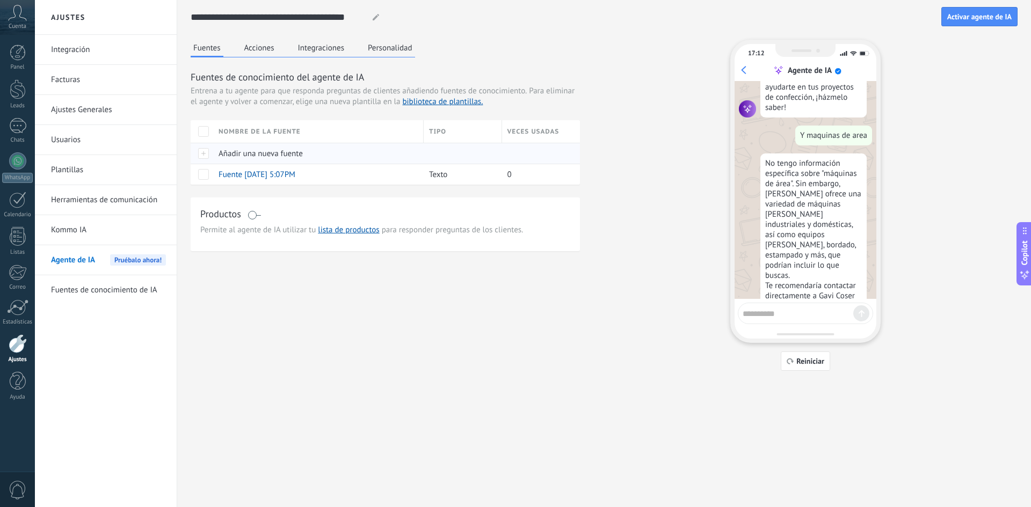
click at [265, 152] on span "Añadir una nueva fuente" at bounding box center [260, 154] width 84 height 10
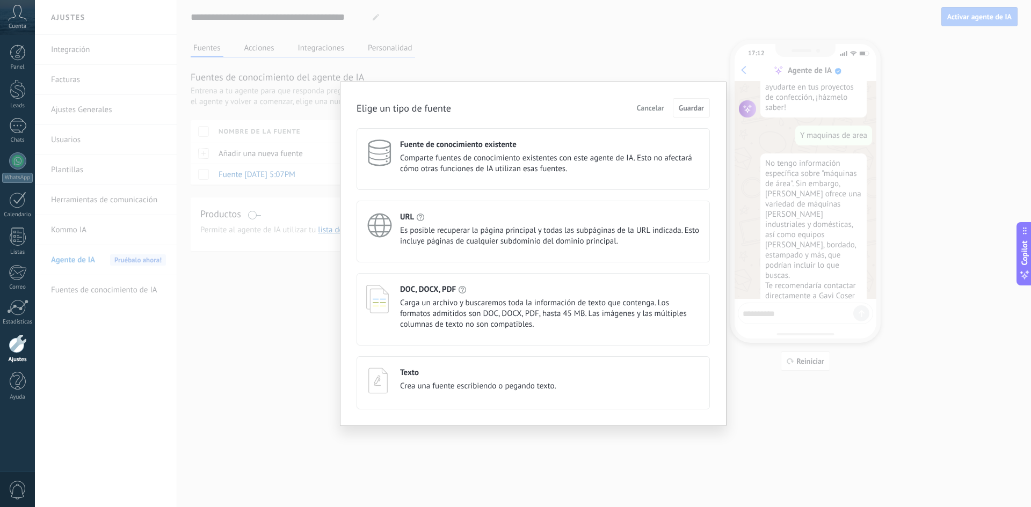
click at [430, 395] on div "Texto Crea una fuente escribiendo o pegando texto." at bounding box center [532, 382] width 353 height 53
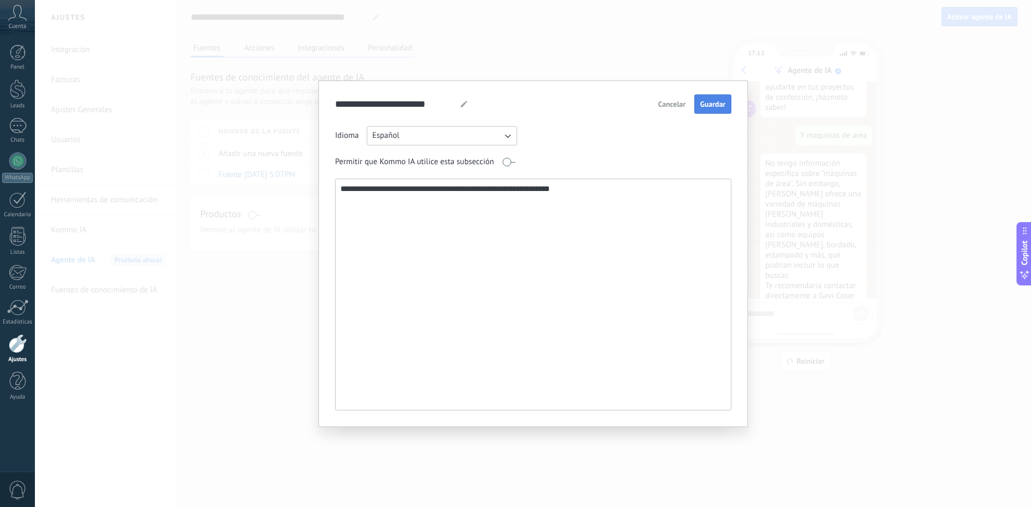
type textarea "**********"
click at [710, 108] on span "Guardar" at bounding box center [712, 104] width 25 height 8
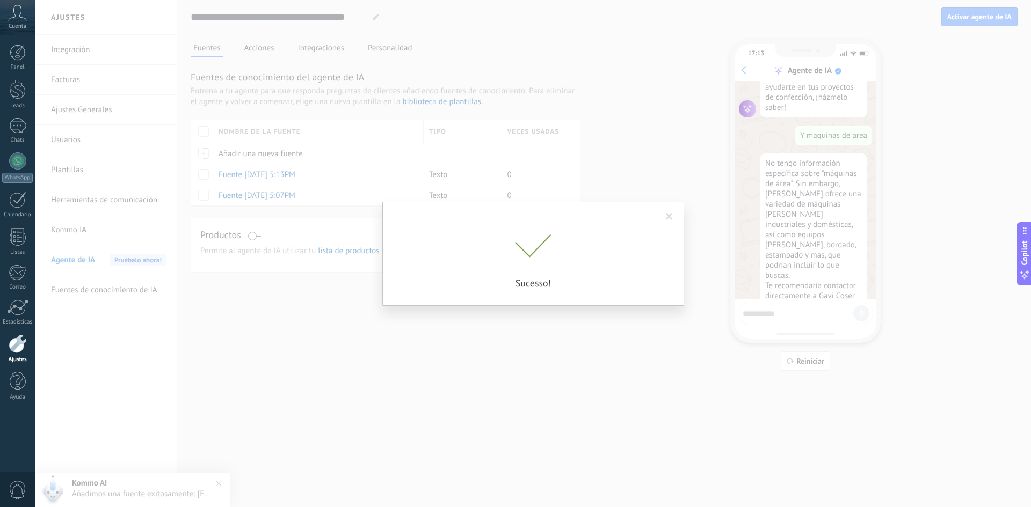
click at [667, 218] on span at bounding box center [669, 217] width 7 height 8
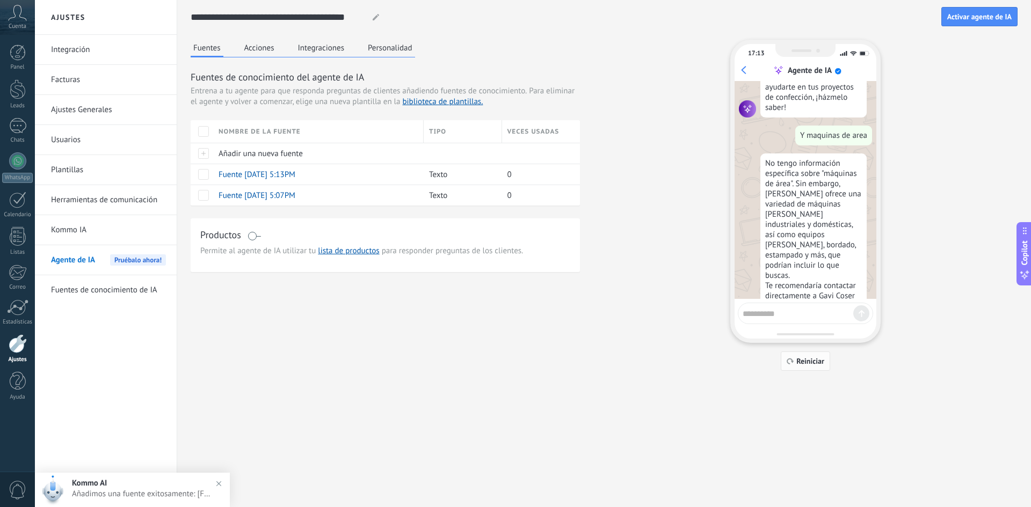
click at [802, 359] on span "Reiniciar" at bounding box center [810, 361] width 28 height 8
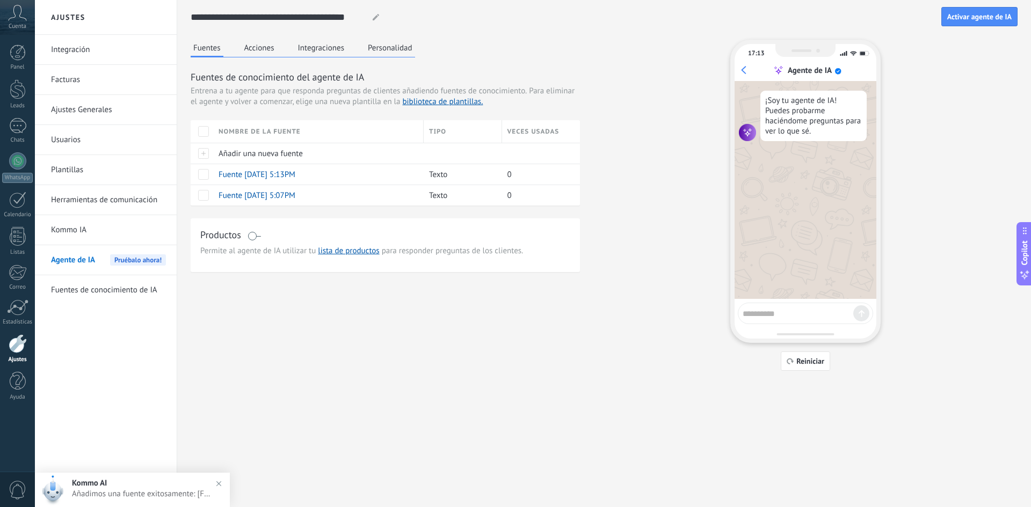
click at [785, 315] on textarea at bounding box center [797, 311] width 111 height 13
type textarea "**********"
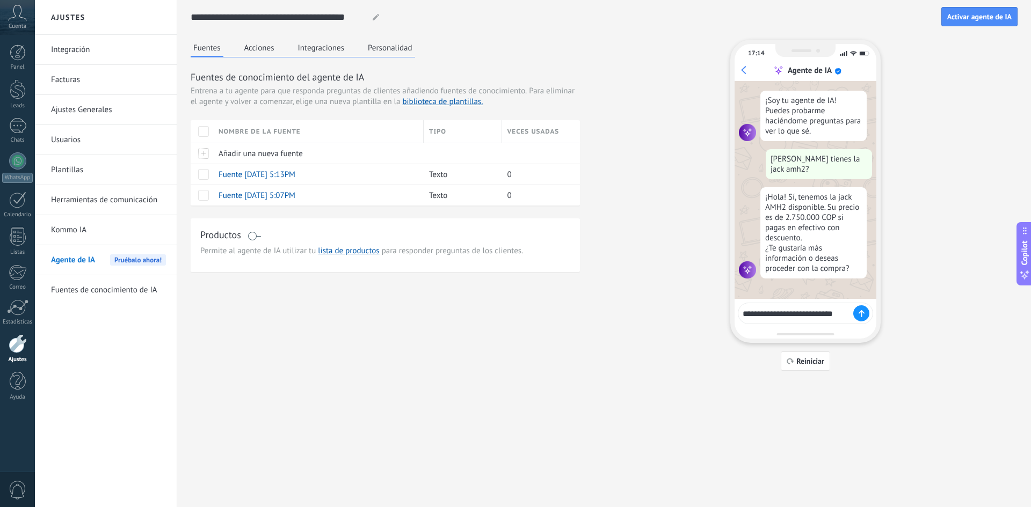
type textarea "**********"
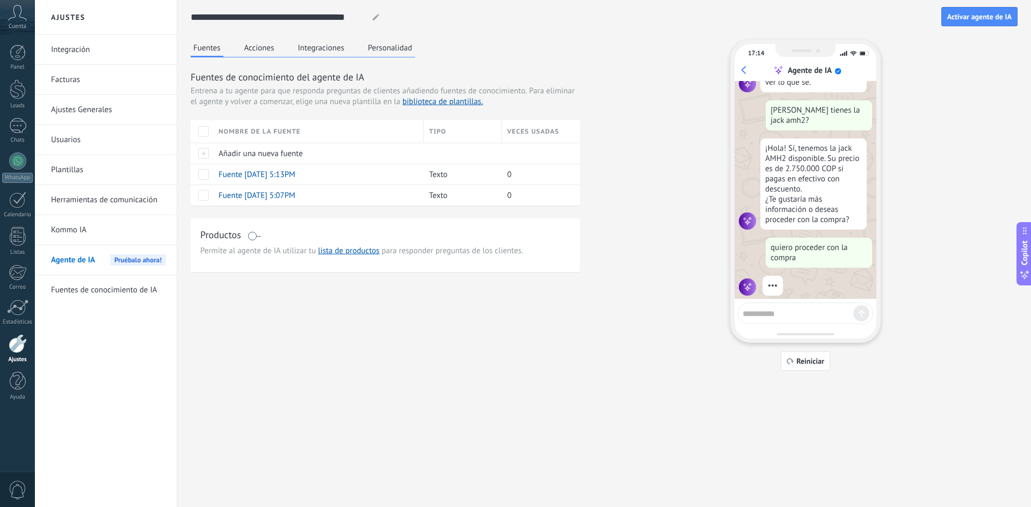
scroll to position [130, 0]
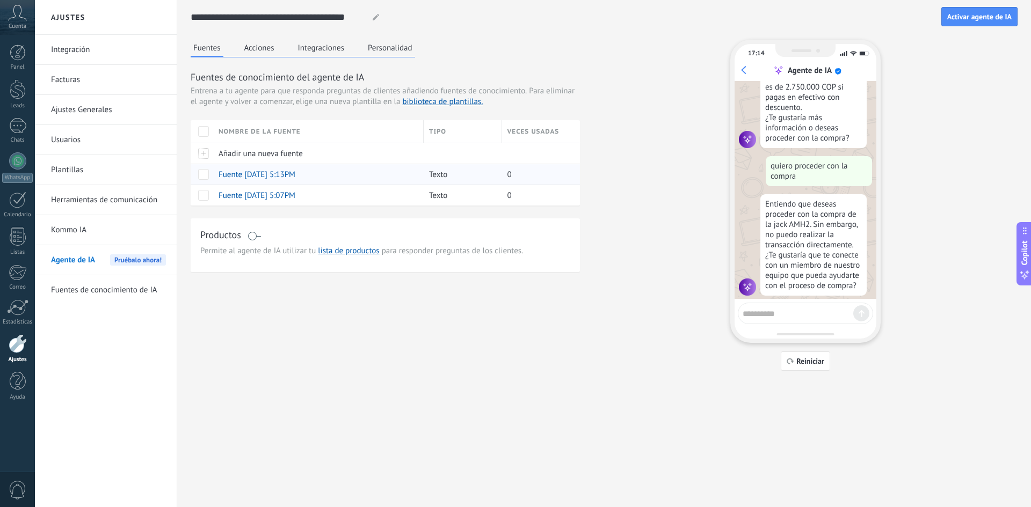
click at [286, 176] on span "Fuente [DATE] 5:13PM" at bounding box center [256, 175] width 77 height 10
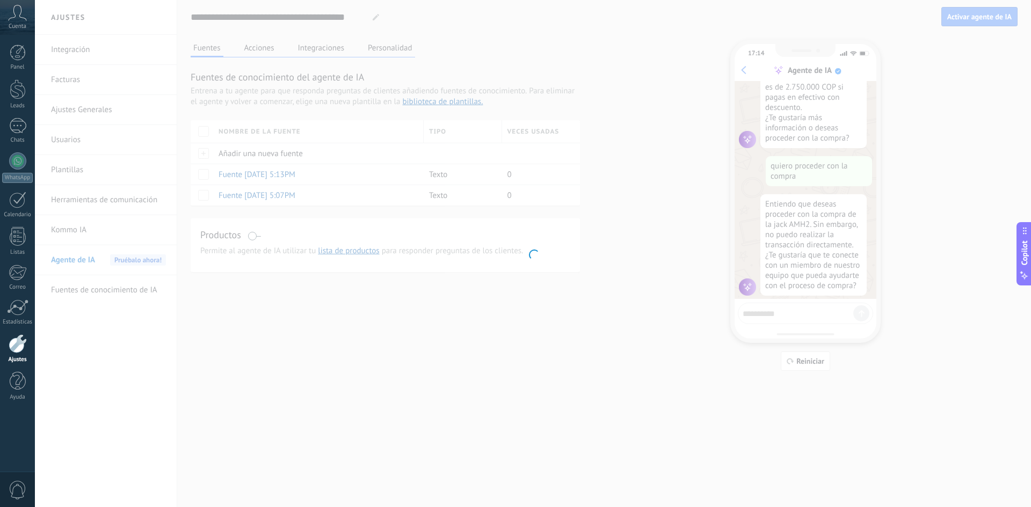
type input "**********"
type textarea "**********"
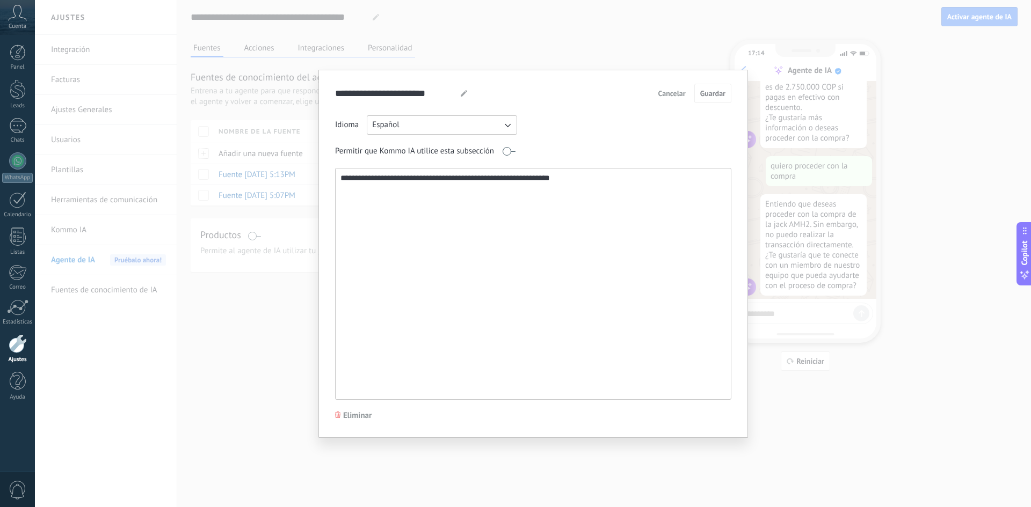
click at [673, 93] on span "Cancelar" at bounding box center [671, 94] width 27 height 8
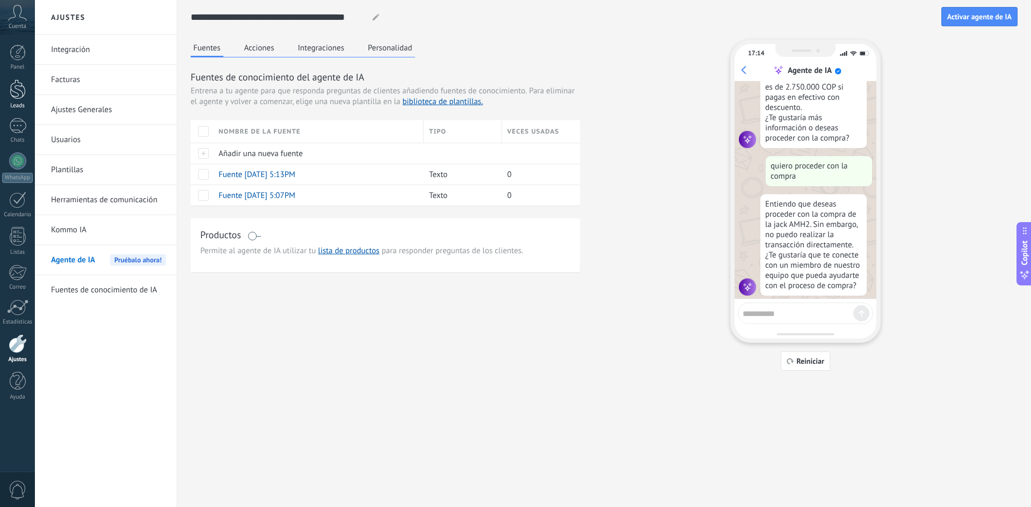
click at [17, 91] on div at bounding box center [18, 89] width 16 height 20
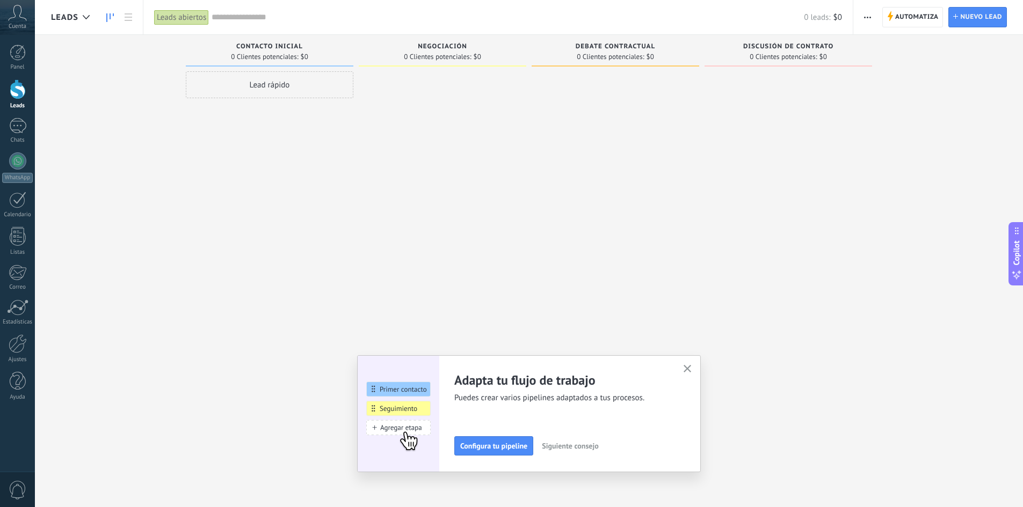
click at [286, 78] on div "Lead rápido" at bounding box center [269, 84] width 167 height 27
click at [387, 138] on div at bounding box center [442, 254] width 167 height 367
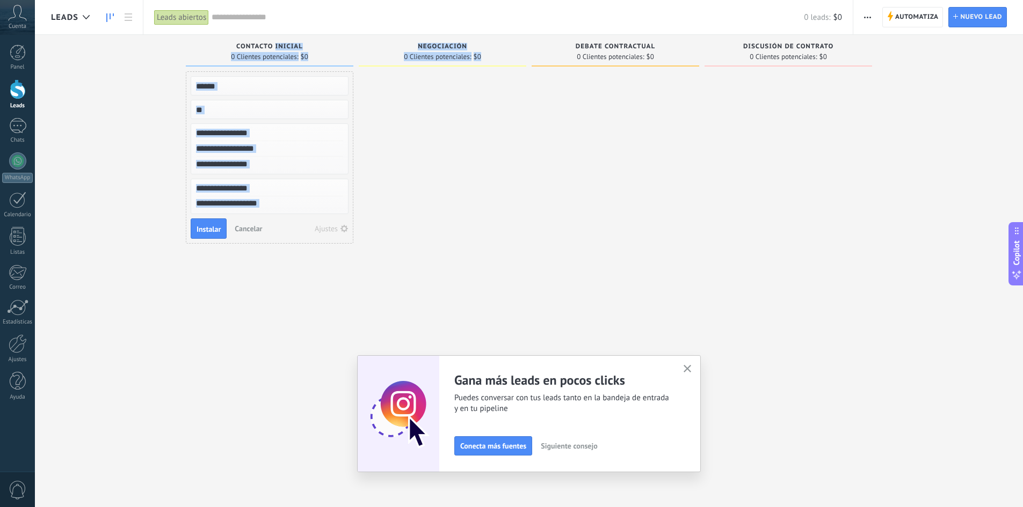
drag, startPoint x: 274, startPoint y: 46, endPoint x: 382, endPoint y: 92, distance: 117.1
click at [381, 93] on div "Leads Entrantes Solicitudes: [PHONE_NUMBER] Contacto inicial 0 Clientes potenci…" at bounding box center [537, 237] width 972 height 404
click at [390, 90] on div at bounding box center [442, 254] width 167 height 367
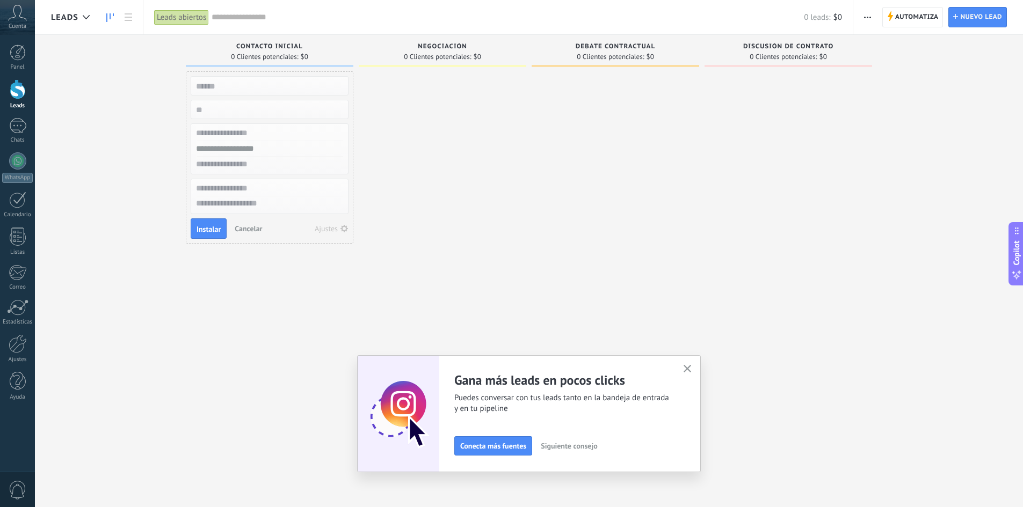
click at [243, 223] on button "Cancelar" at bounding box center [248, 229] width 36 height 16
drag, startPoint x: 288, startPoint y: 79, endPoint x: 419, endPoint y: 81, distance: 131.0
click at [429, 81] on div "Leads Entrantes Solicitudes: [PHONE_NUMBER] Contacto inicial 0 Clientes potenci…" at bounding box center [537, 237] width 972 height 404
drag, startPoint x: 273, startPoint y: 45, endPoint x: 314, endPoint y: 41, distance: 41.5
click at [306, 41] on div "Contacto inicial 0 Clientes potenciales: $0" at bounding box center [269, 51] width 167 height 32
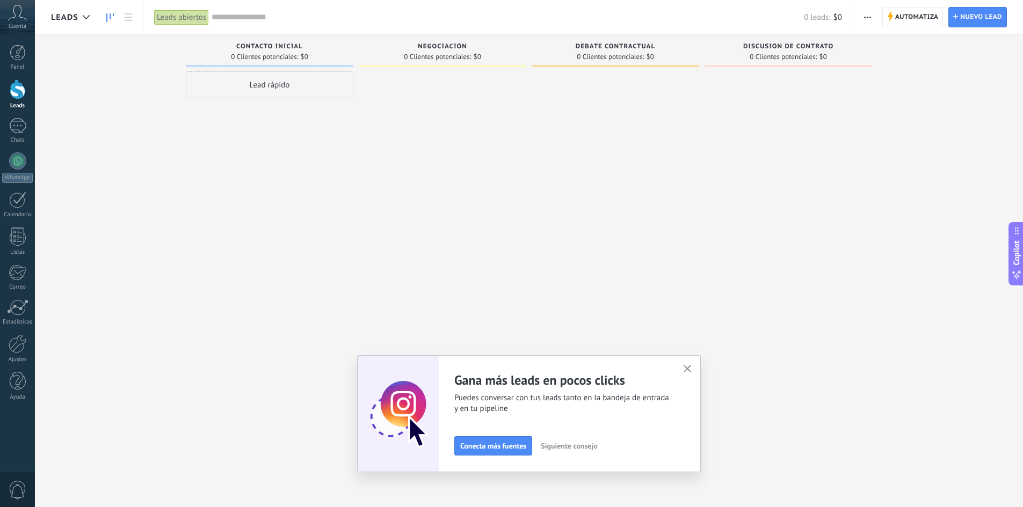
click at [403, 80] on div at bounding box center [442, 254] width 167 height 367
drag, startPoint x: 435, startPoint y: 43, endPoint x: 448, endPoint y: 40, distance: 13.8
click at [448, 40] on div "Negociación 0 Clientes potenciales: $0" at bounding box center [442, 51] width 167 height 32
click at [446, 46] on span "Negociación" at bounding box center [442, 47] width 49 height 8
drag, startPoint x: 440, startPoint y: 46, endPoint x: 452, endPoint y: 45, distance: 11.8
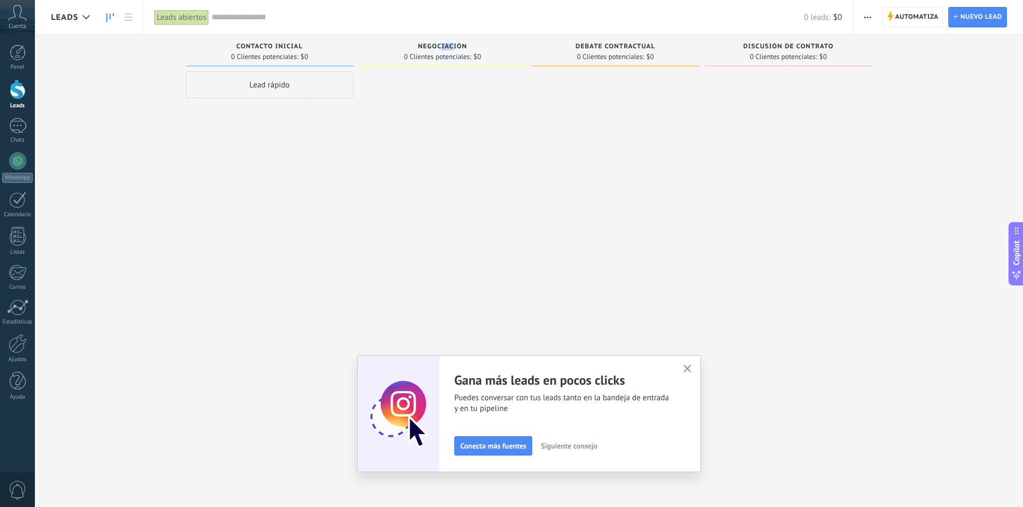
click at [452, 45] on span "Negociación" at bounding box center [442, 47] width 49 height 8
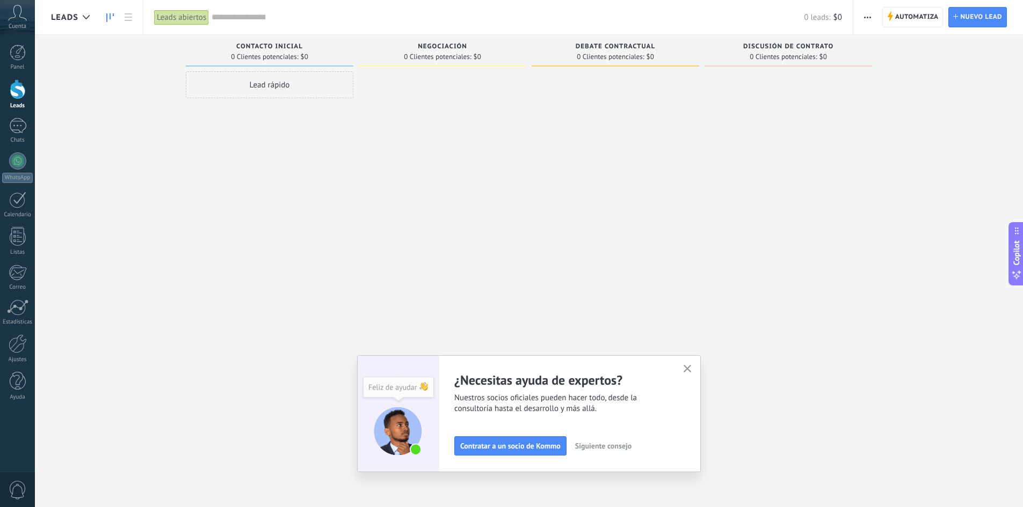
drag, startPoint x: 600, startPoint y: 47, endPoint x: 638, endPoint y: 49, distance: 38.2
click at [601, 47] on span "Debate contractual" at bounding box center [614, 47] width 79 height 8
drag, startPoint x: 789, startPoint y: 41, endPoint x: 821, endPoint y: 41, distance: 32.2
click at [821, 41] on div "Discusión de contrato 0 Clientes potenciales: $0" at bounding box center [787, 51] width 167 height 32
click at [802, 43] on span "Discusión de contrato" at bounding box center [788, 47] width 90 height 8
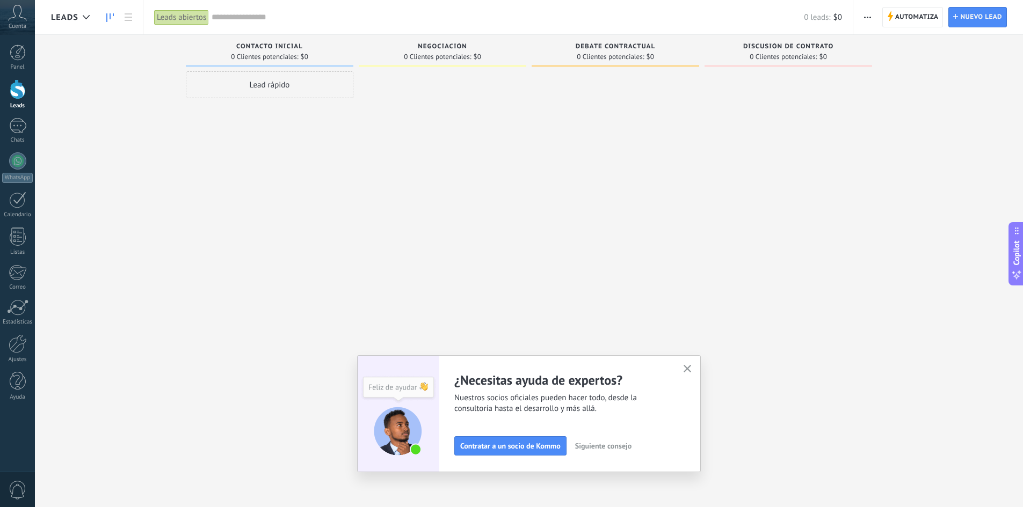
click at [788, 50] on div "Discusión de contrato" at bounding box center [788, 47] width 157 height 9
click at [788, 45] on span "Discusión de contrato" at bounding box center [788, 47] width 90 height 8
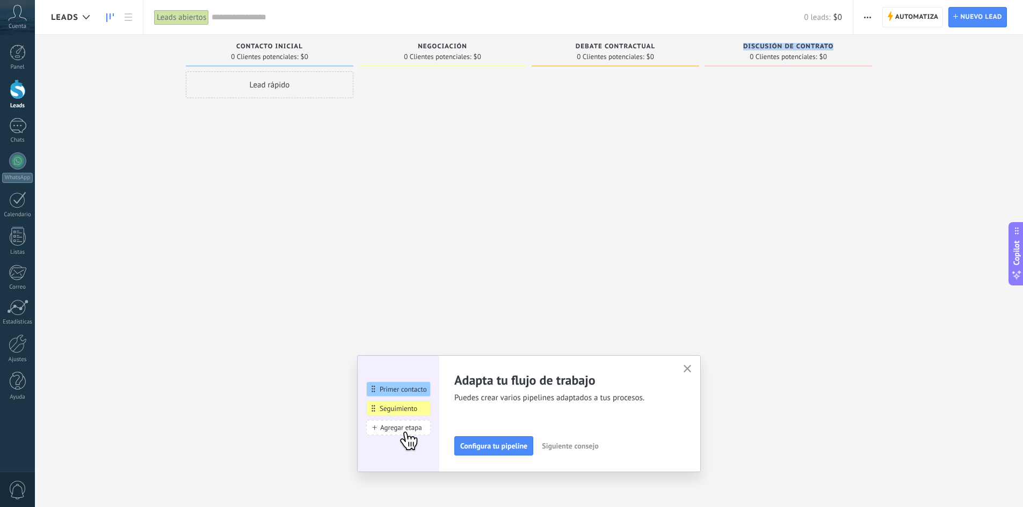
click at [788, 45] on span "Discusión de contrato" at bounding box center [788, 47] width 90 height 8
click at [12, 166] on div at bounding box center [17, 160] width 17 height 17
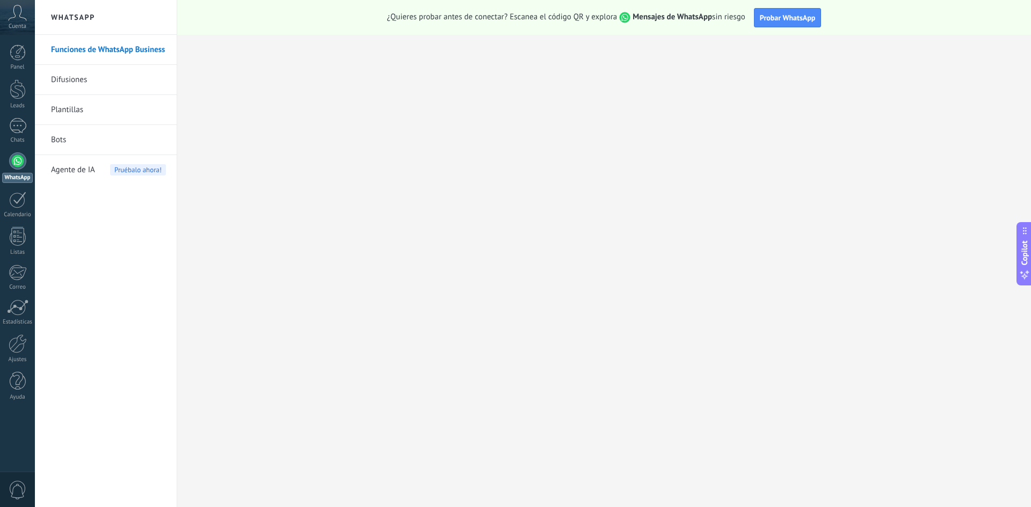
click at [11, 118] on div "Panel Leads Chats WhatsApp Clientes" at bounding box center [17, 228] width 35 height 367
click at [11, 133] on div at bounding box center [17, 126] width 17 height 16
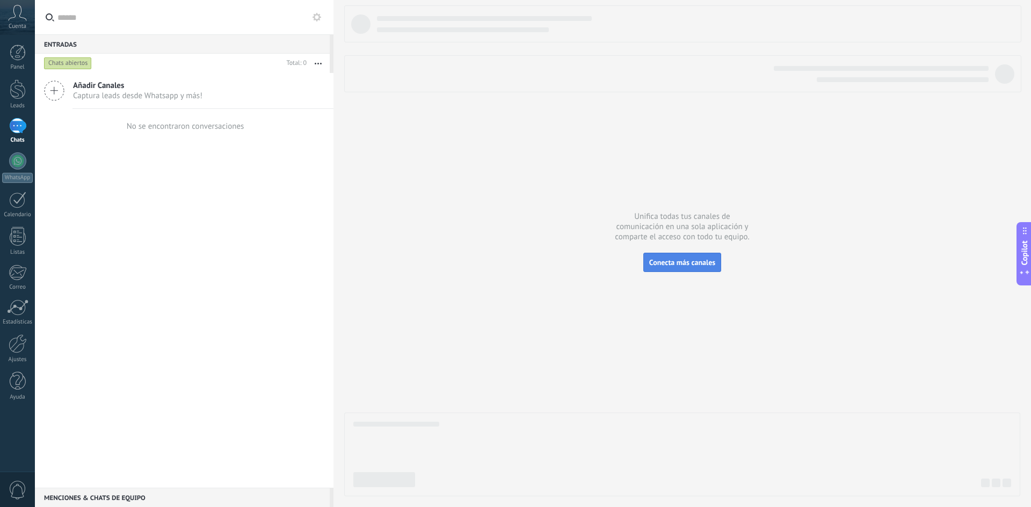
click at [671, 258] on span "Conecta más canales" at bounding box center [682, 263] width 66 height 10
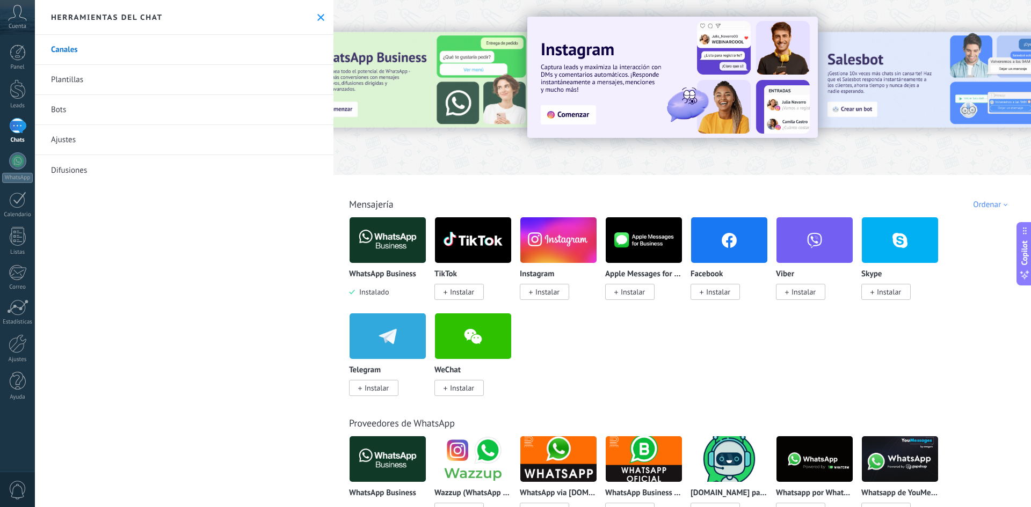
scroll to position [54, 0]
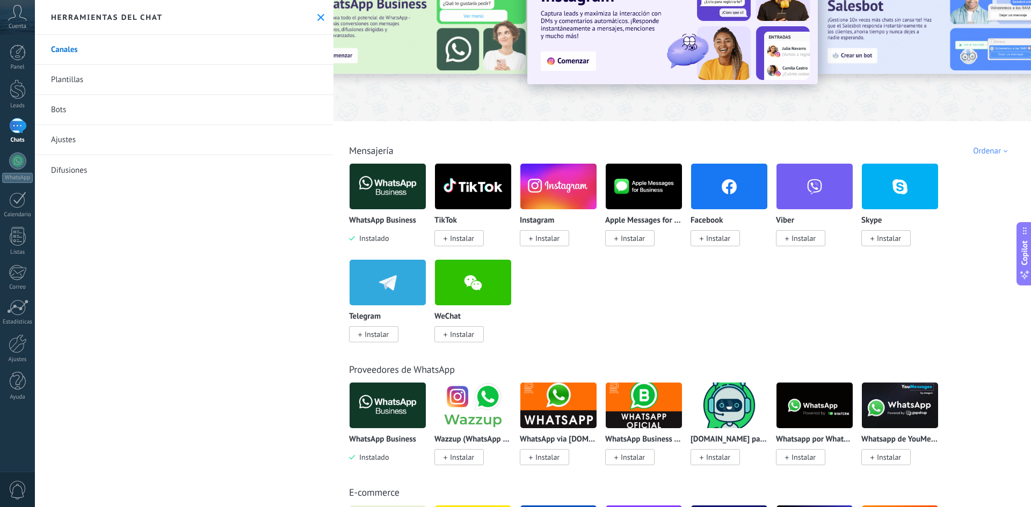
click at [392, 219] on p "WhatsApp Business" at bounding box center [382, 220] width 67 height 9
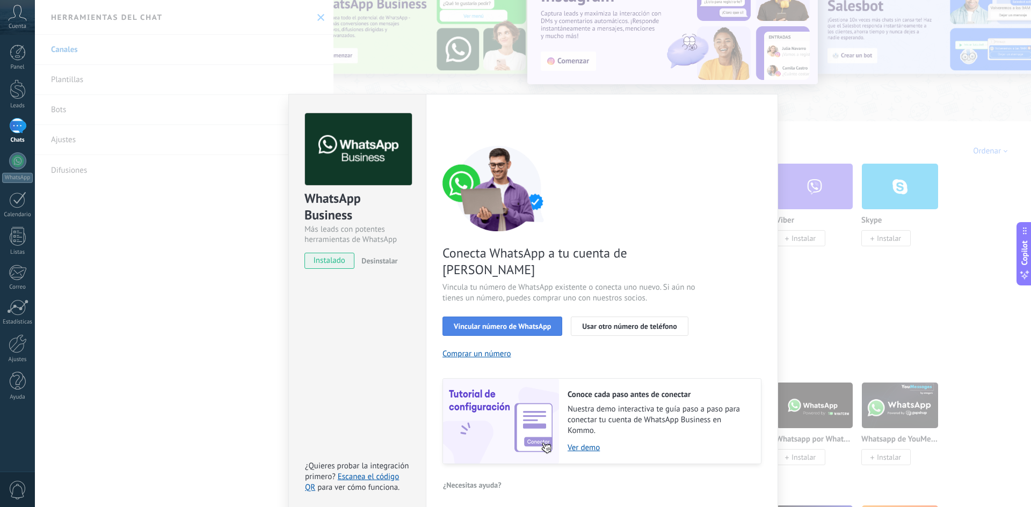
click at [485, 323] on span "Vincular número de WhatsApp" at bounding box center [502, 327] width 97 height 8
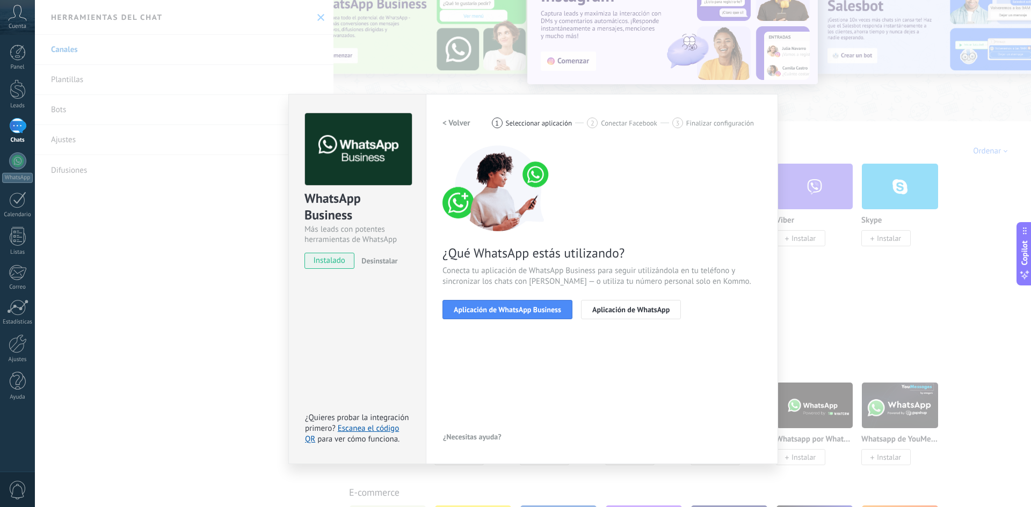
click at [485, 313] on span "Aplicación de WhatsApp Business" at bounding box center [507, 310] width 107 height 8
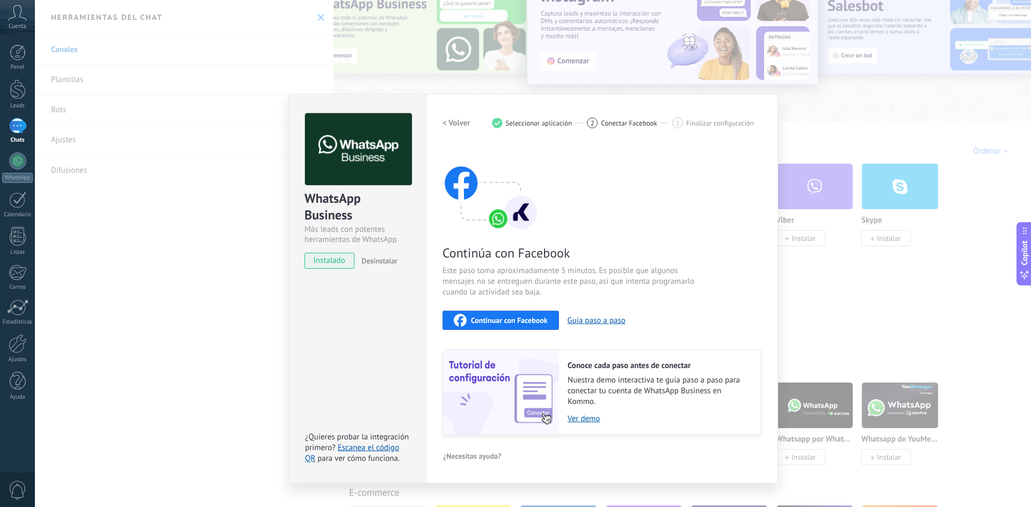
click at [485, 313] on button "Continuar con Facebook" at bounding box center [500, 320] width 116 height 19
click at [584, 321] on button "Guía paso a paso" at bounding box center [596, 321] width 58 height 10
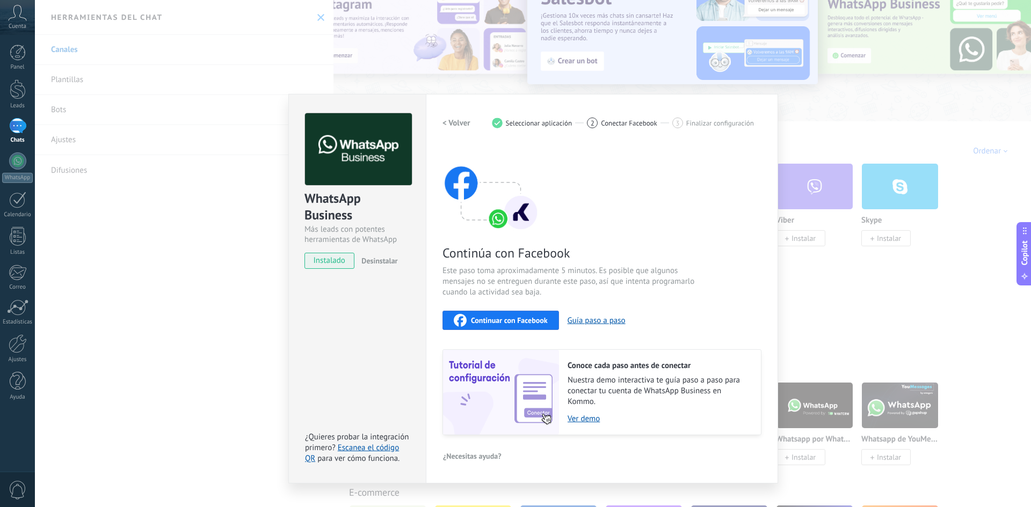
click at [279, 182] on div "WhatsApp Business Más leads con potentes herramientas de WhatsApp instalado Des…" at bounding box center [533, 253] width 996 height 507
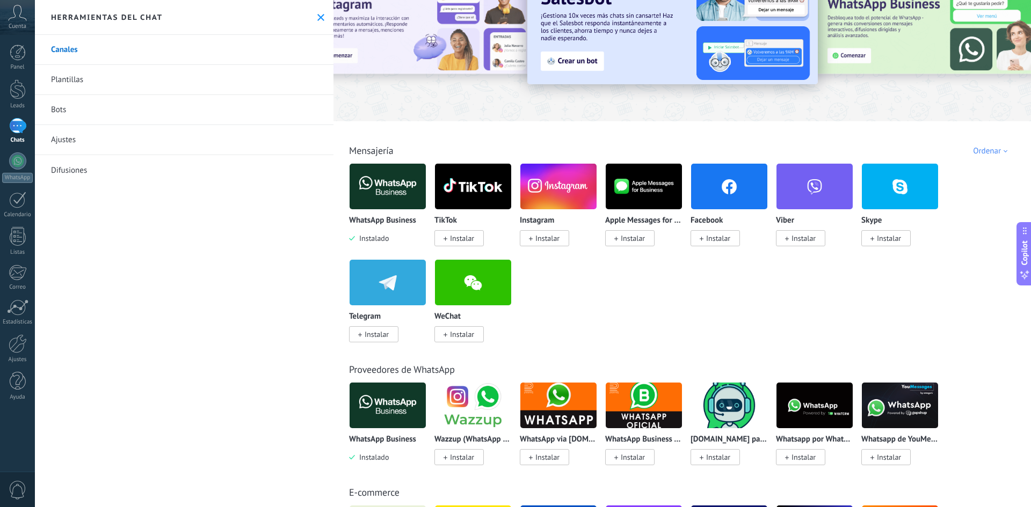
scroll to position [107, 0]
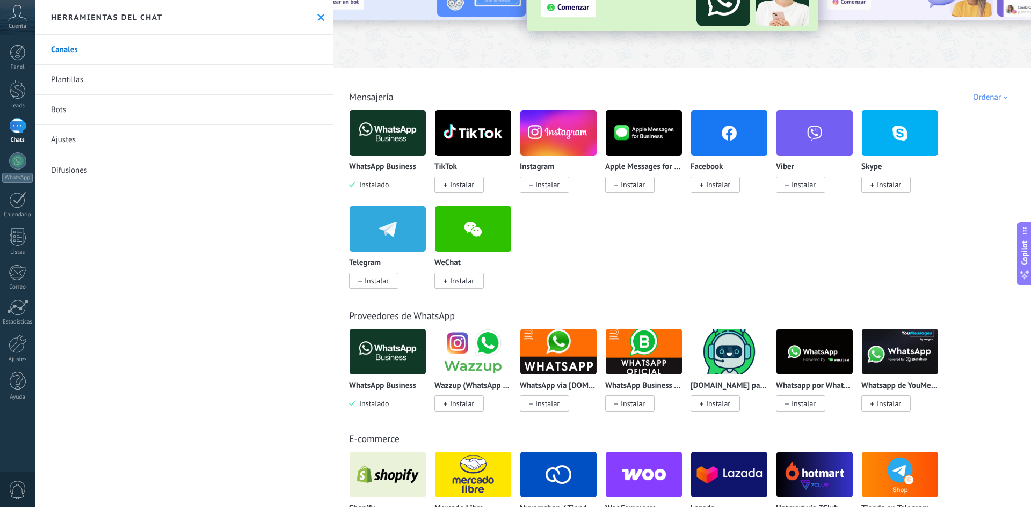
click at [654, 344] on img at bounding box center [643, 352] width 76 height 52
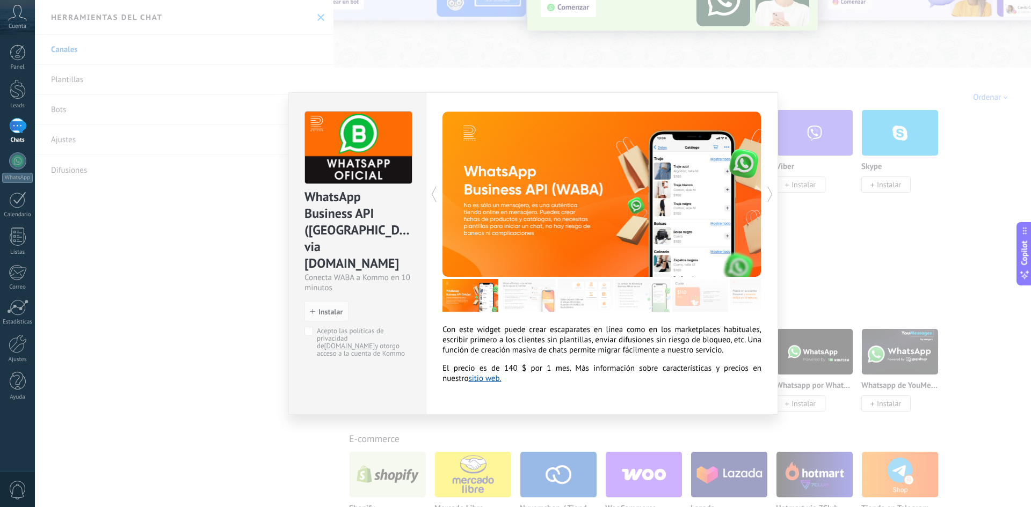
click at [881, 354] on div "WhatsApp Business API ([GEOGRAPHIC_DATA]) via [DOMAIN_NAME] Conecta WABA a Komm…" at bounding box center [533, 253] width 996 height 507
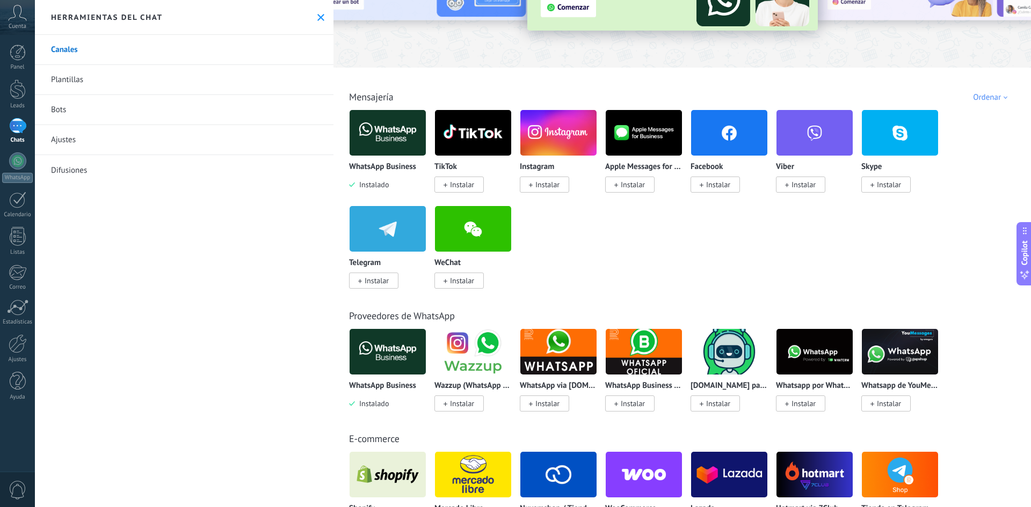
click at [560, 345] on img at bounding box center [558, 352] width 76 height 52
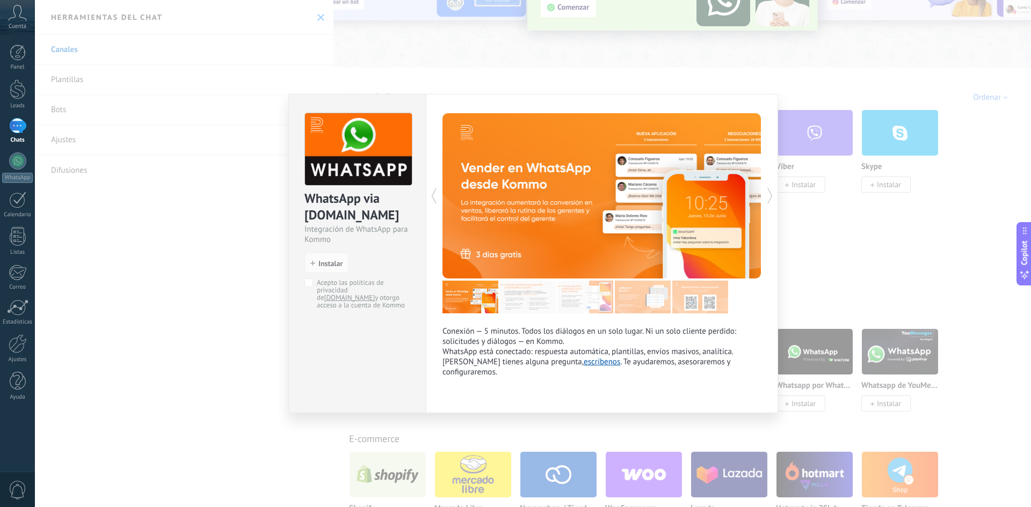
click at [796, 338] on div "WhatsApp via [DOMAIN_NAME] Integración de WhatsApp para Kommo install Instalar …" at bounding box center [533, 253] width 996 height 507
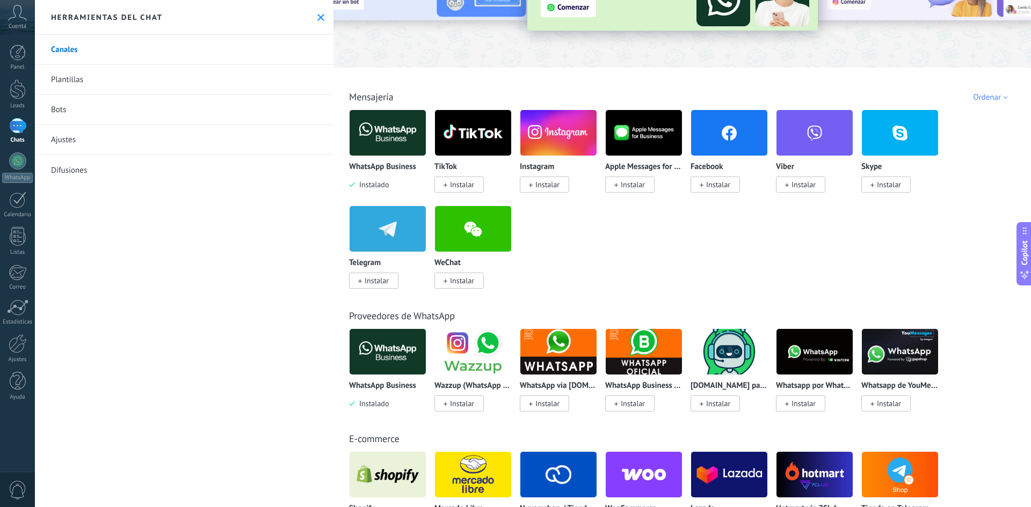
click at [745, 368] on img at bounding box center [729, 352] width 76 height 52
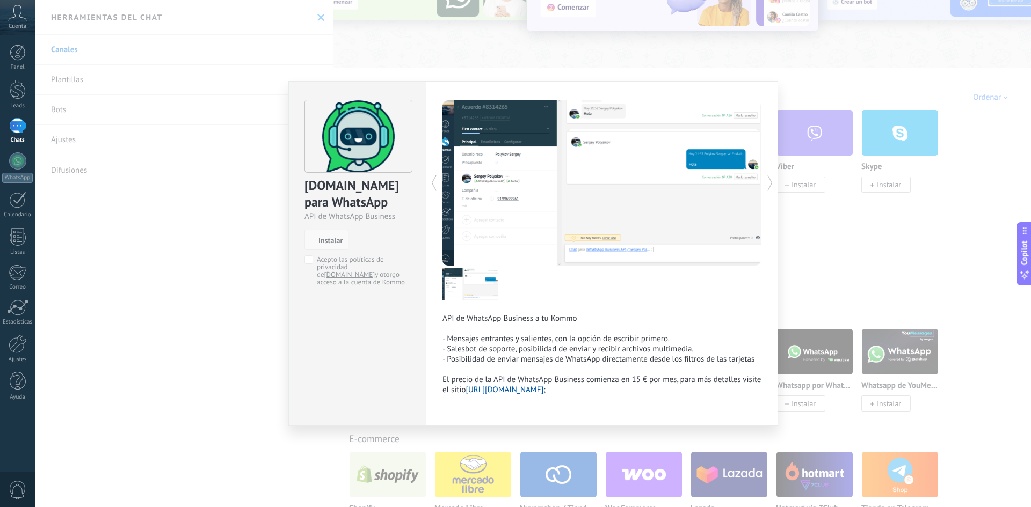
click at [333, 239] on span "Instalar" at bounding box center [330, 241] width 24 height 8
click at [319, 244] on span "Instalar" at bounding box center [330, 241] width 24 height 8
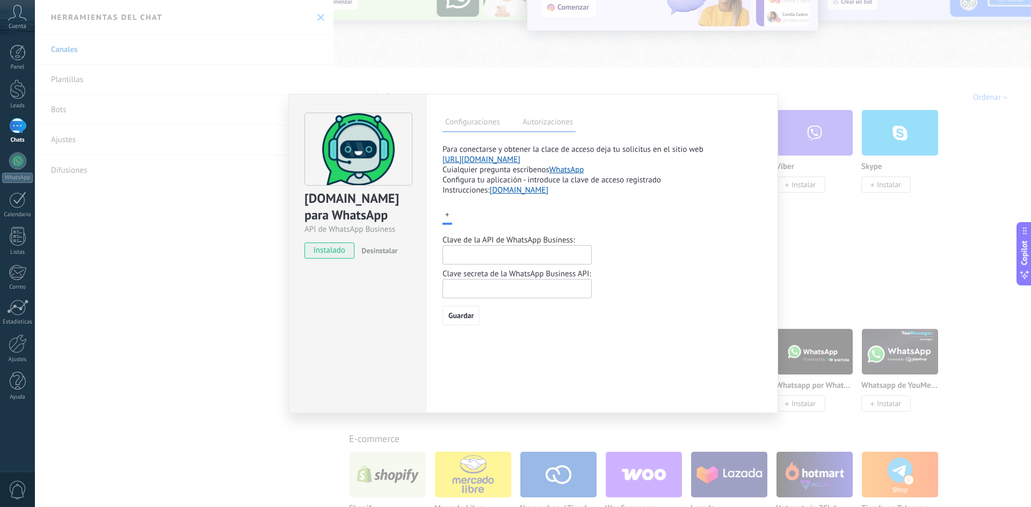
click at [517, 256] on input "text" at bounding box center [516, 254] width 149 height 19
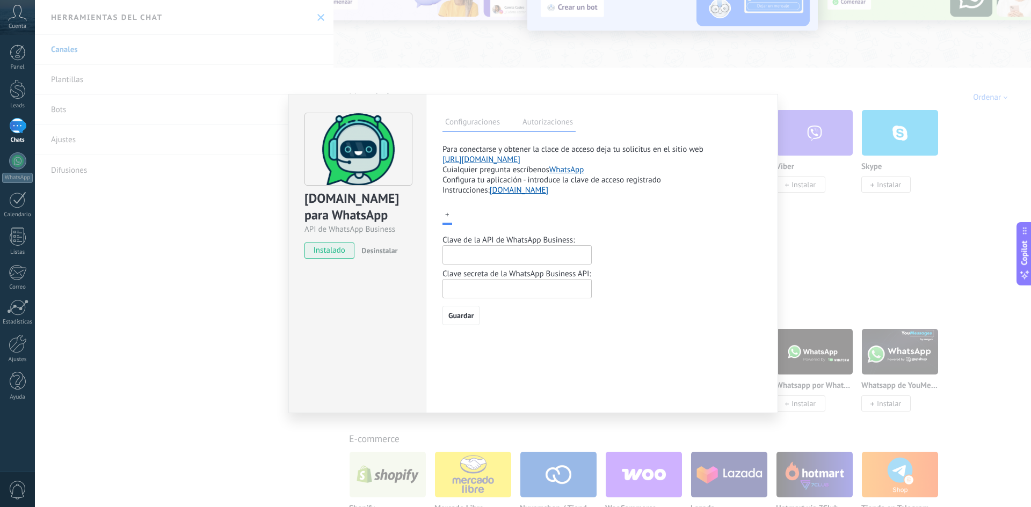
click at [392, 248] on span "Desinstalar" at bounding box center [379, 251] width 36 height 10
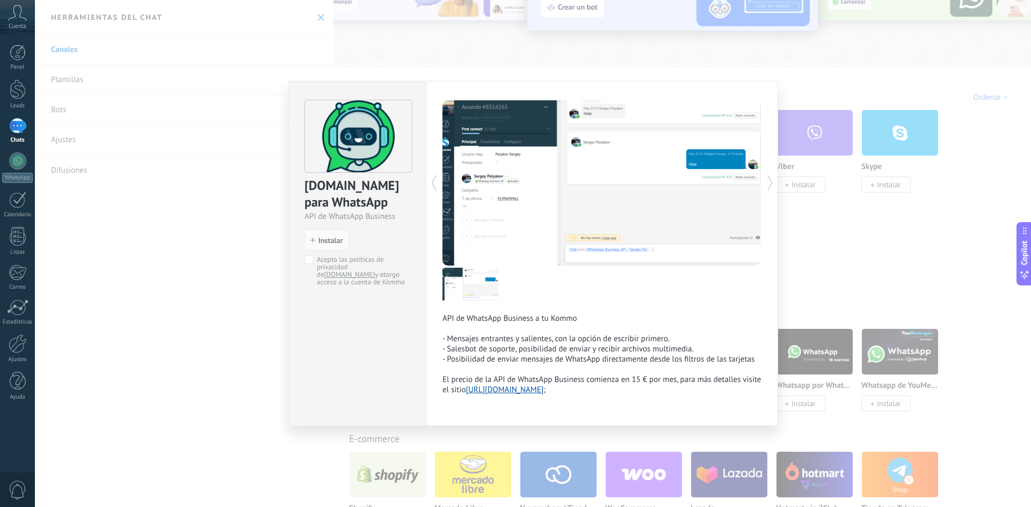
click at [830, 246] on div "[DOMAIN_NAME] para WhatsApp API de WhatsApp Business install Instalar Acepto la…" at bounding box center [533, 253] width 996 height 507
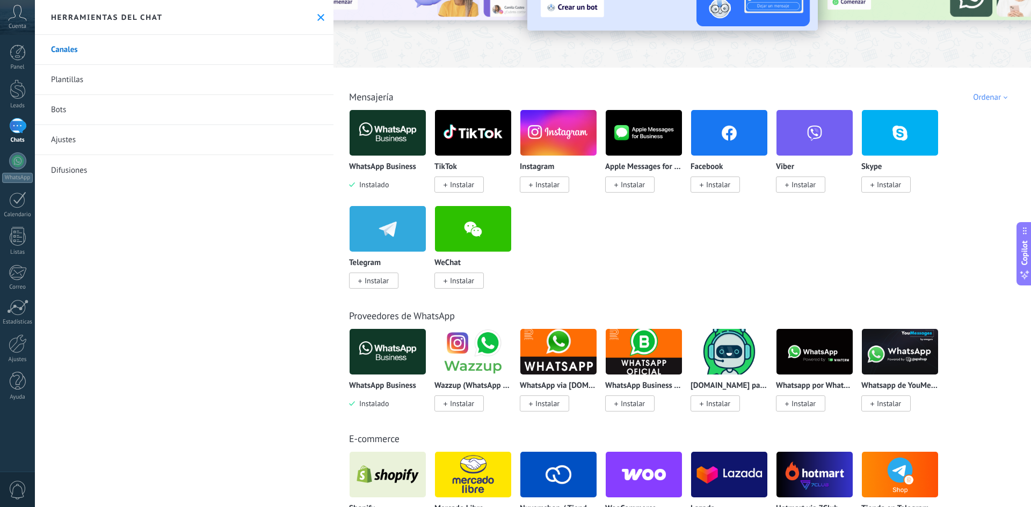
click at [388, 360] on img at bounding box center [387, 352] width 76 height 52
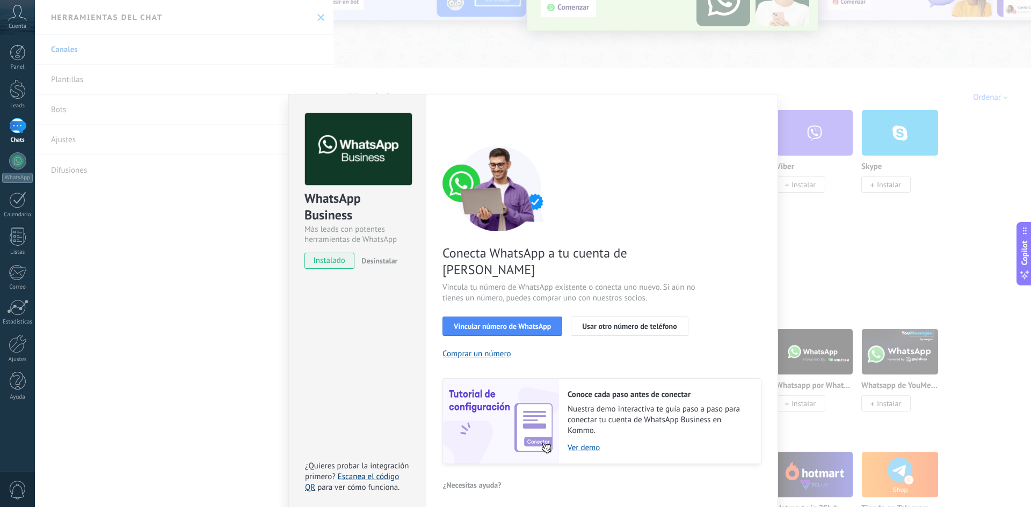
click at [369, 472] on link "Escanea el código QR" at bounding box center [352, 482] width 94 height 21
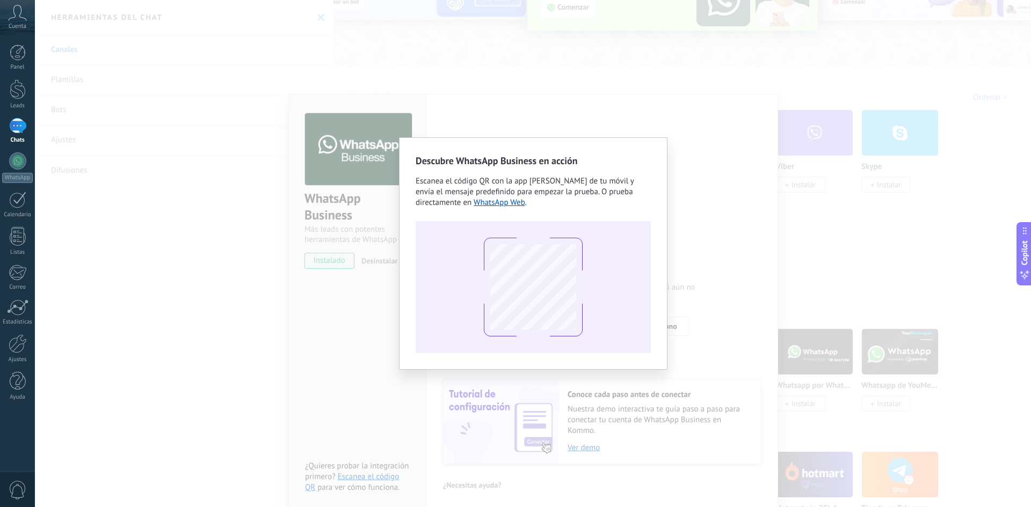
drag, startPoint x: 391, startPoint y: 402, endPoint x: 379, endPoint y: 382, distance: 23.4
click at [379, 382] on div "Descubre WhatsApp Business en acción Escanea el código QR con la app [PERSON_NA…" at bounding box center [533, 253] width 996 height 507
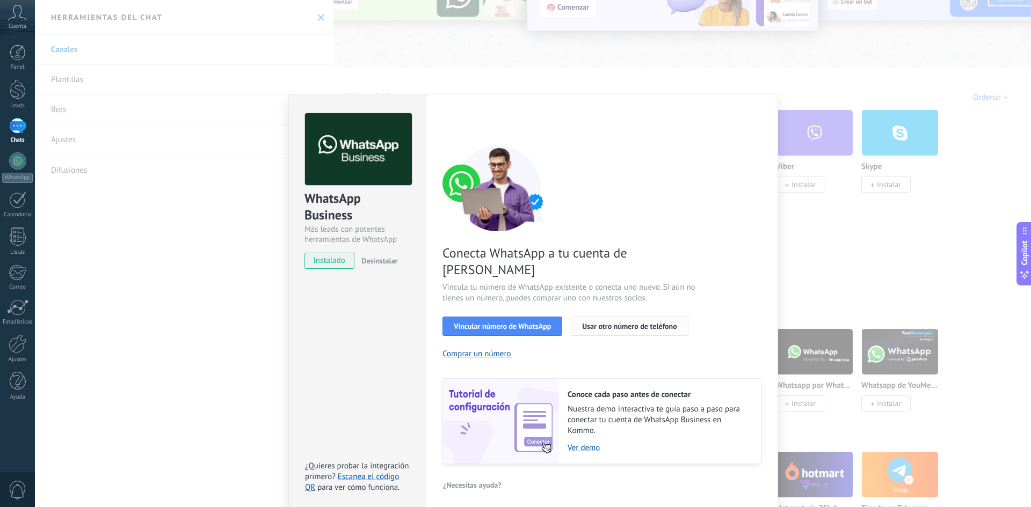
click at [588, 323] on span "Usar otro número de teléfono" at bounding box center [629, 327] width 94 height 8
click at [675, 35] on div "WhatsApp Business Más leads con potentes herramientas de WhatsApp instalado Des…" at bounding box center [533, 253] width 996 height 507
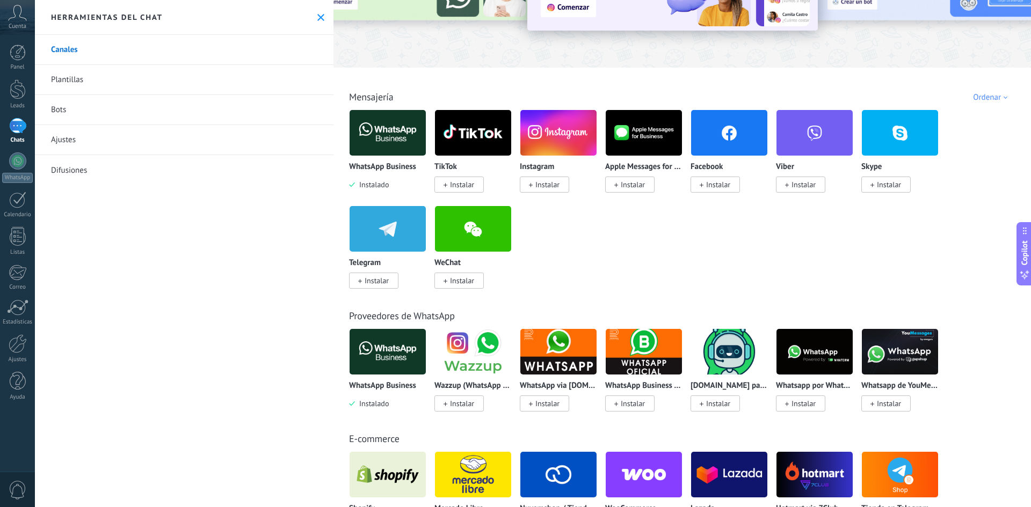
scroll to position [0, 0]
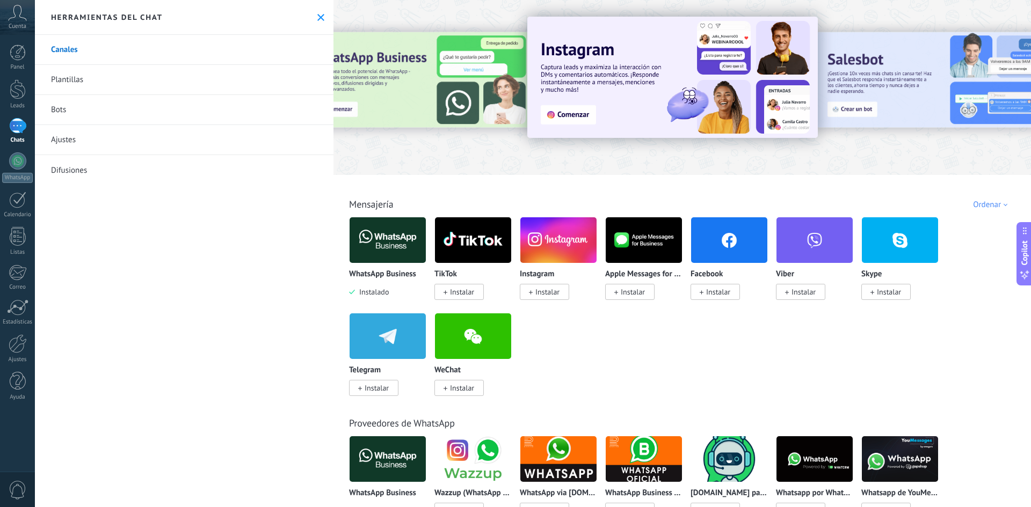
click at [316, 19] on button at bounding box center [320, 17] width 9 height 9
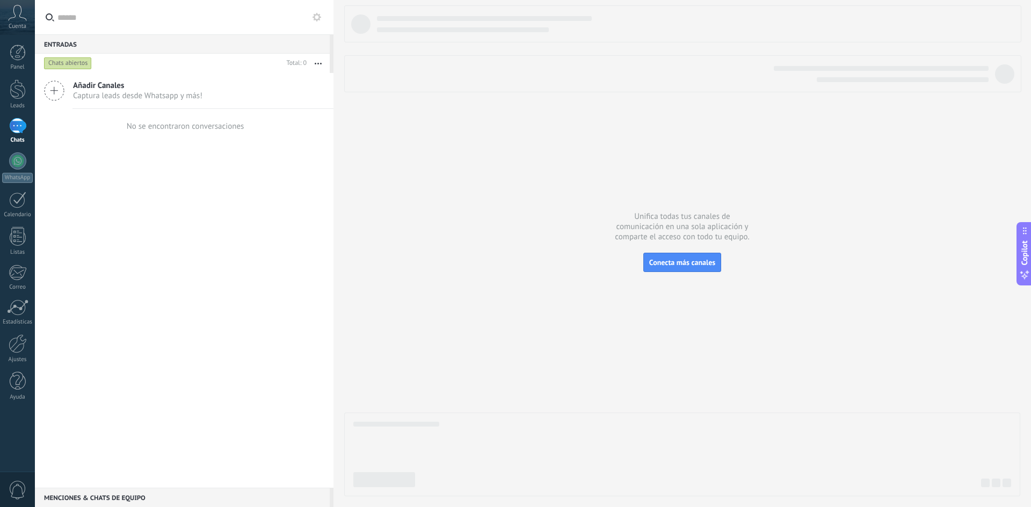
click at [29, 23] on div "Cuenta" at bounding box center [17, 17] width 35 height 35
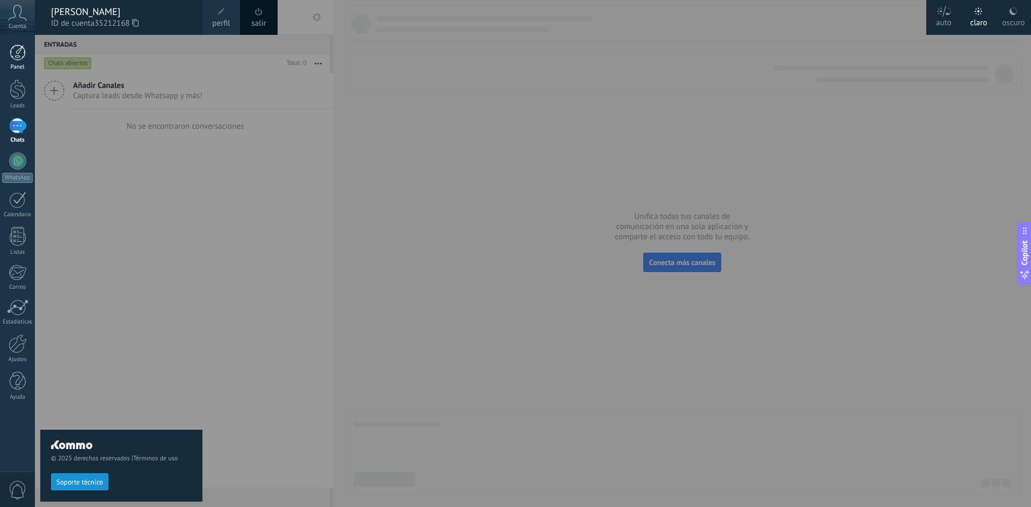
click at [19, 53] on div at bounding box center [18, 53] width 16 height 16
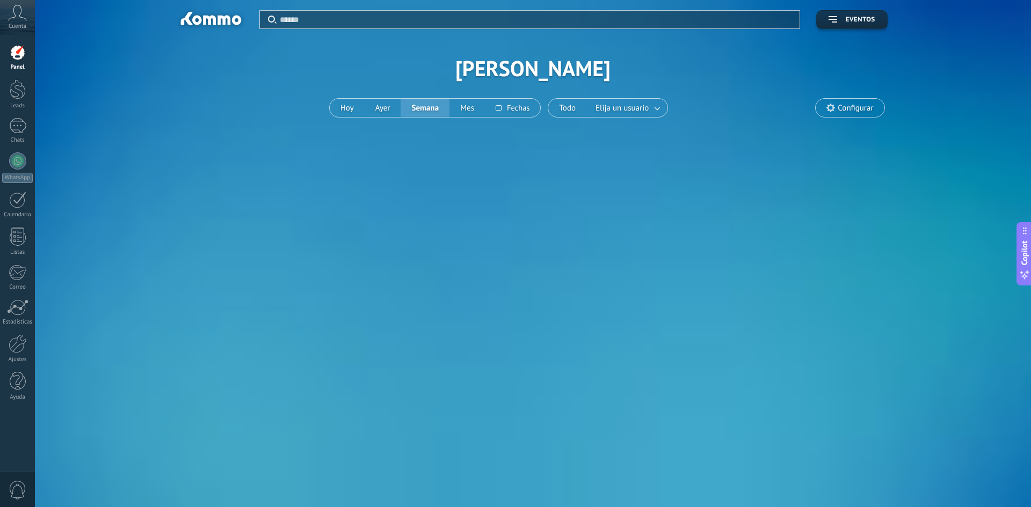
click at [15, 6] on use at bounding box center [18, 13] width 18 height 16
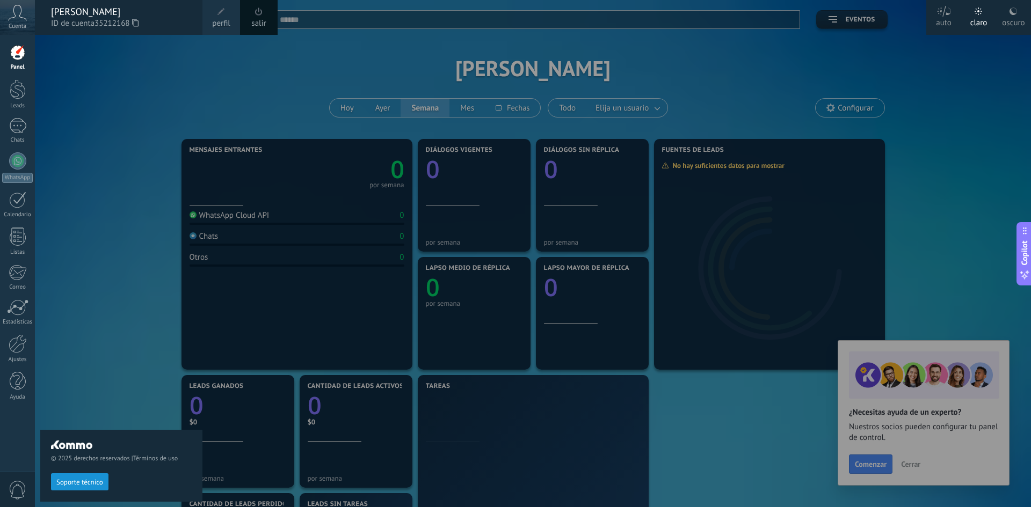
click at [14, 10] on icon at bounding box center [17, 13] width 19 height 16
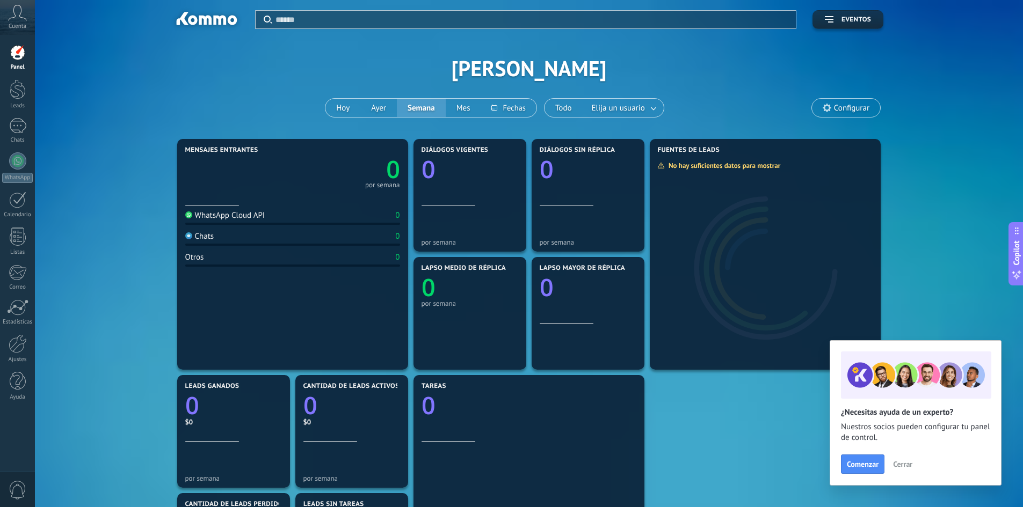
click at [131, 83] on body ".abccls-1,.abccls-2{fill-rule:evenodd}.abccls-2{fill:#fff} .abfcls-1{fill:none}…" at bounding box center [511, 253] width 1023 height 507
click at [17, 97] on div at bounding box center [18, 89] width 16 height 20
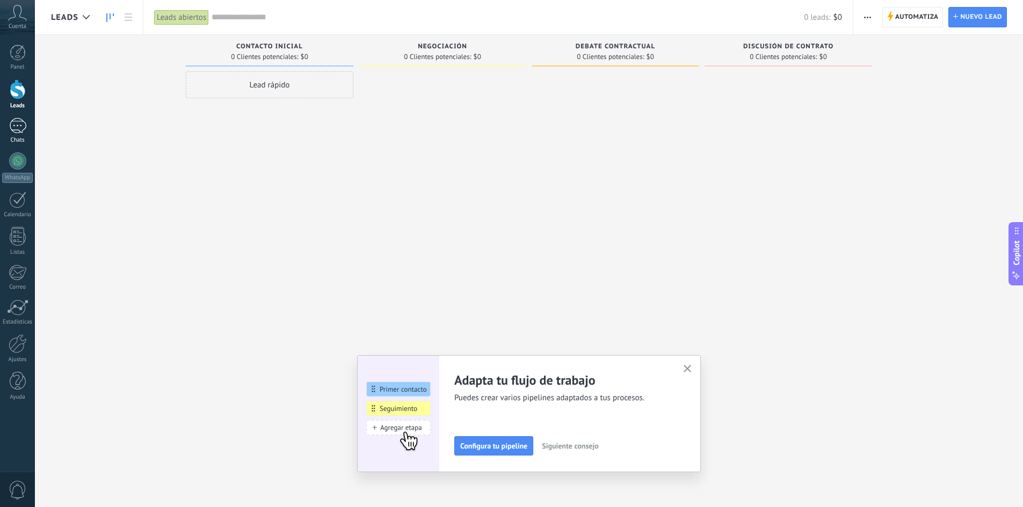
click at [26, 125] on div at bounding box center [17, 126] width 17 height 16
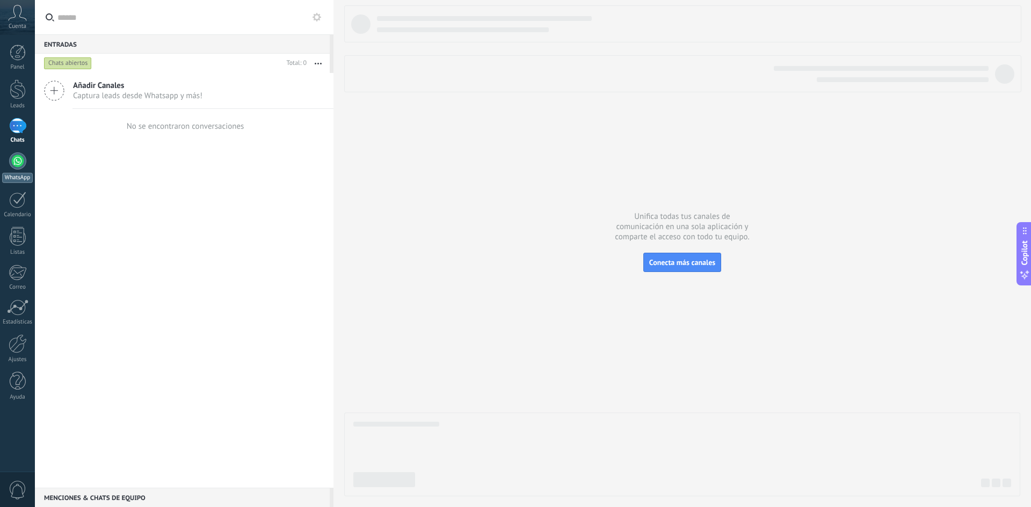
click at [17, 160] on div at bounding box center [17, 160] width 17 height 17
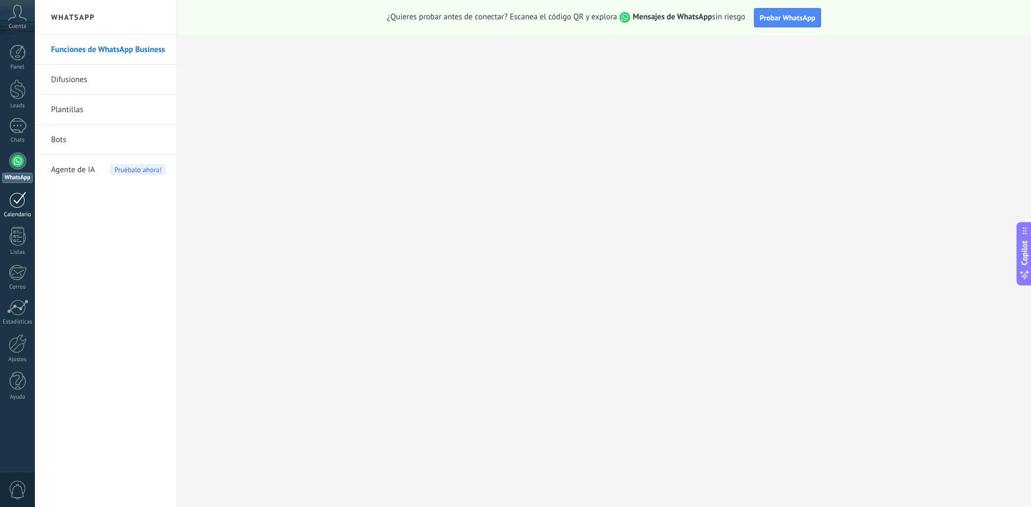
click at [20, 207] on div at bounding box center [17, 200] width 17 height 17
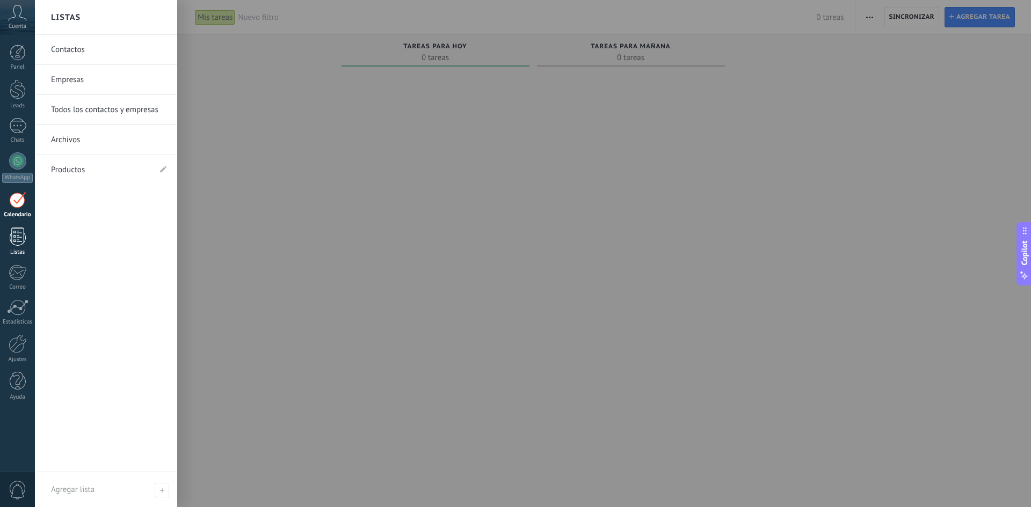
click at [12, 239] on div at bounding box center [18, 236] width 16 height 19
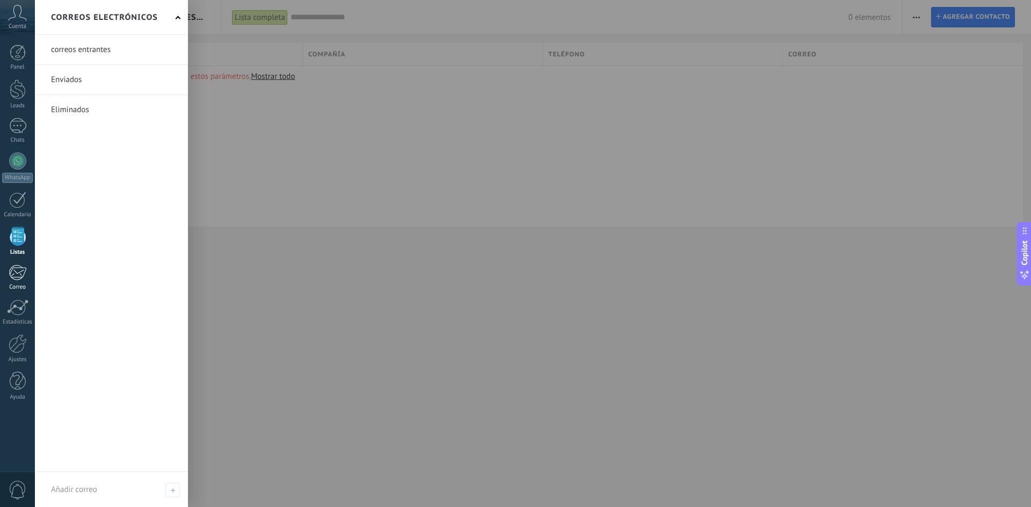
click at [24, 271] on div at bounding box center [18, 273] width 18 height 16
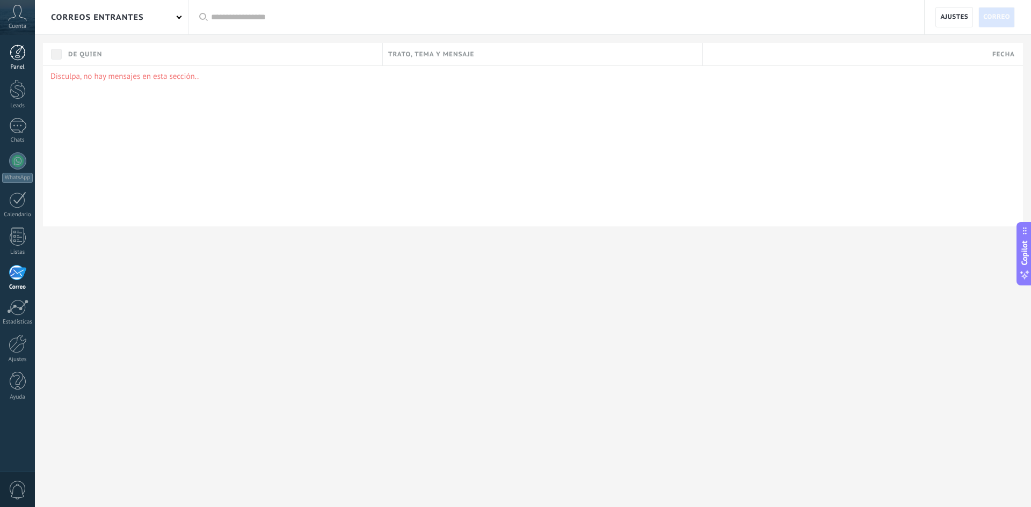
click at [20, 63] on link "Panel" at bounding box center [17, 58] width 35 height 26
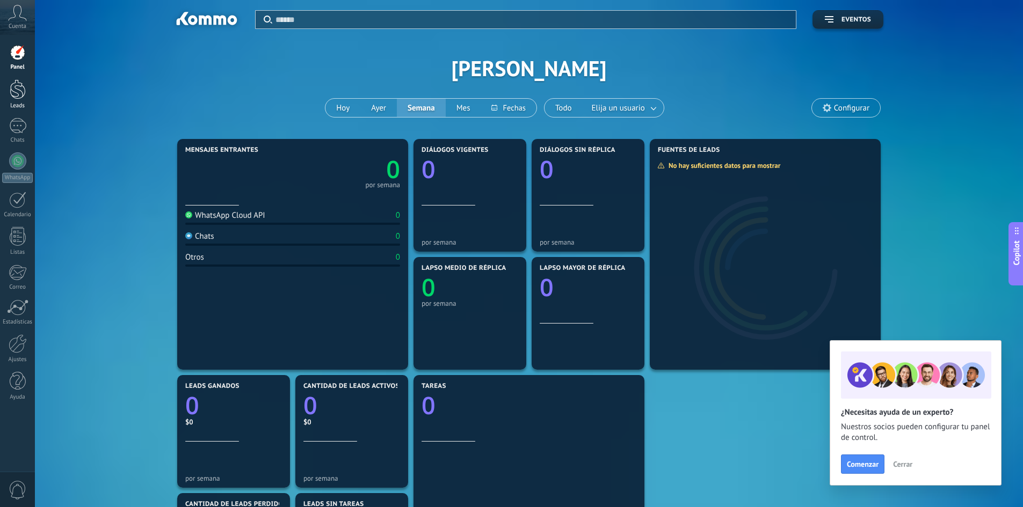
click at [31, 103] on div "Leads" at bounding box center [17, 106] width 31 height 7
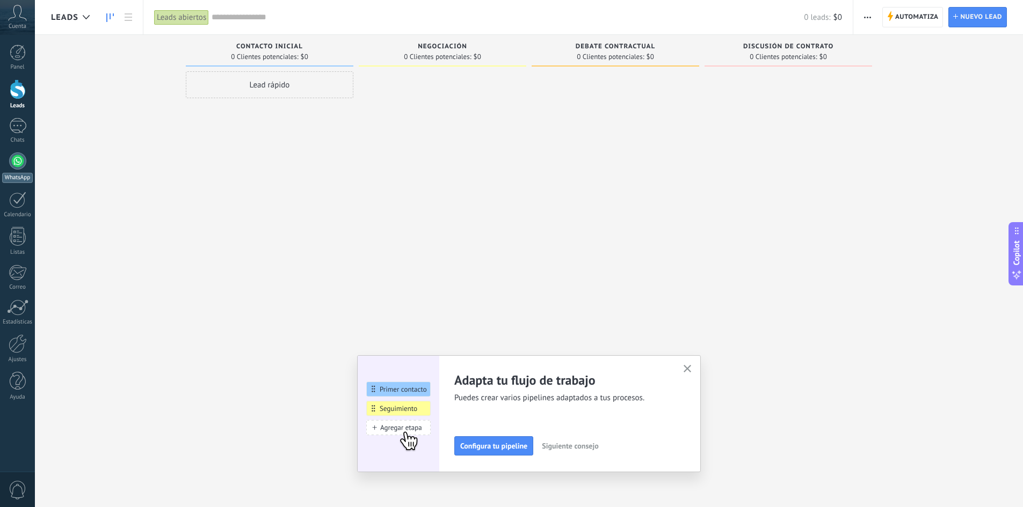
click at [16, 164] on div at bounding box center [17, 160] width 17 height 17
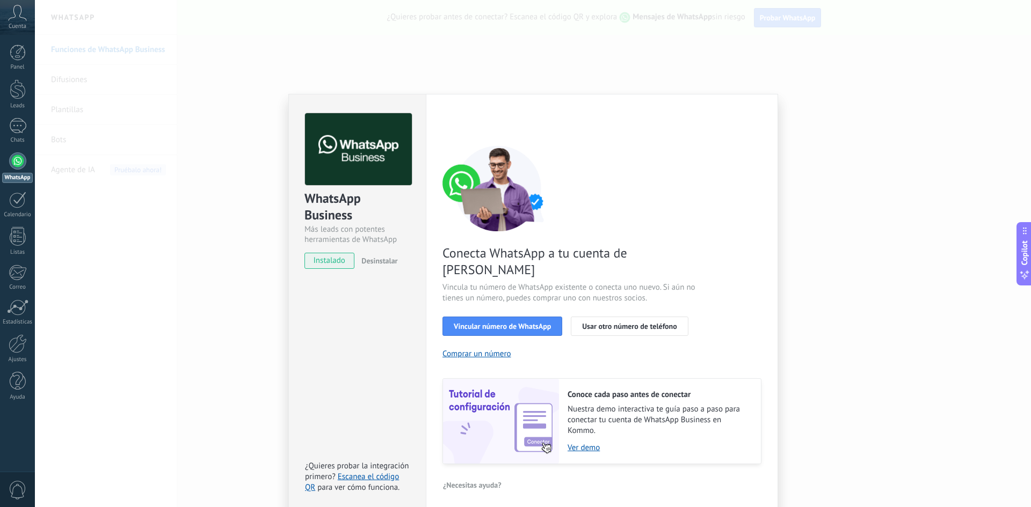
click at [257, 310] on div "WhatsApp Business Más leads con potentes herramientas de WhatsApp instalado Des…" at bounding box center [533, 253] width 996 height 507
click at [286, 311] on div "WhatsApp Business Más leads con potentes herramientas de WhatsApp instalado Des…" at bounding box center [533, 253] width 996 height 507
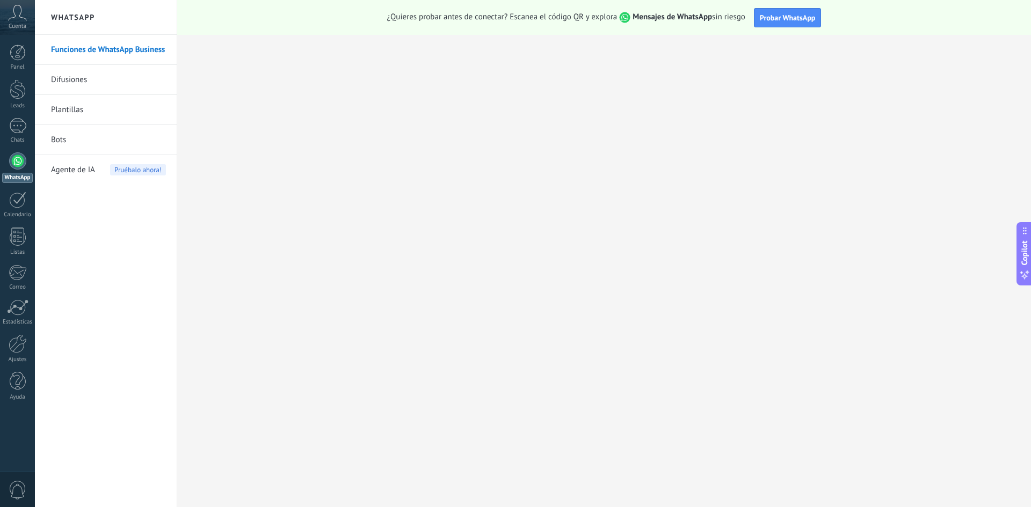
click at [75, 77] on link "Difusiones" at bounding box center [108, 80] width 115 height 30
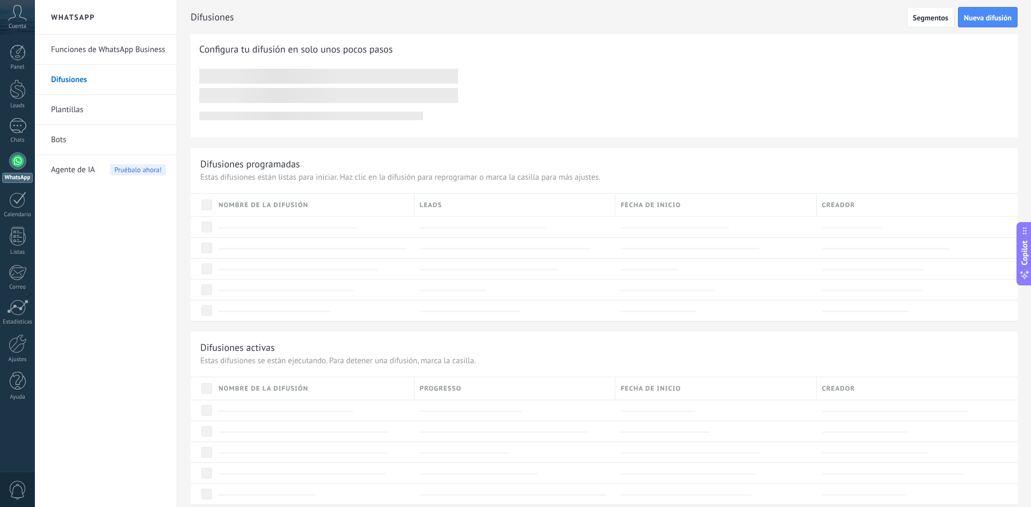
click at [76, 113] on link "Plantillas" at bounding box center [108, 110] width 115 height 30
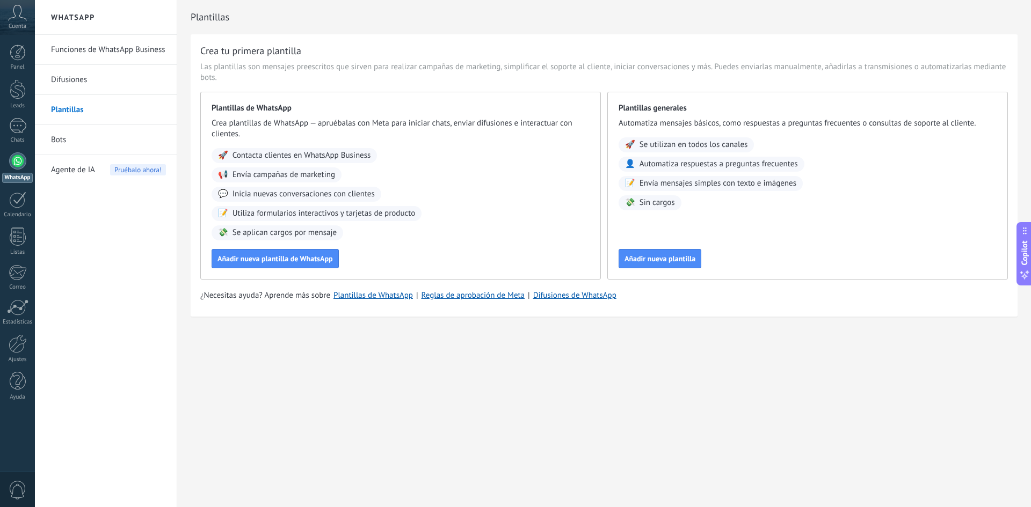
click at [68, 147] on link "Bots" at bounding box center [108, 140] width 115 height 30
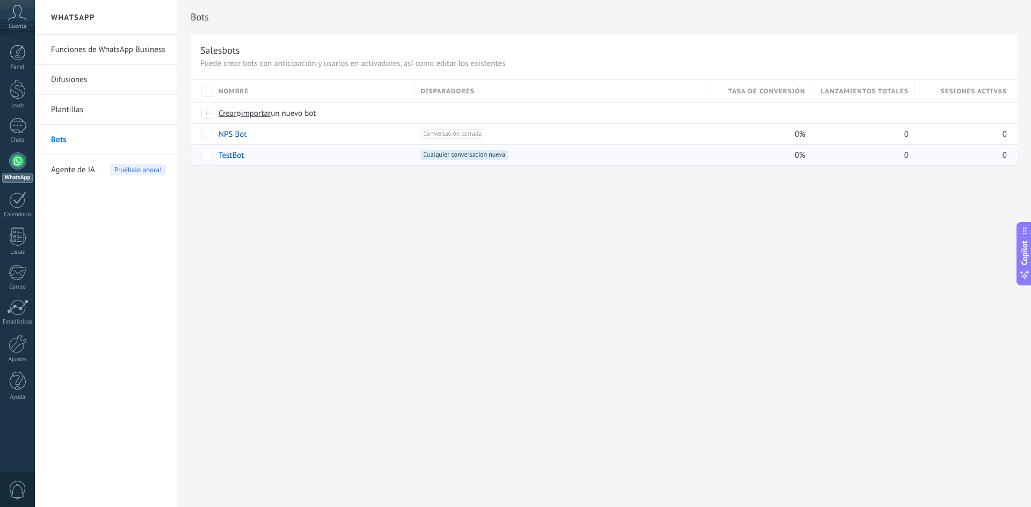
click at [227, 156] on link "TestBot" at bounding box center [230, 155] width 25 height 10
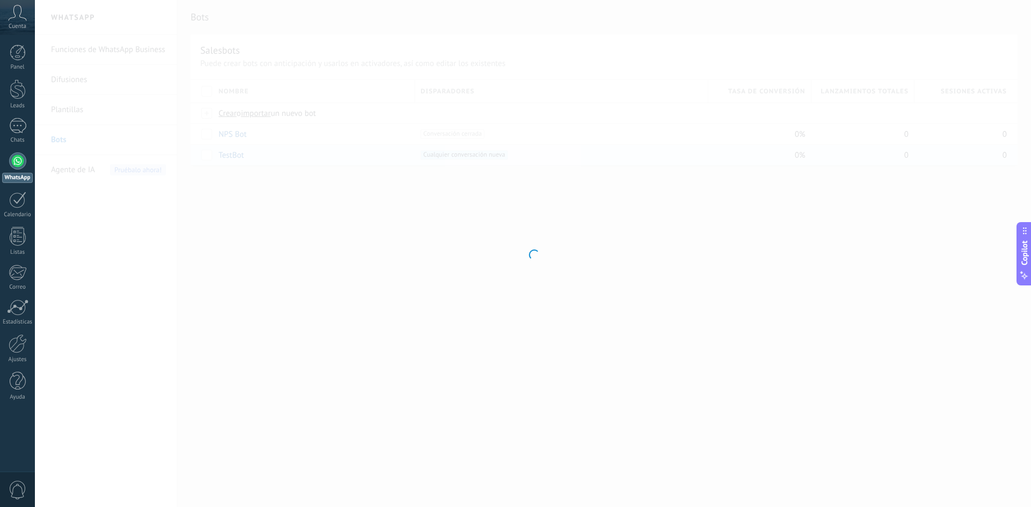
type input "*******"
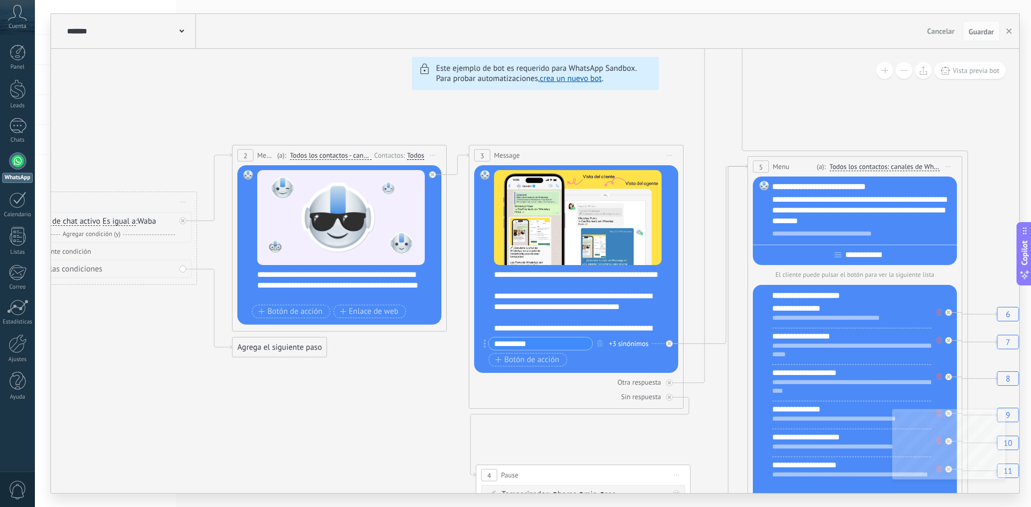
drag, startPoint x: 122, startPoint y: 329, endPoint x: 162, endPoint y: 325, distance: 39.9
drag, startPoint x: 160, startPoint y: 323, endPoint x: 374, endPoint y: 318, distance: 213.2
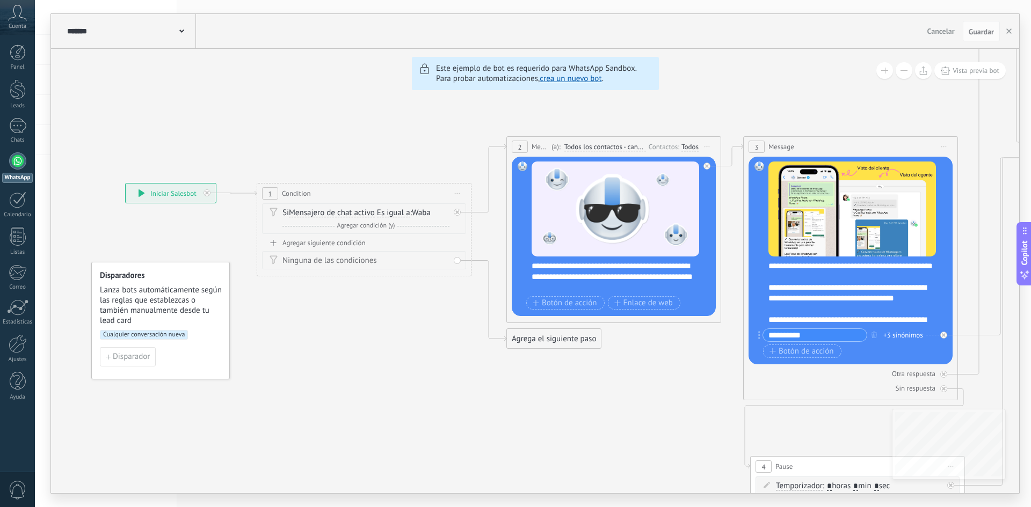
drag, startPoint x: 120, startPoint y: 194, endPoint x: 286, endPoint y: 172, distance: 166.8
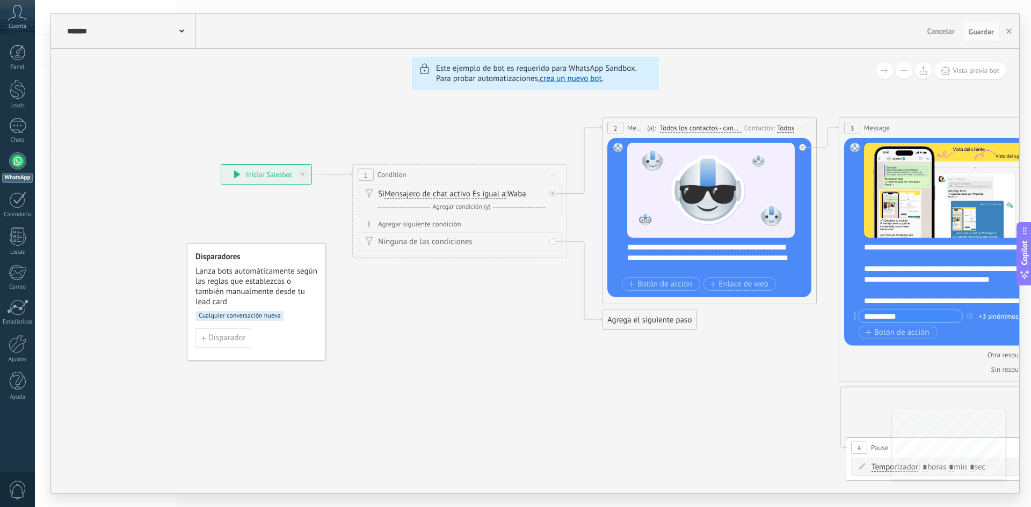
click at [23, 142] on div "Chats" at bounding box center [17, 140] width 31 height 7
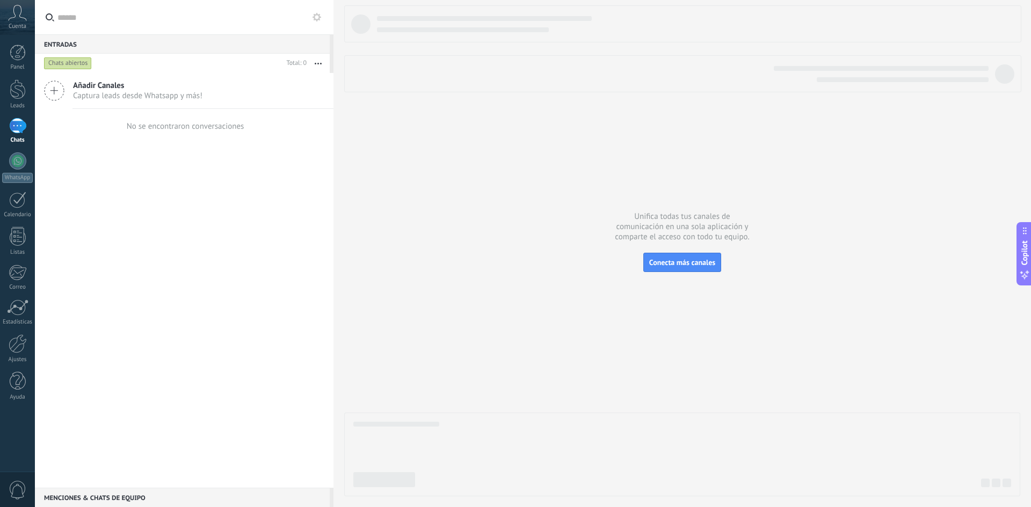
click at [167, 98] on span "Captura leads desde Whatsapp y más!" at bounding box center [137, 96] width 129 height 10
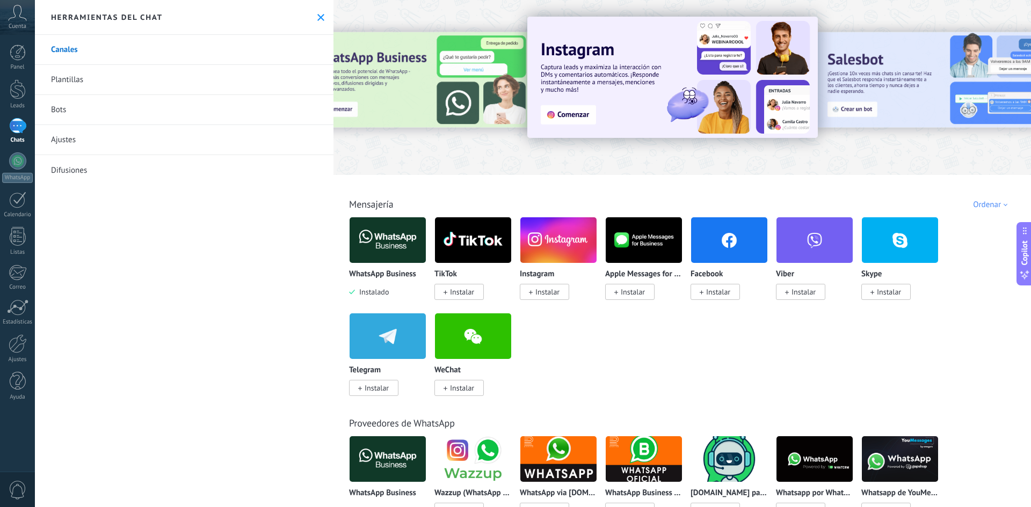
click at [99, 114] on link "Bots" at bounding box center [184, 110] width 298 height 30
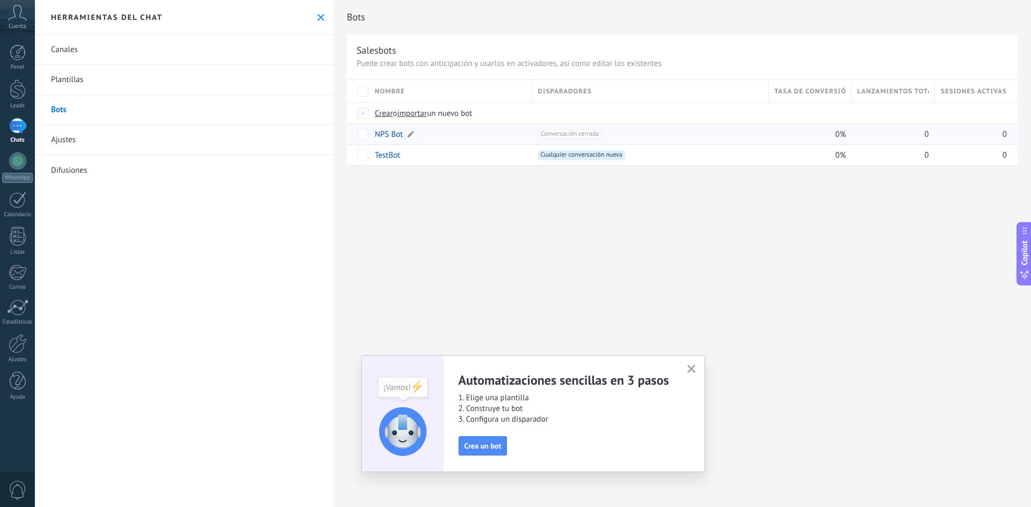
click at [392, 133] on link "NPS Bot" at bounding box center [389, 134] width 28 height 10
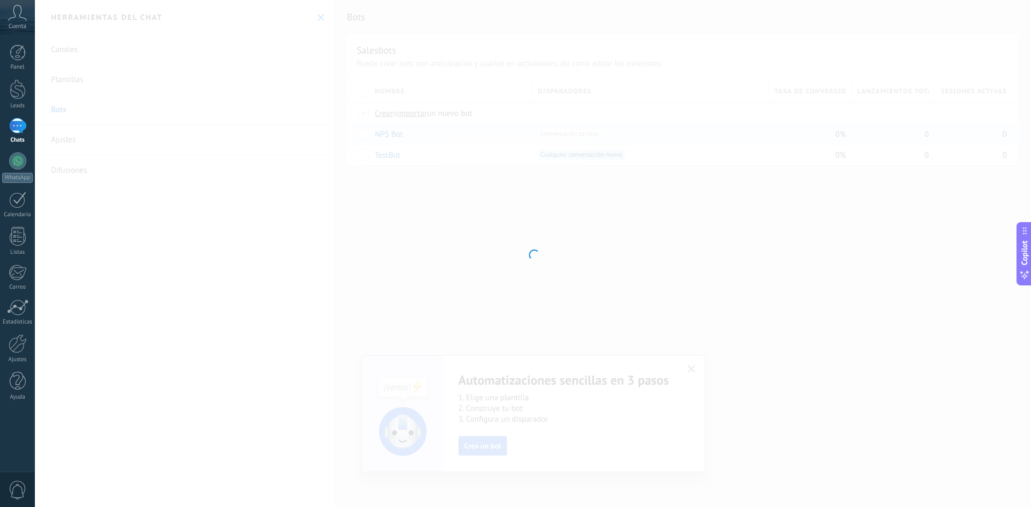
type input "*******"
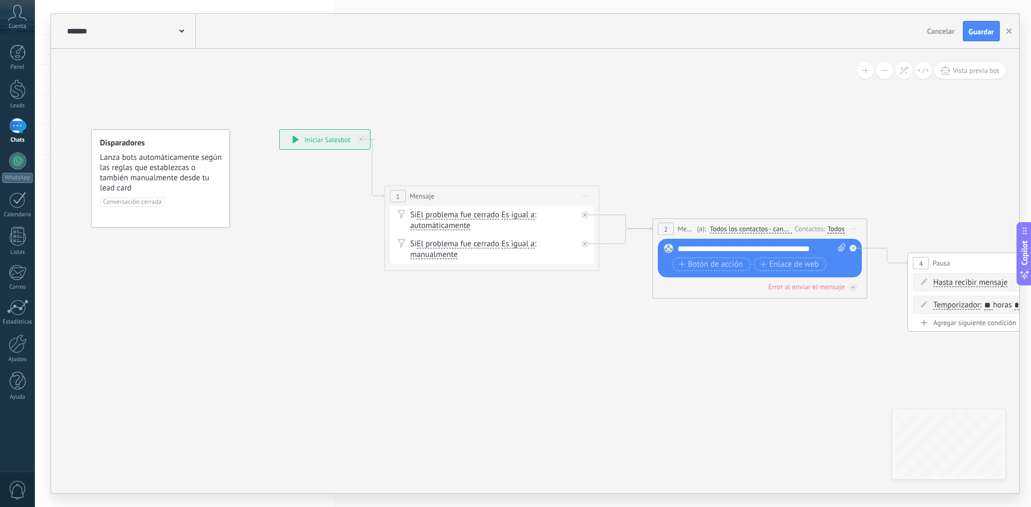
click at [306, 139] on div "**********" at bounding box center [325, 139] width 90 height 19
click at [292, 141] on div "**********" at bounding box center [325, 139] width 90 height 19
click at [308, 147] on div "**********" at bounding box center [325, 139] width 90 height 19
click at [952, 72] on button "Vista previa bot" at bounding box center [969, 70] width 71 height 17
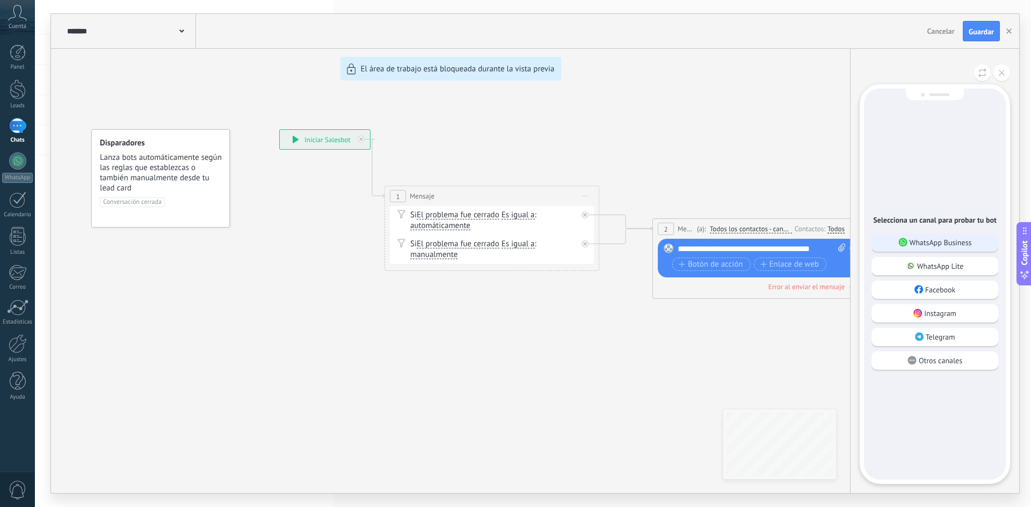
click at [922, 247] on p "WhatsApp Business" at bounding box center [940, 243] width 62 height 10
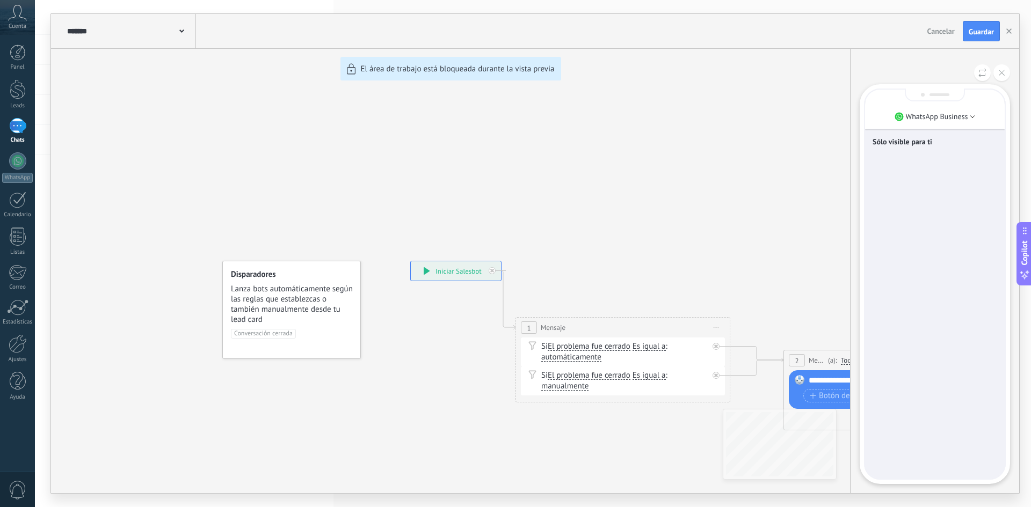
click at [913, 143] on p "Sólo visible para ti" at bounding box center [934, 142] width 125 height 10
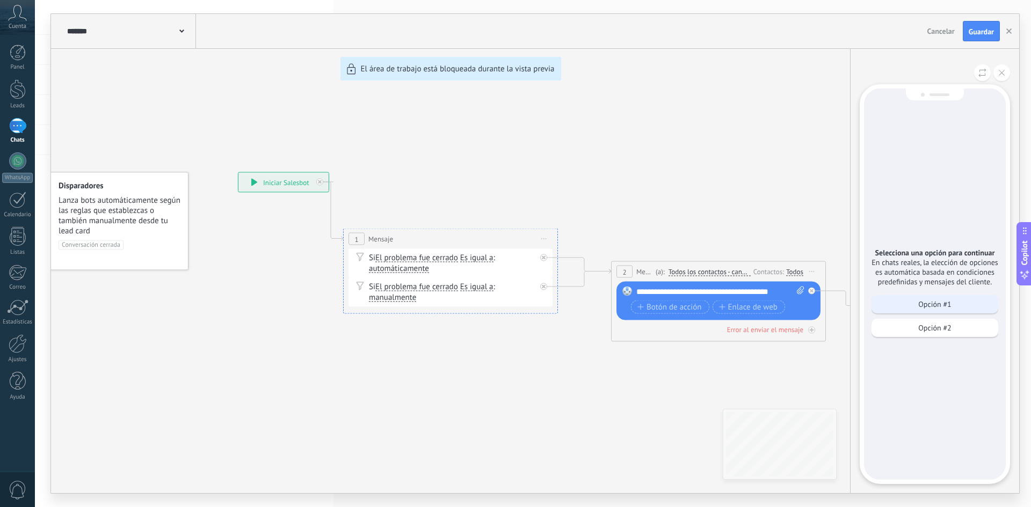
click at [933, 309] on p "Opción #1" at bounding box center [934, 305] width 33 height 10
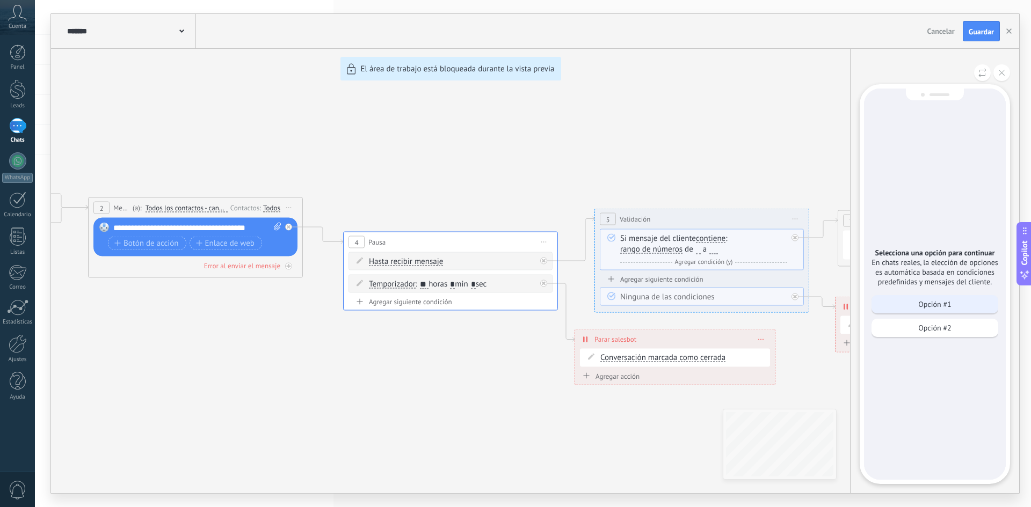
click at [937, 309] on p "Opción #1" at bounding box center [934, 305] width 33 height 10
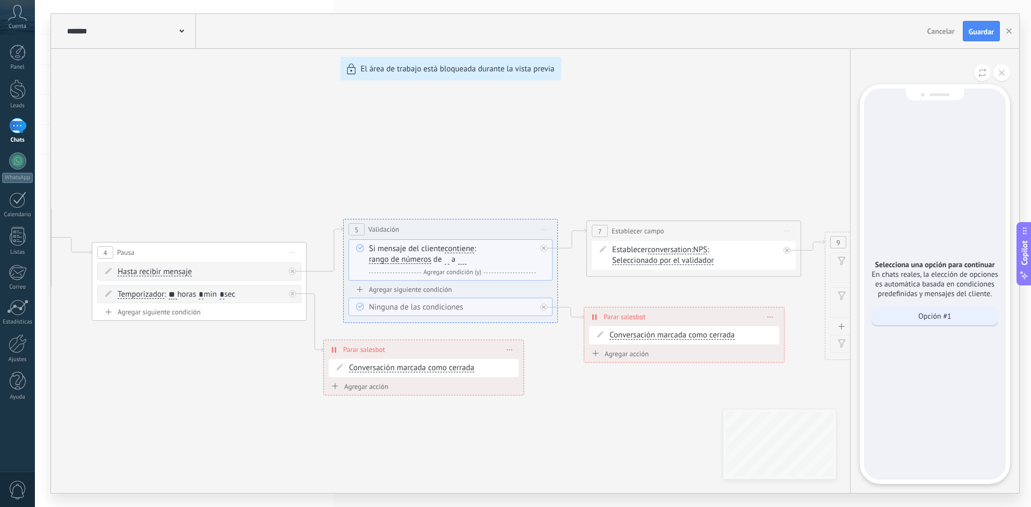
click at [942, 319] on p "Opción #1" at bounding box center [934, 316] width 33 height 10
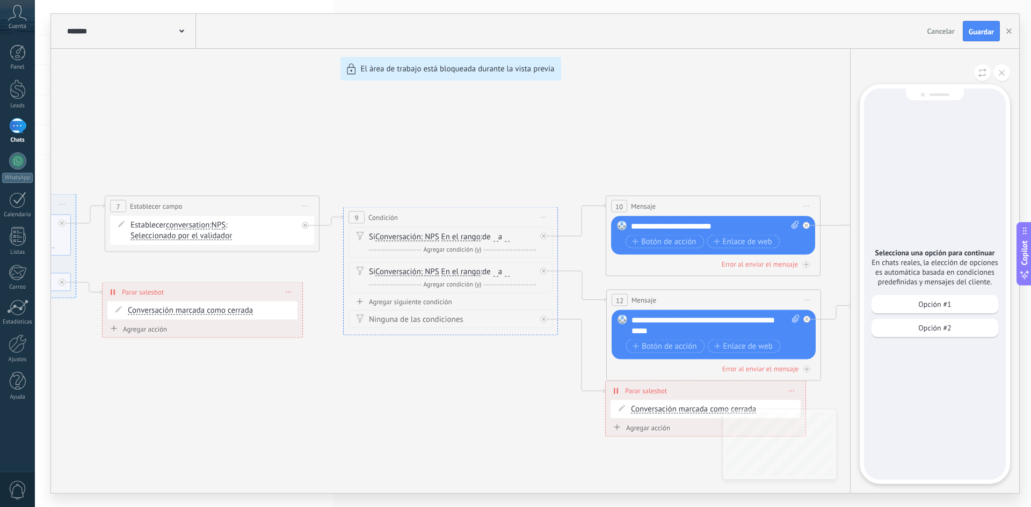
click at [16, 131] on div at bounding box center [17, 126] width 17 height 16
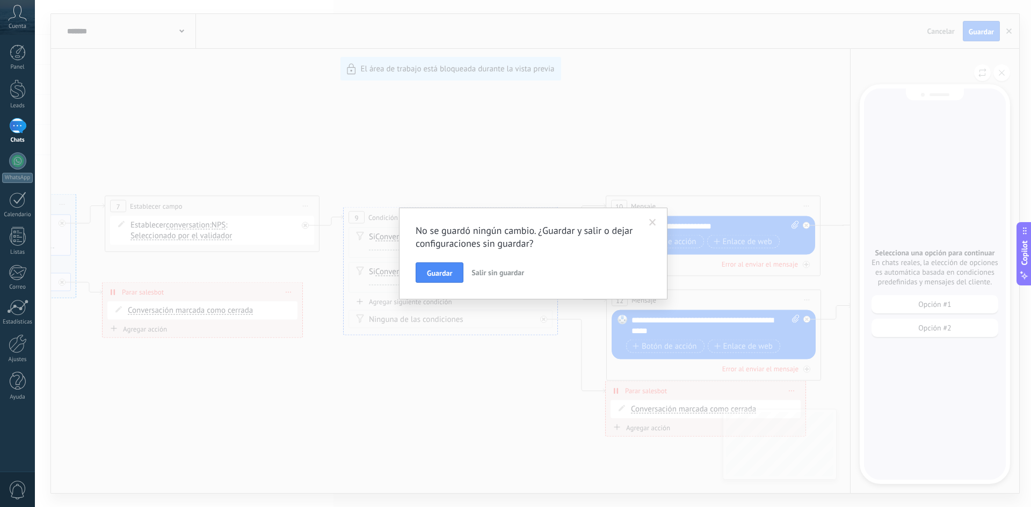
click at [497, 278] on button "Salir sin guardar" at bounding box center [497, 272] width 61 height 20
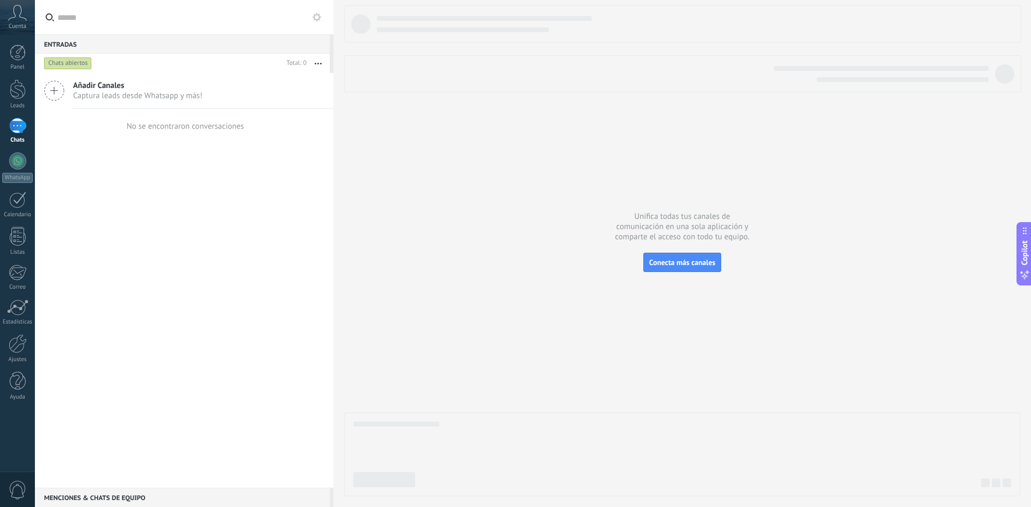
click at [140, 93] on span "Captura leads desde Whatsapp y más!" at bounding box center [137, 96] width 129 height 10
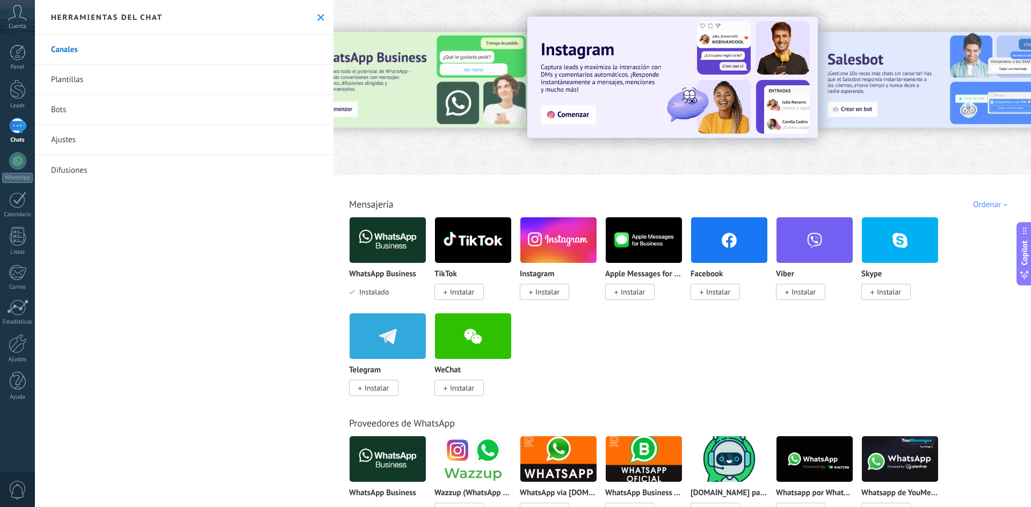
click at [105, 114] on link "Bots" at bounding box center [184, 110] width 298 height 30
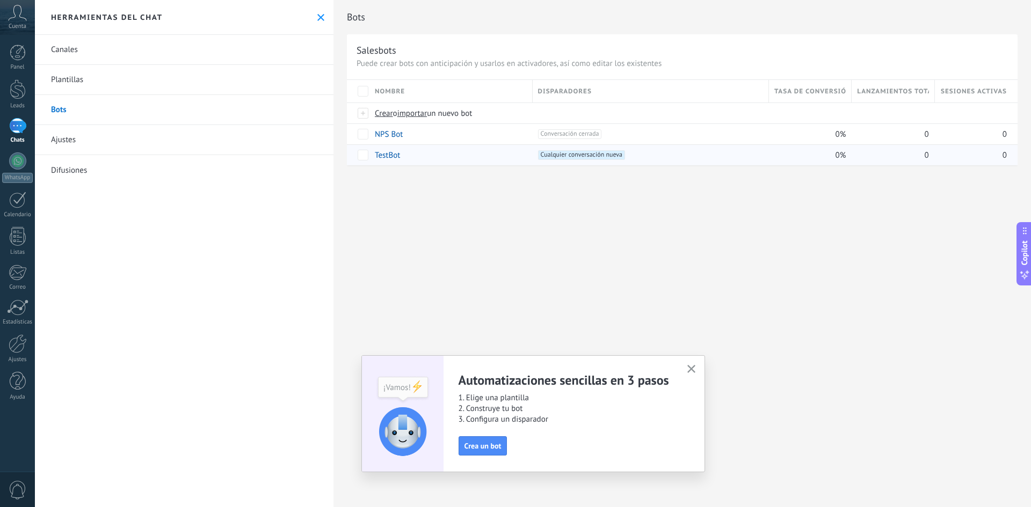
click at [387, 156] on link "TestBot" at bounding box center [387, 155] width 25 height 10
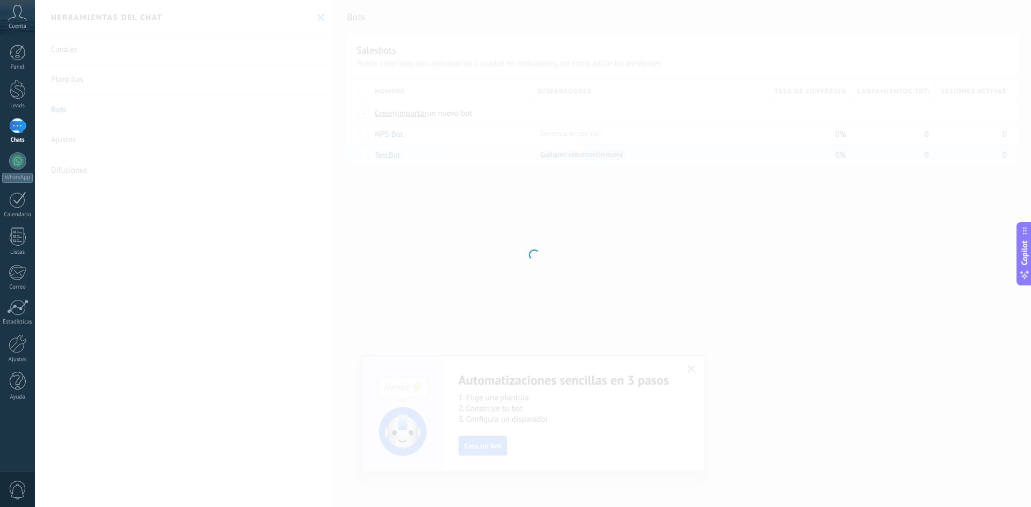
type input "*******"
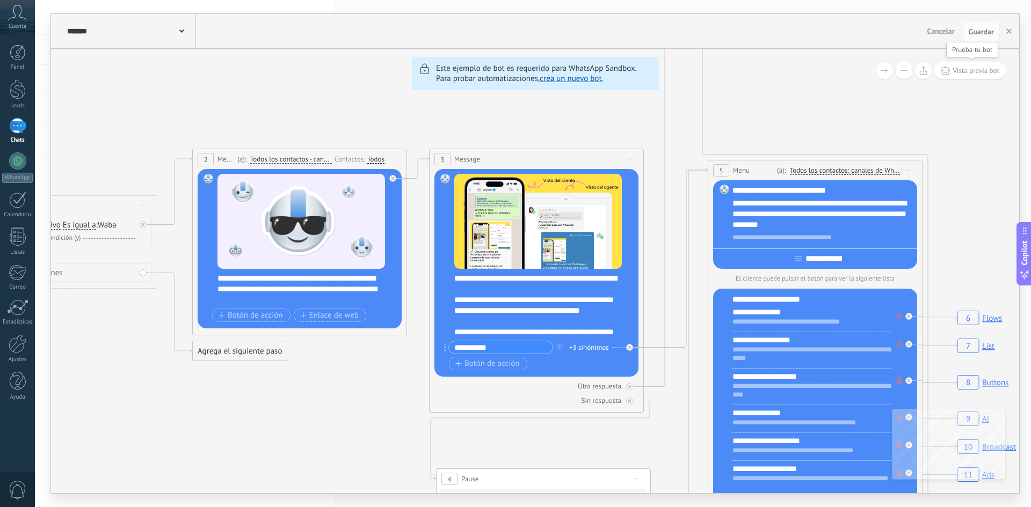
click at [976, 68] on span "Vista previa bot" at bounding box center [975, 70] width 47 height 9
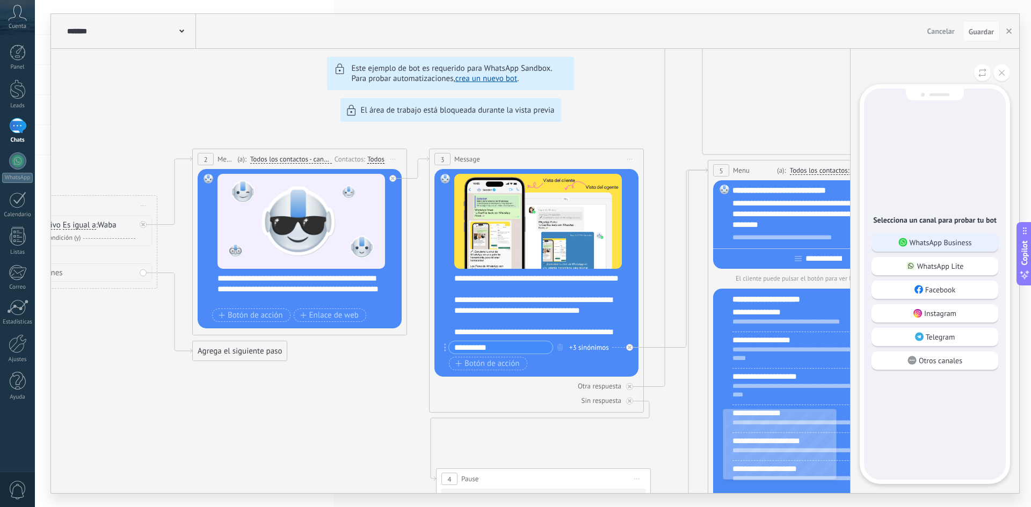
click at [944, 245] on p "WhatsApp Business" at bounding box center [940, 243] width 62 height 10
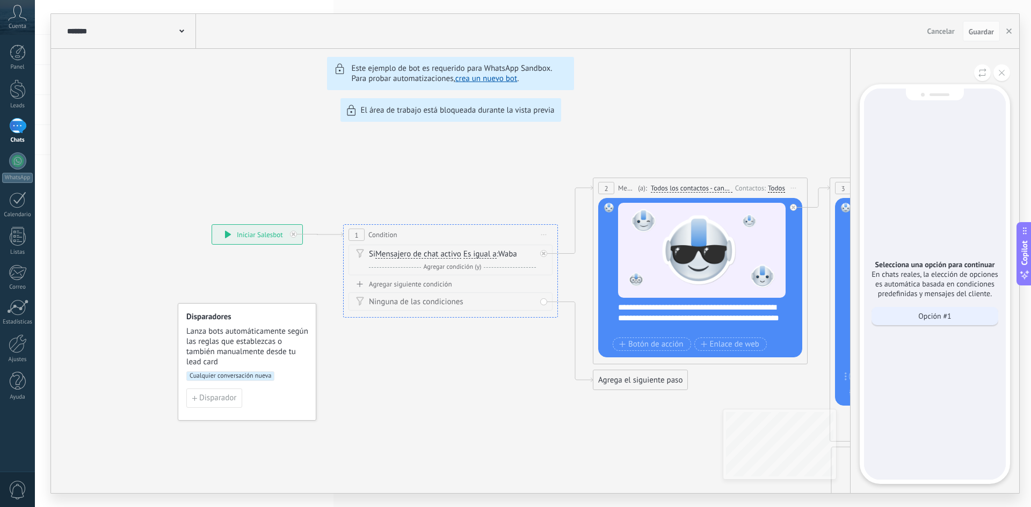
click at [947, 321] on p "Opción #1" at bounding box center [934, 316] width 33 height 10
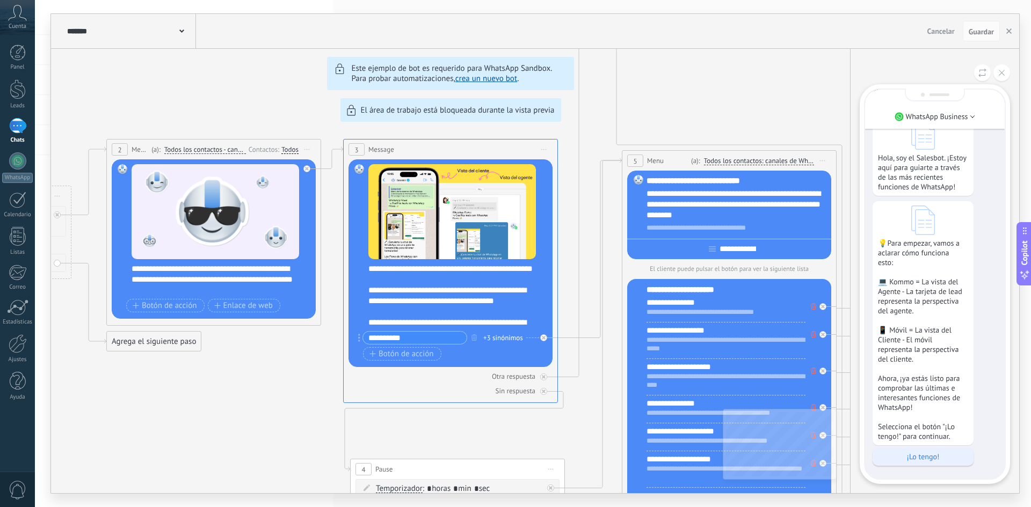
click at [910, 454] on p "¡Lo tengo!" at bounding box center [923, 457] width 90 height 10
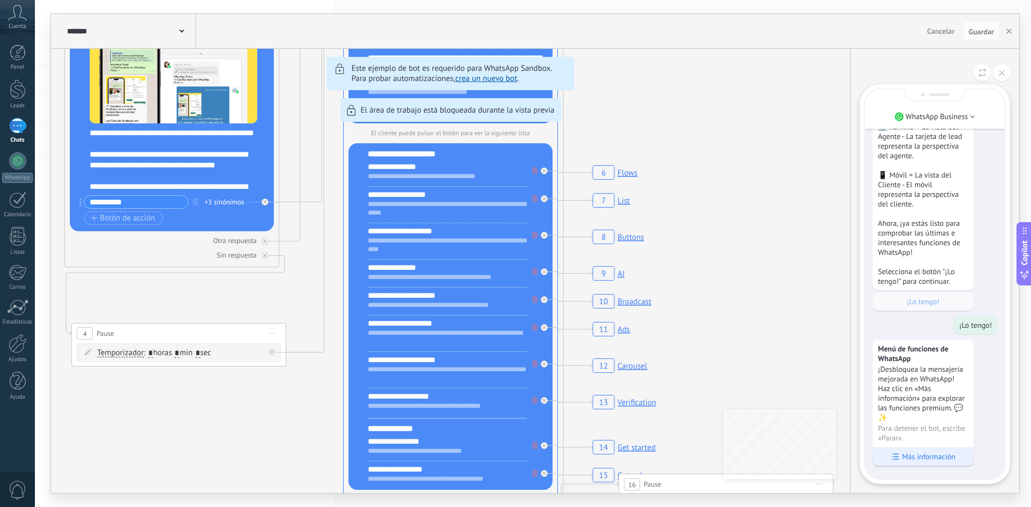
click at [916, 457] on p "Más información" at bounding box center [928, 457] width 53 height 10
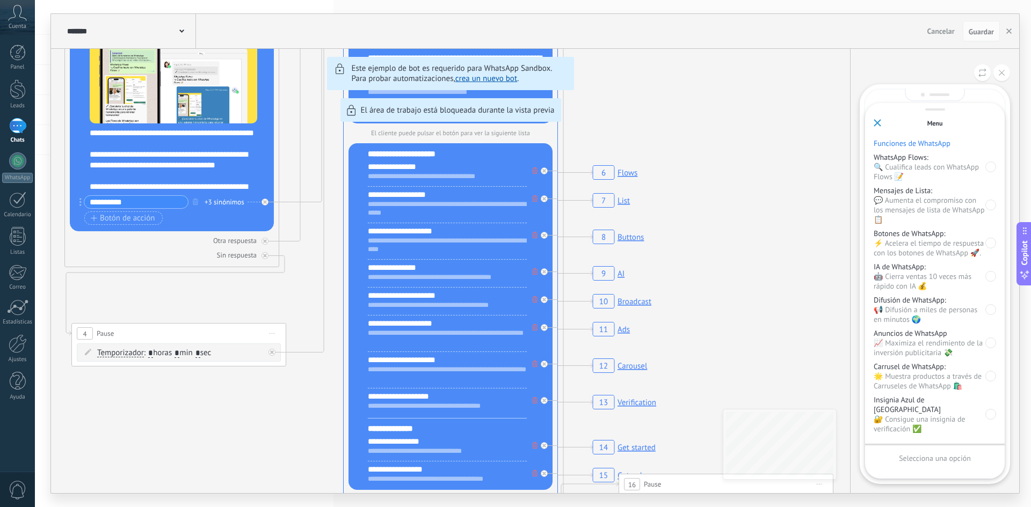
click at [919, 357] on p "📈 Maximiza el rendimiento de la inversión publicitaria 💸" at bounding box center [929, 347] width 112 height 19
click at [920, 335] on div "WhatsApp Flows: 🔍 Cualifica leads con WhatsApp Flows 📝 Mensajes de Lista: 💬 Aum…" at bounding box center [934, 292] width 122 height 281
click at [904, 305] on p "Difusión de WhatsApp:" at bounding box center [929, 300] width 112 height 10
click at [919, 239] on p "⚡ Acelera el tiempo de respuesta con los botones de WhatsApp 🚀." at bounding box center [929, 247] width 112 height 19
click at [911, 189] on p "Mensajes de Lista:" at bounding box center [929, 191] width 112 height 10
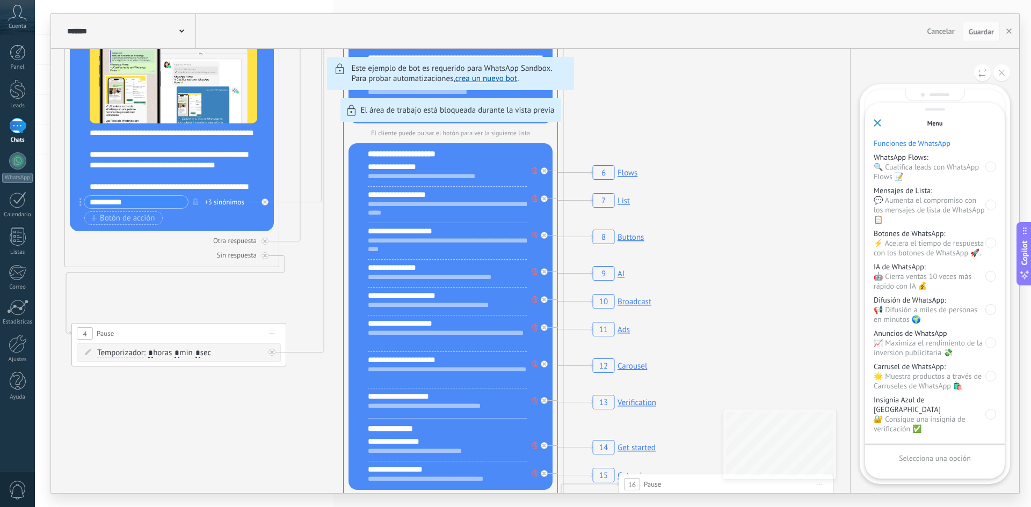
click at [914, 148] on div "Funciones de WhatsApp WhatsApp Flows: 🔍 Cualifica leads con WhatsApp Flows 📝 Me…" at bounding box center [934, 285] width 122 height 295
click at [914, 146] on p "Funciones de WhatsApp" at bounding box center [934, 143] width 122 height 10
click at [875, 125] on use at bounding box center [877, 123] width 6 height 6
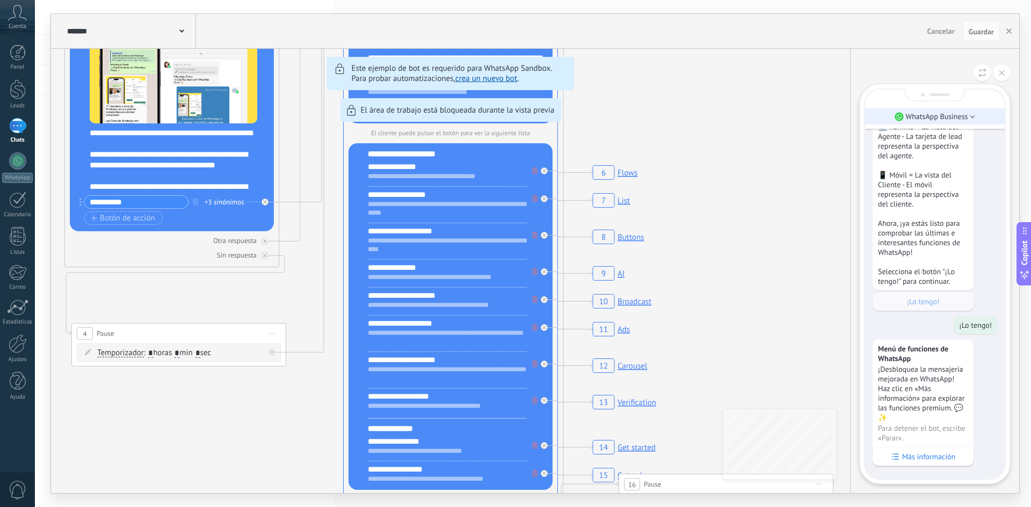
click at [874, 120] on li "WhatsApp Business" at bounding box center [935, 116] width 140 height 16
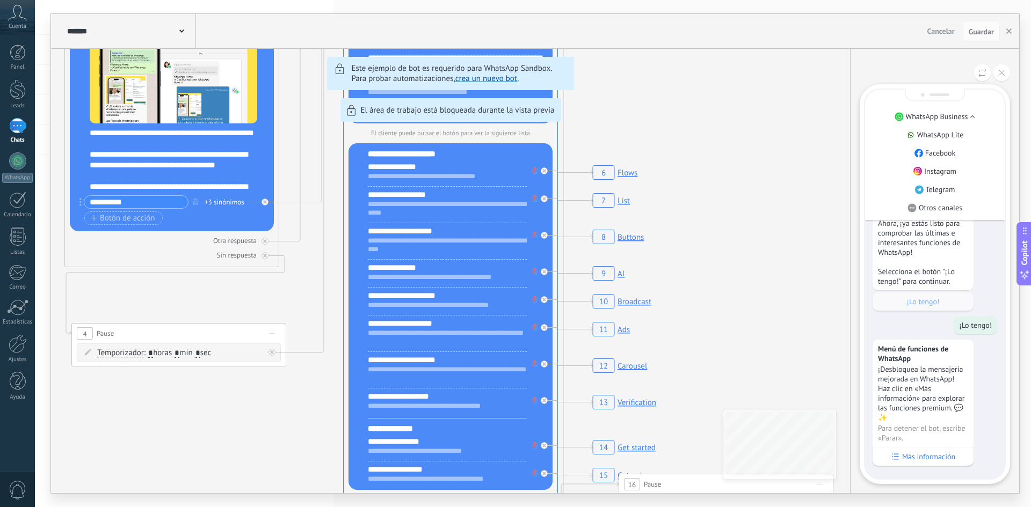
click at [941, 289] on div "💡Para empezar, vamos a aclarar cómo funciona esto: 💻 Kommo = La vista del Agent…" at bounding box center [934, 178] width 125 height 265
click at [761, 289] on div "******* TestBot Cancelar Actualización Cancelar Guardar 19 Close the bot 6 Flow…" at bounding box center [535, 253] width 968 height 479
click at [322, 410] on div "******* TestBot Cancelar Actualización Cancelar Guardar 19 Close the bot 6 Flow…" at bounding box center [535, 253] width 968 height 479
click at [21, 59] on div at bounding box center [18, 53] width 16 height 16
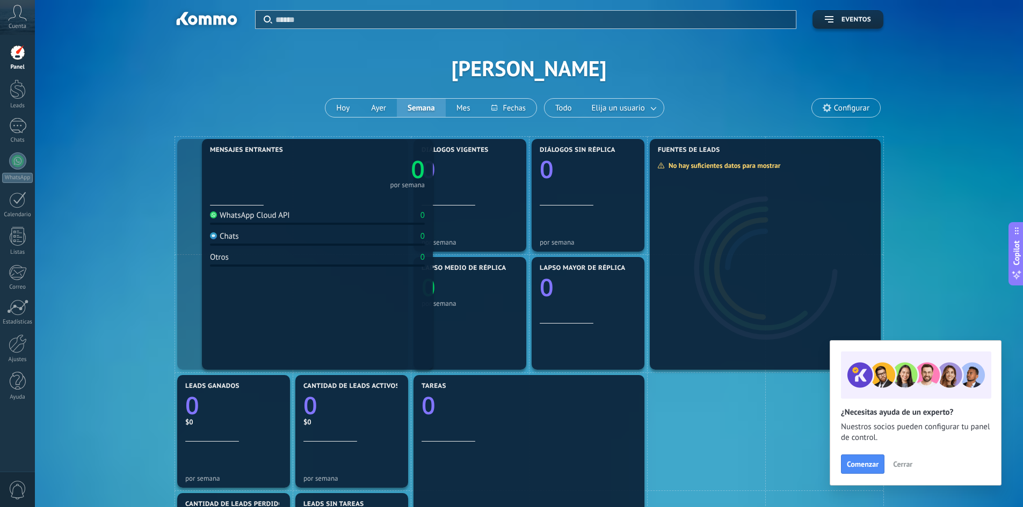
drag, startPoint x: 301, startPoint y: 240, endPoint x: 322, endPoint y: 240, distance: 20.4
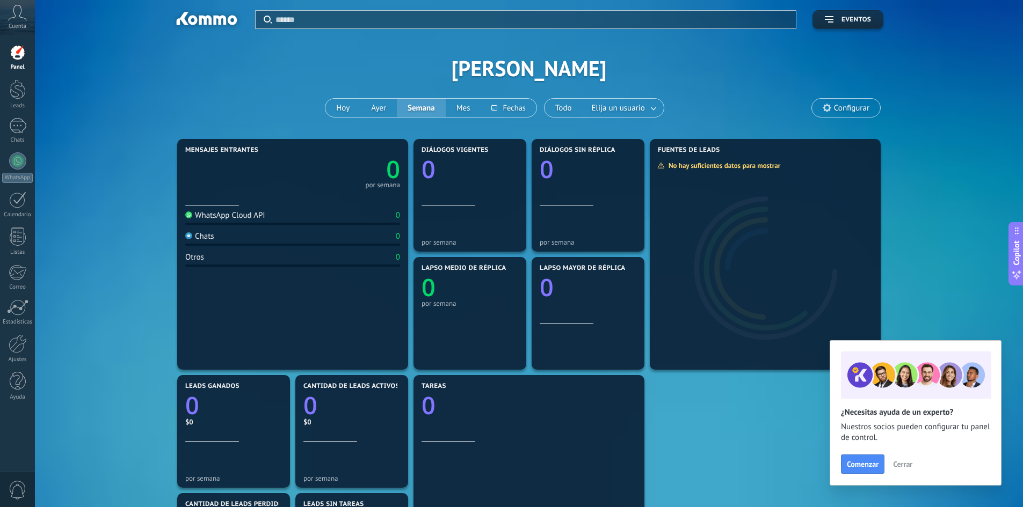
click at [140, 220] on div "Mensajes entrantes 0 por semana WhatsApp Cloud API 0 Chats 0 Otros 0 Diálogos v…" at bounding box center [528, 431] width 955 height 590
click at [23, 200] on div at bounding box center [17, 200] width 17 height 17
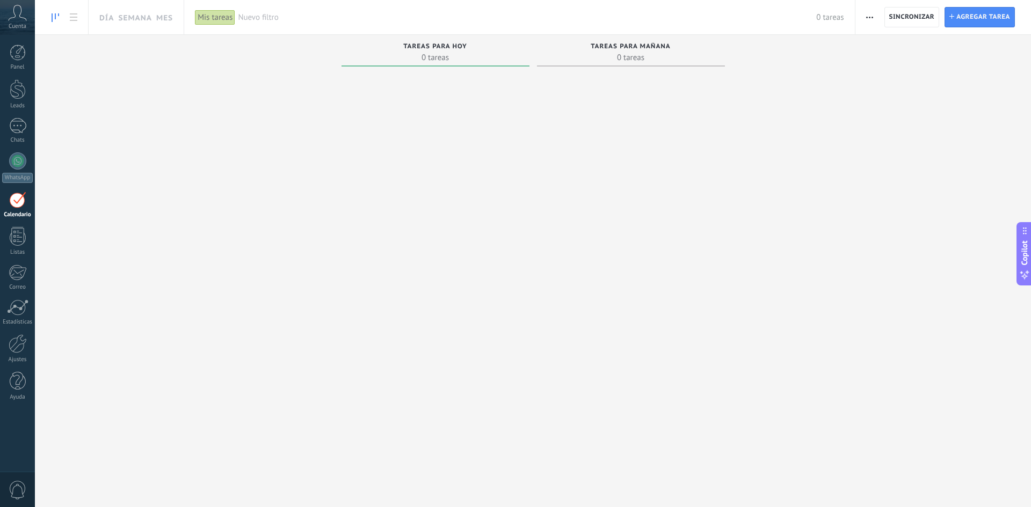
click at [277, 143] on div "Tareas completas 0 tareas Tareas caducadas 0 tareas Tareas para [DATE] 0 tareas…" at bounding box center [533, 236] width 996 height 403
click at [20, 169] on div at bounding box center [17, 160] width 17 height 17
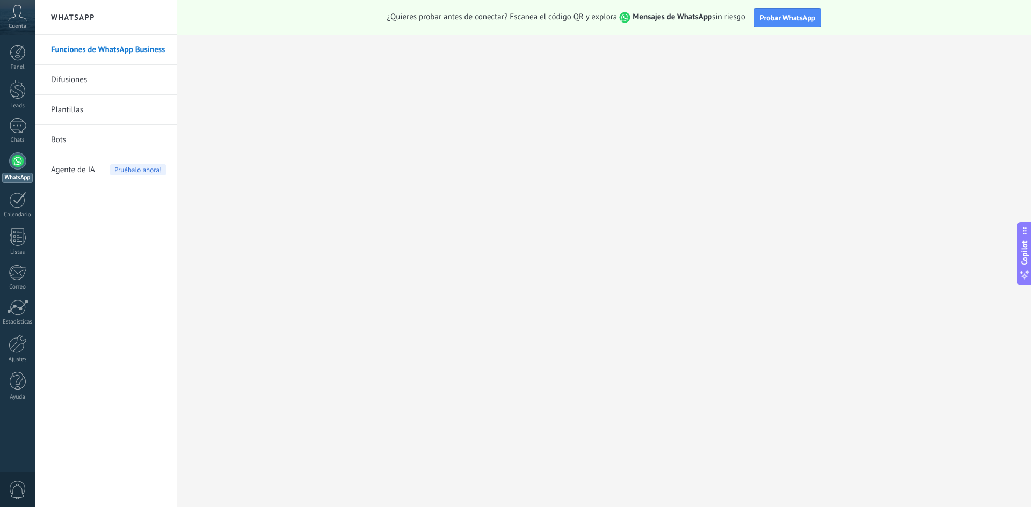
click at [63, 172] on span "Agente de IA" at bounding box center [73, 170] width 44 height 30
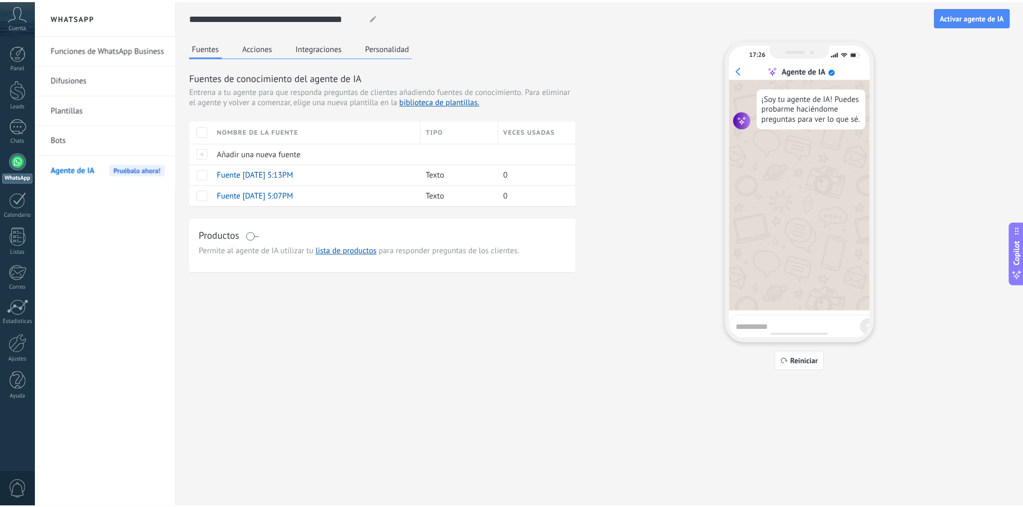
scroll to position [106, 0]
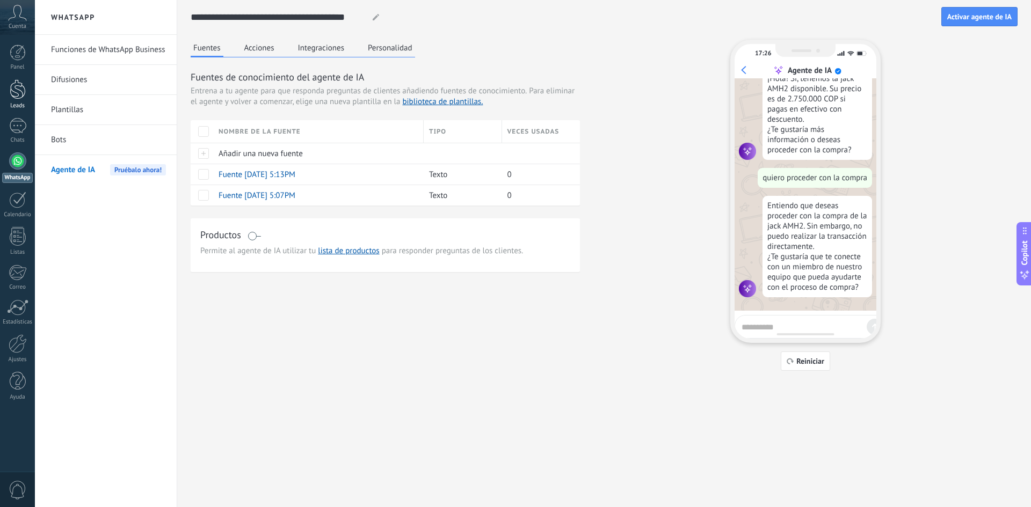
click at [24, 96] on div at bounding box center [18, 89] width 16 height 20
